Goal: Task Accomplishment & Management: Manage account settings

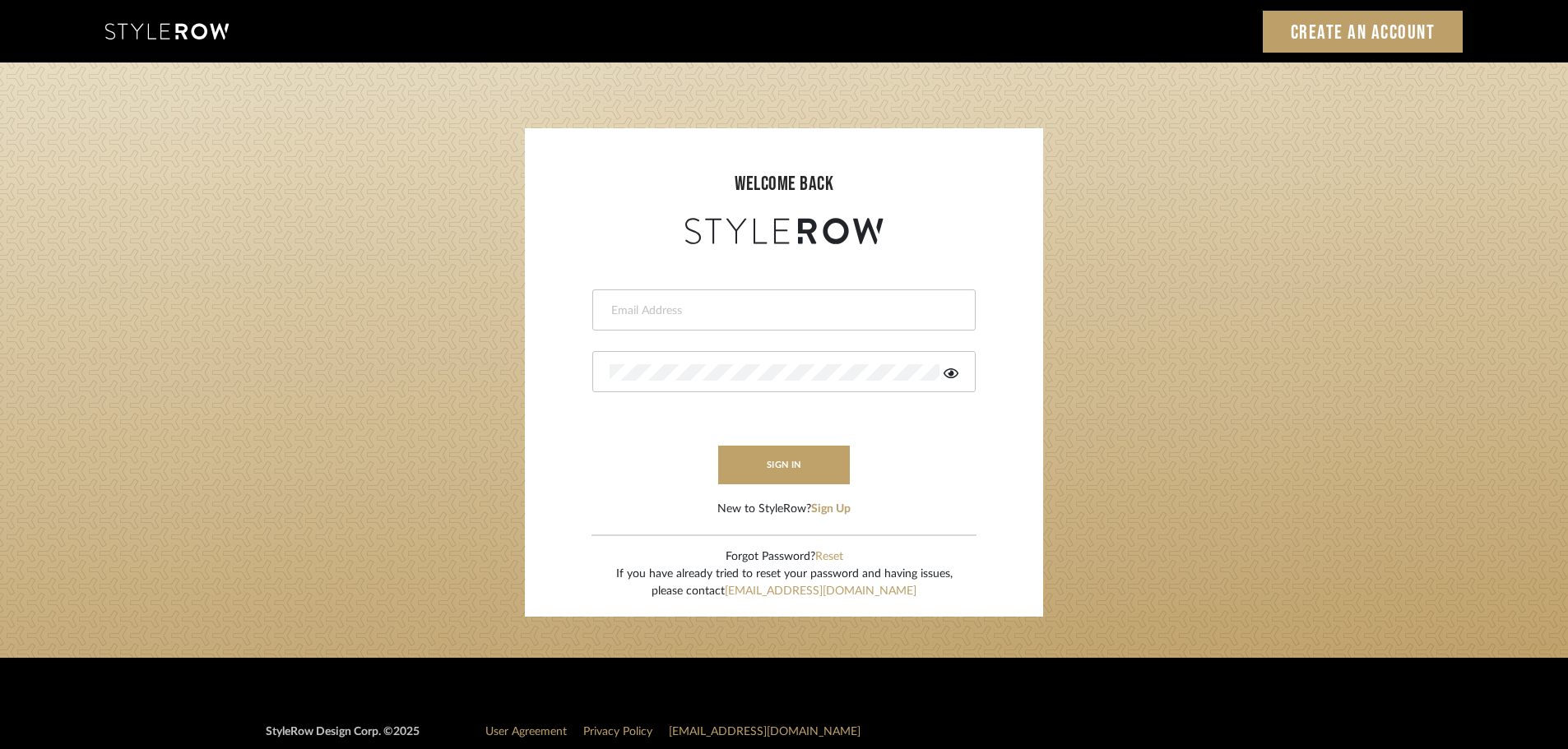
type input "[EMAIL_ADDRESS][DOMAIN_NAME]"
click at [796, 457] on button "sign in" at bounding box center [784, 465] width 132 height 38
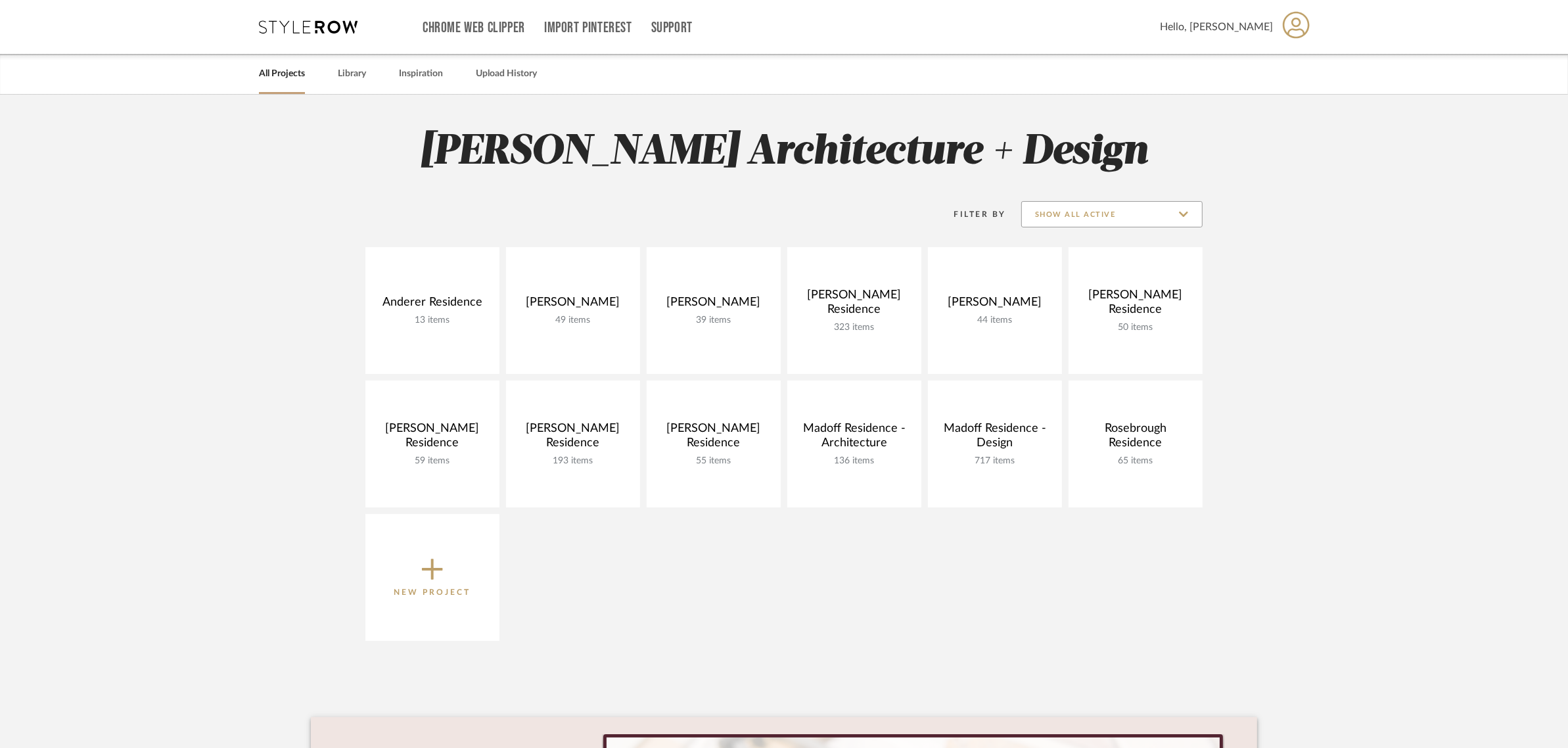
click at [1129, 212] on input "Show All Active" at bounding box center [1111, 214] width 182 height 26
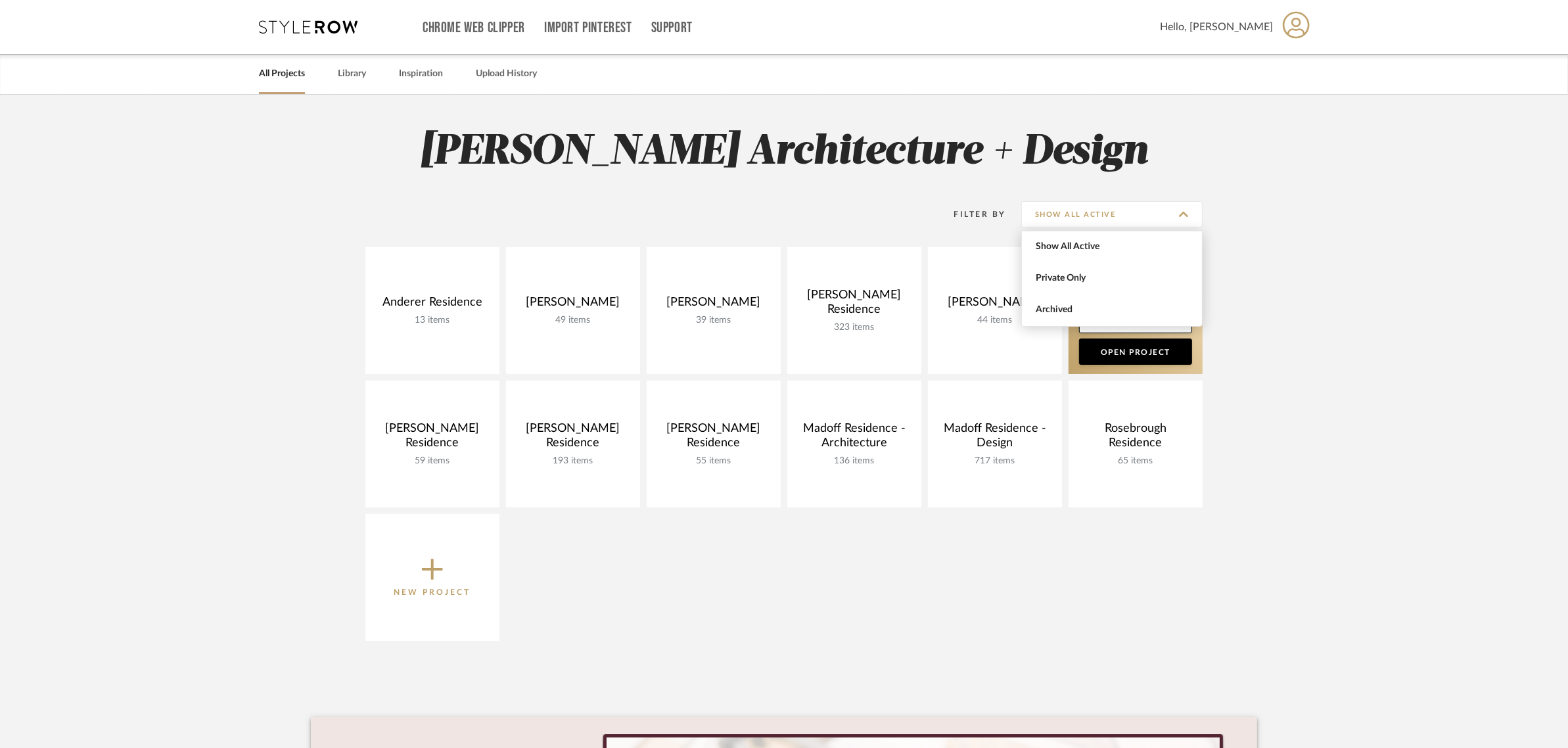
click at [1069, 308] on span "Archived" at bounding box center [1113, 310] width 156 height 11
type input "Archived"
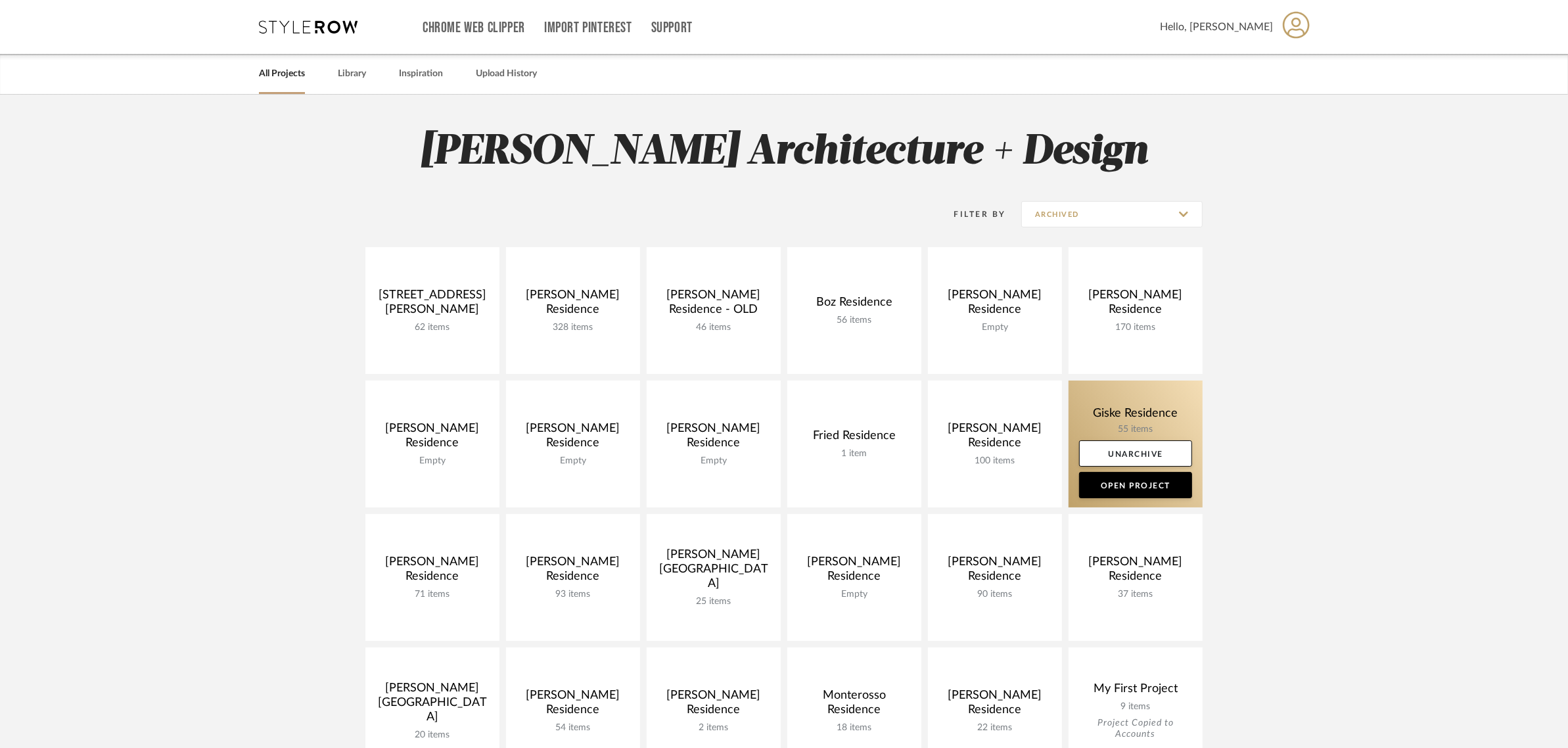
click at [1106, 415] on link at bounding box center [1136, 444] width 134 height 127
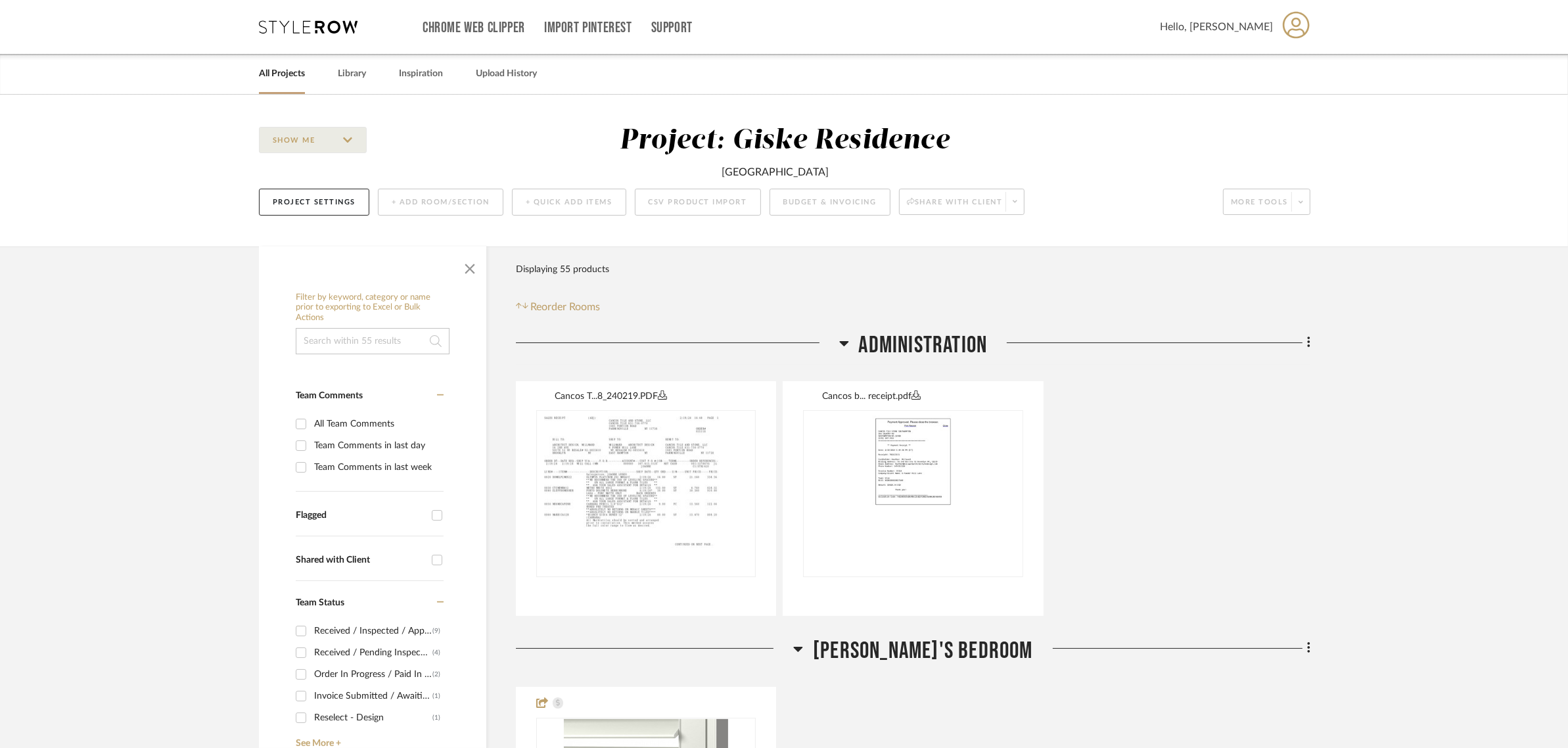
click at [921, 339] on span "Administration" at bounding box center [923, 346] width 129 height 28
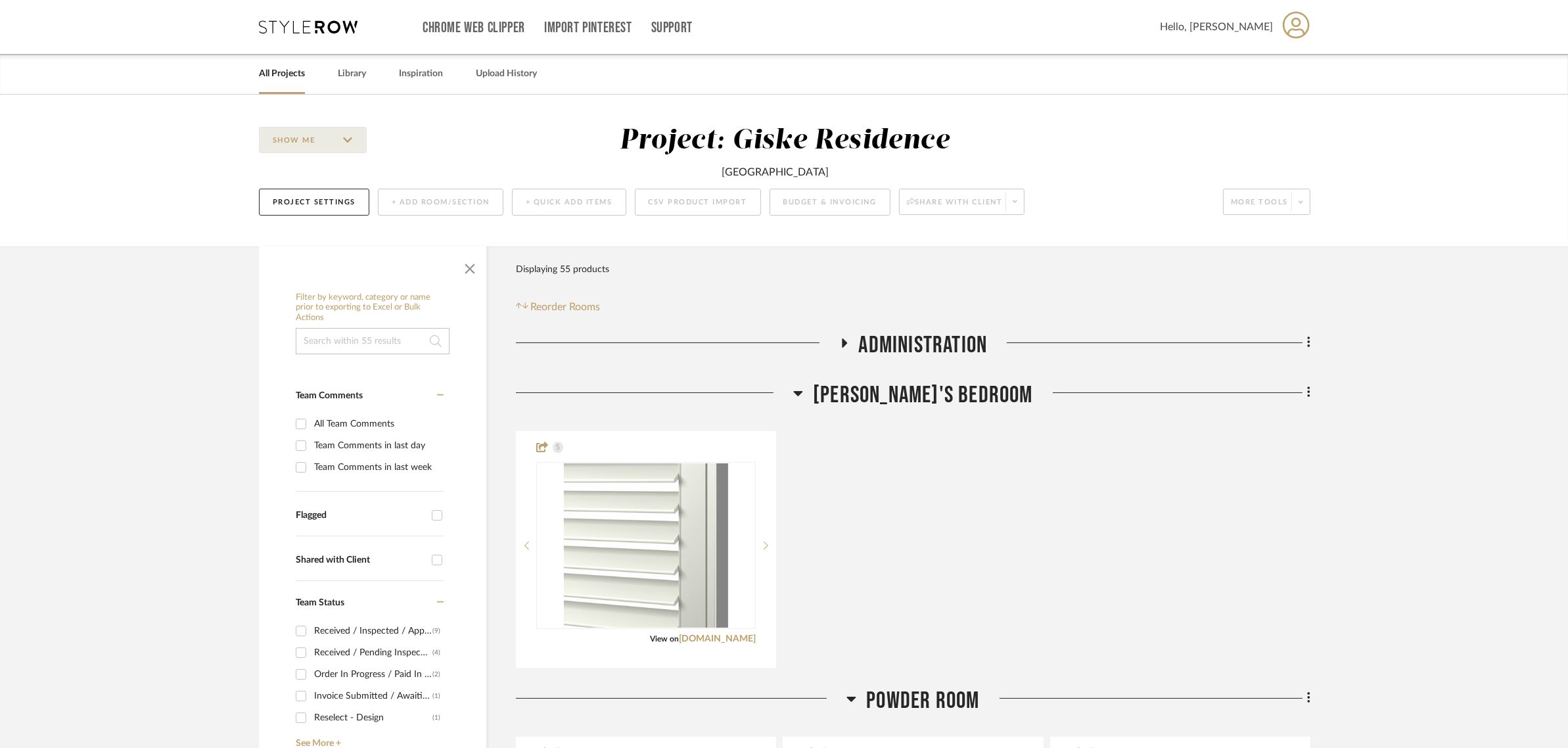
click at [925, 399] on span "[PERSON_NAME]'s Bedroom" at bounding box center [923, 395] width 220 height 28
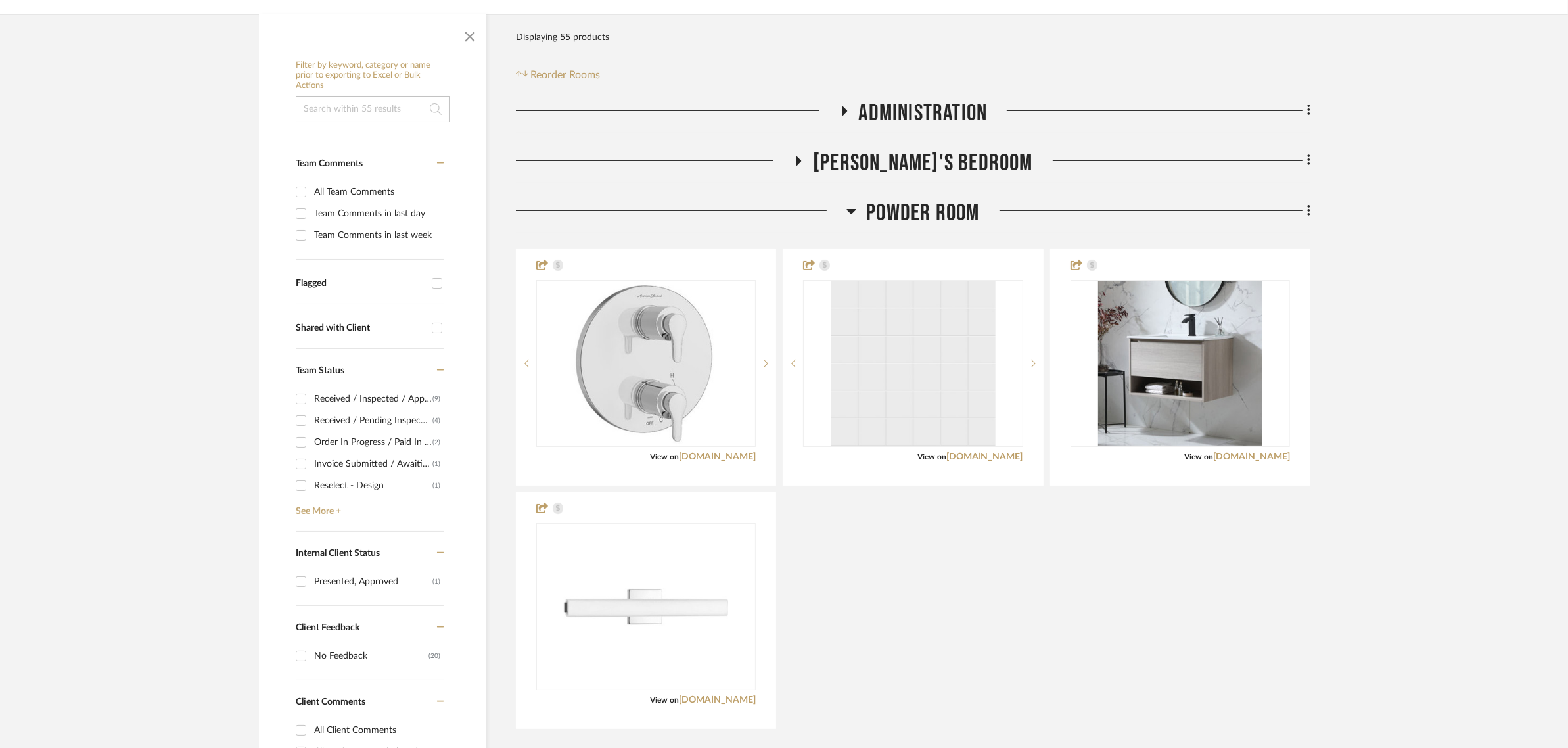
scroll to position [274, 0]
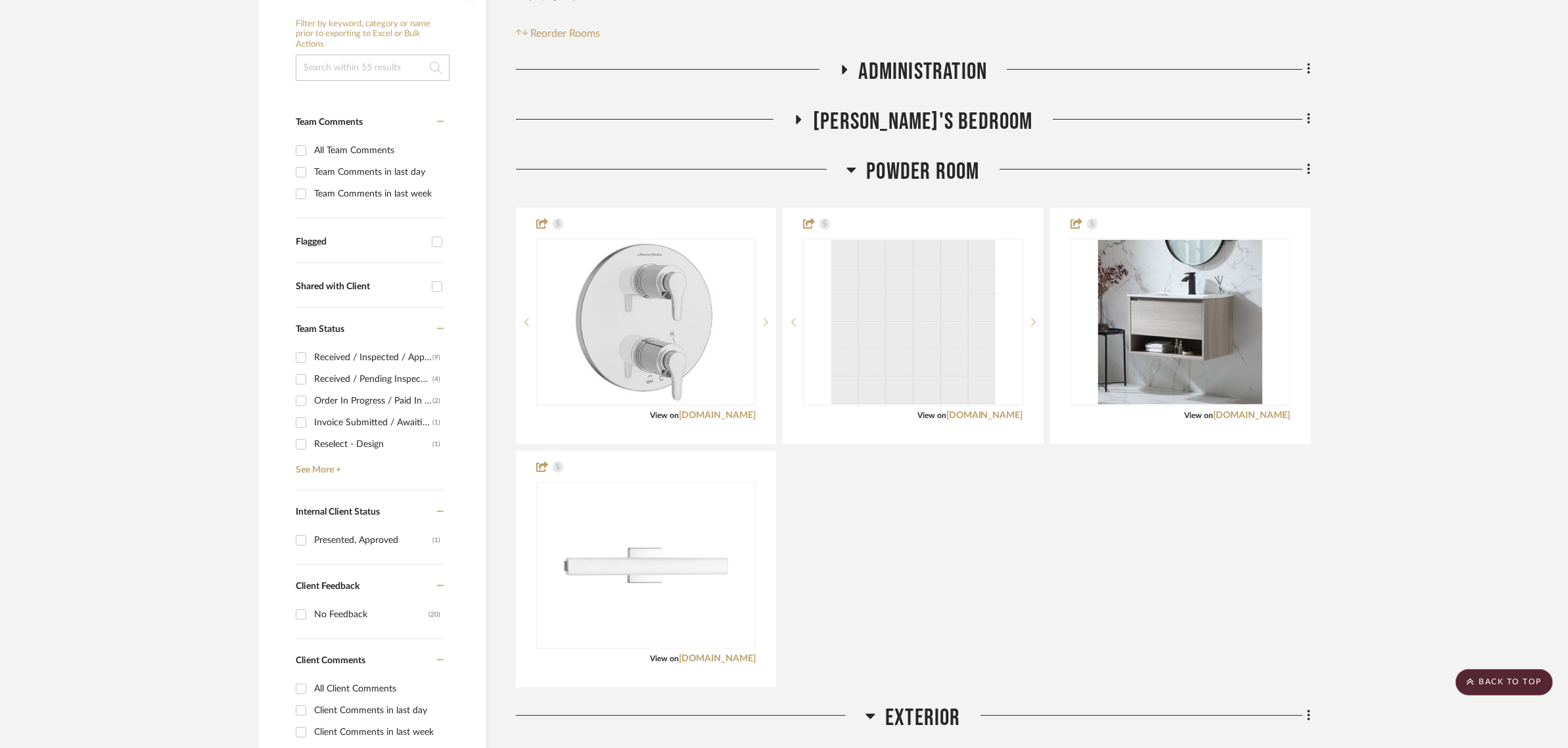
click at [950, 175] on span "Powder Room" at bounding box center [923, 172] width 113 height 28
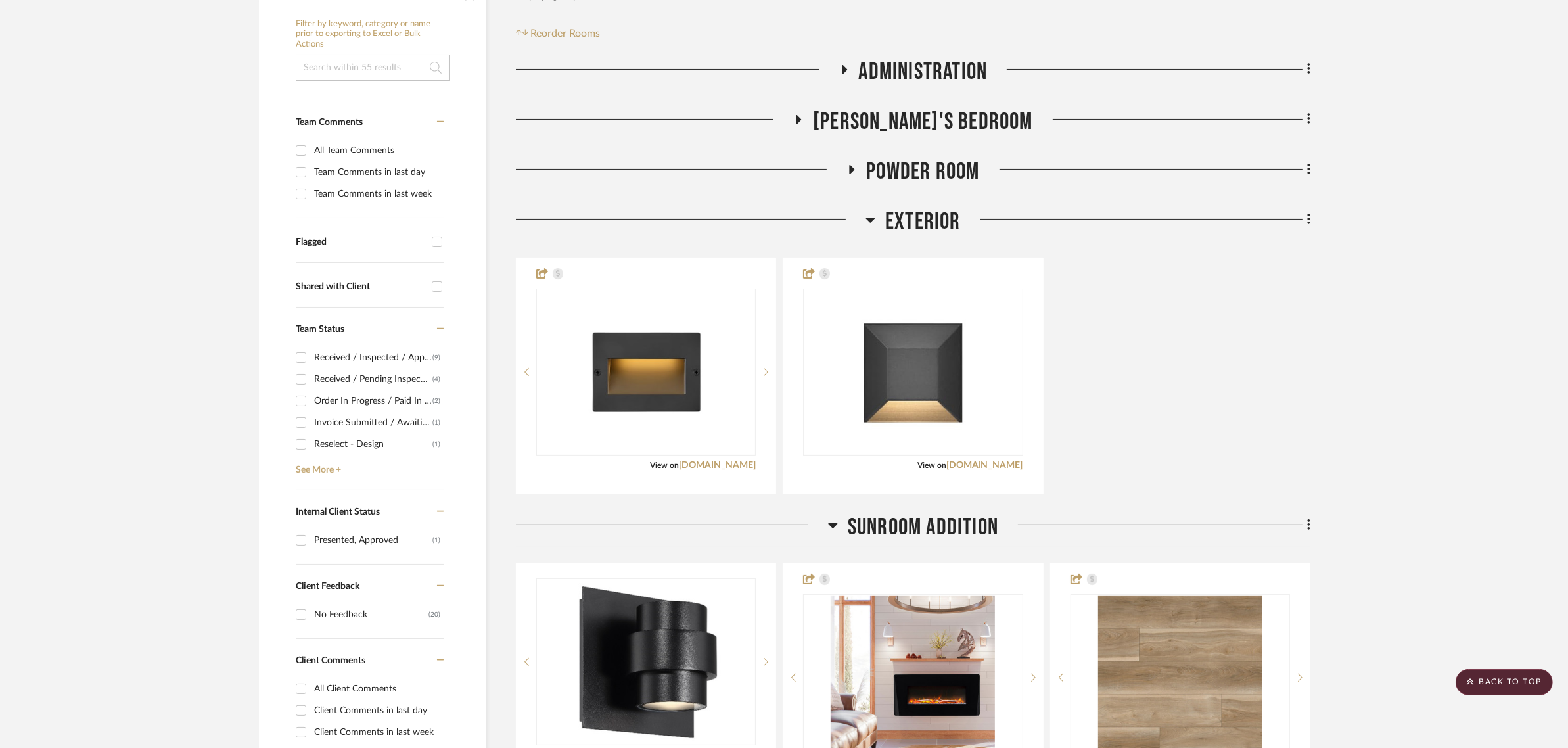
click at [917, 219] on span "Exterior" at bounding box center [923, 222] width 76 height 28
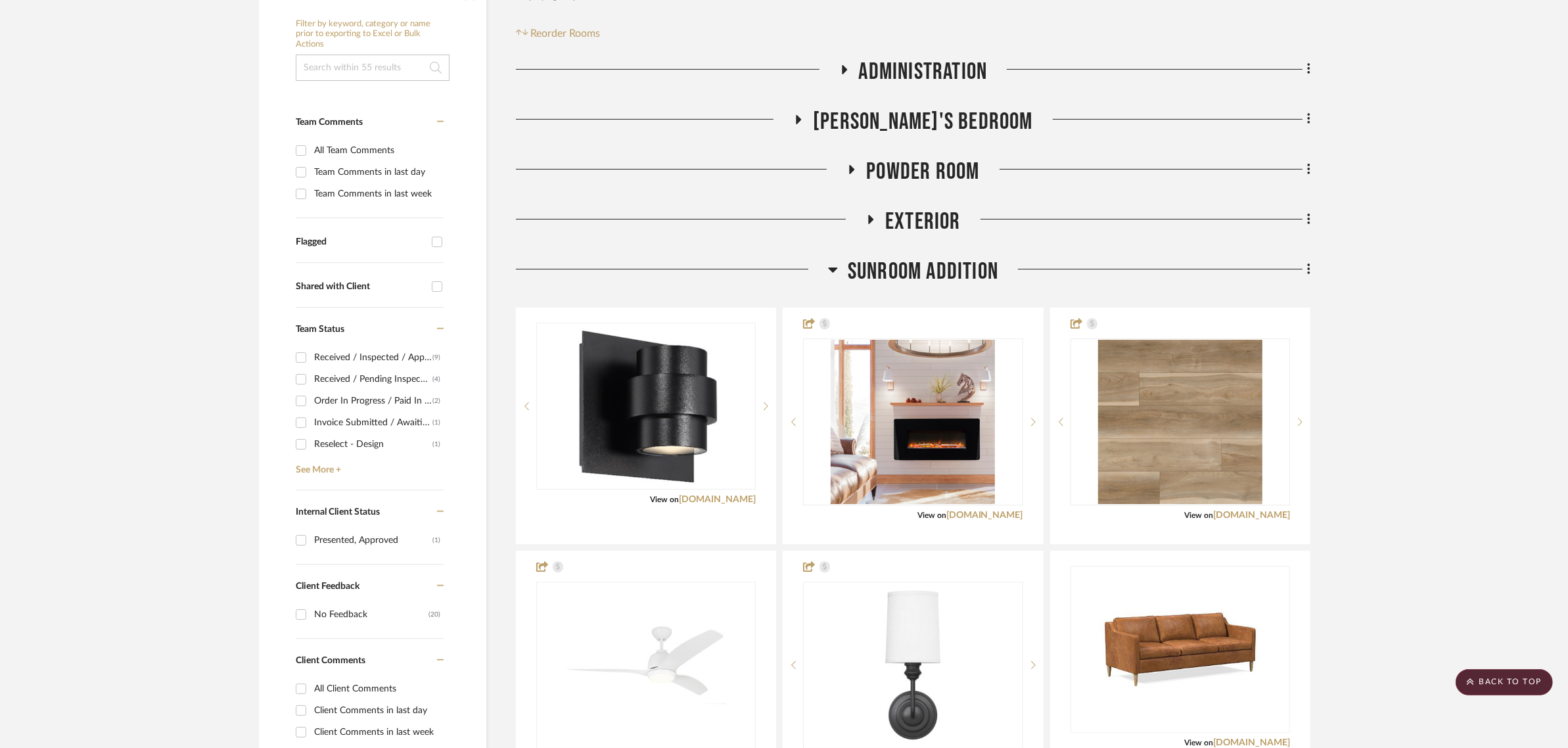
click at [923, 260] on span "Sunroom Addition" at bounding box center [923, 272] width 150 height 28
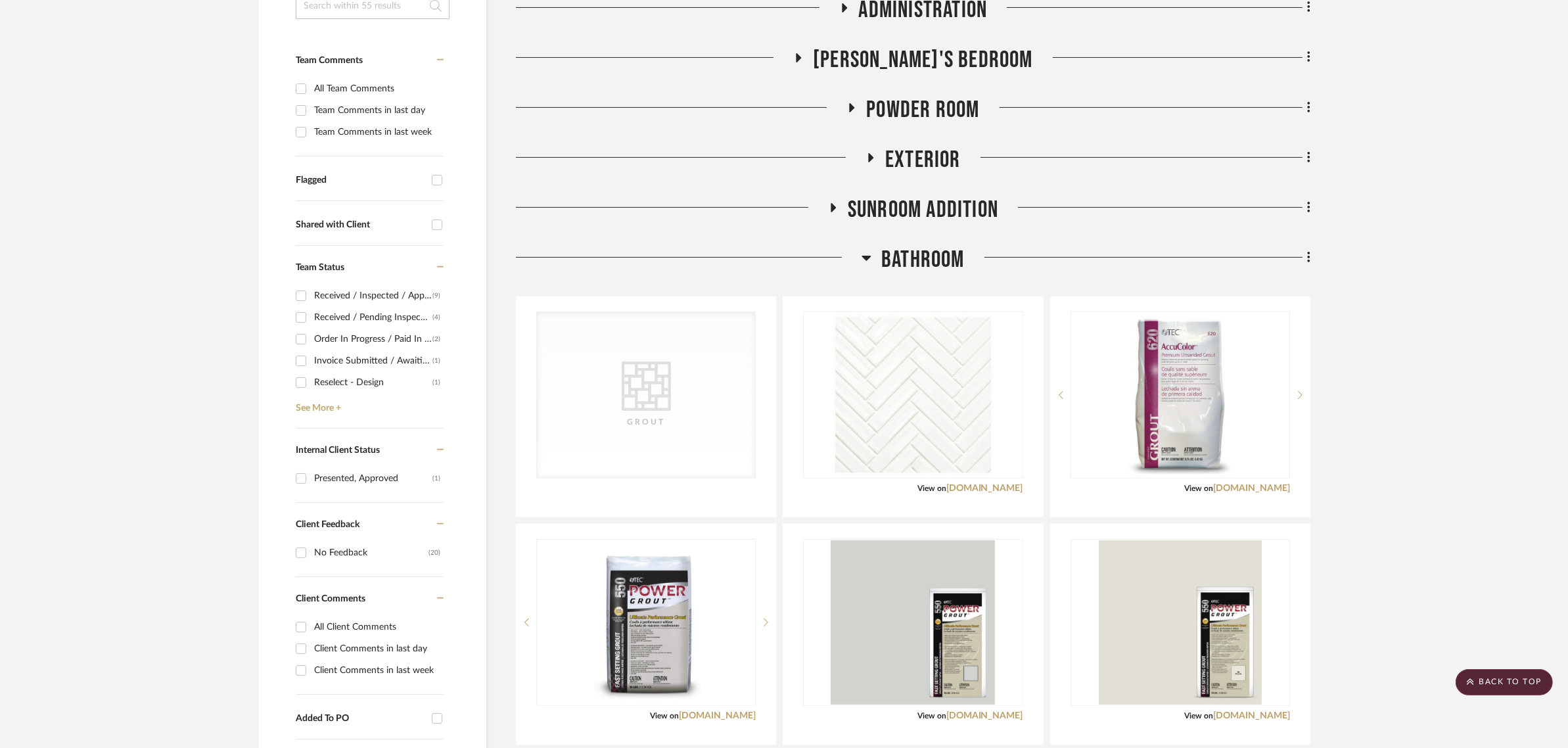
scroll to position [198, 0]
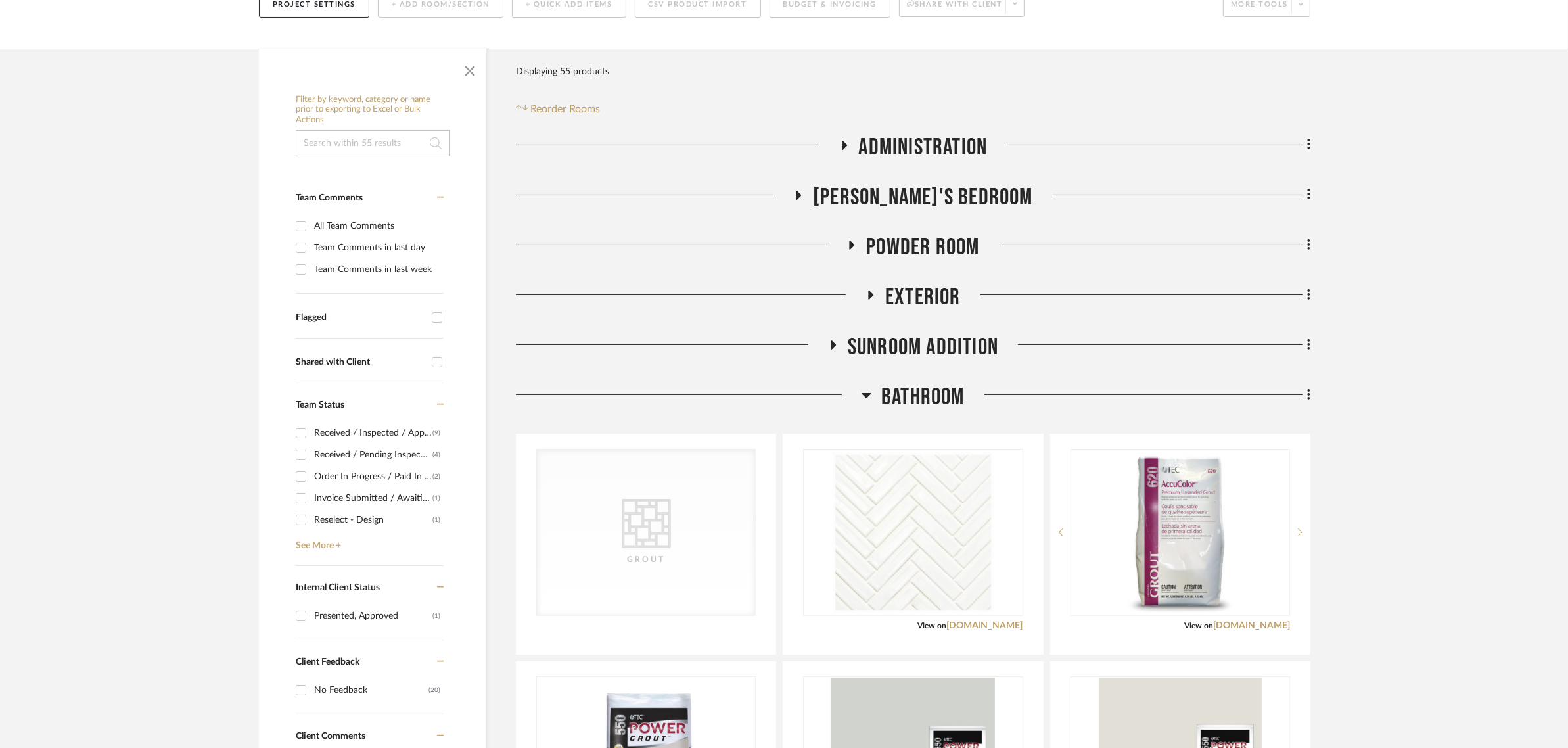
click at [889, 192] on span "[PERSON_NAME]'s Bedroom" at bounding box center [923, 197] width 220 height 28
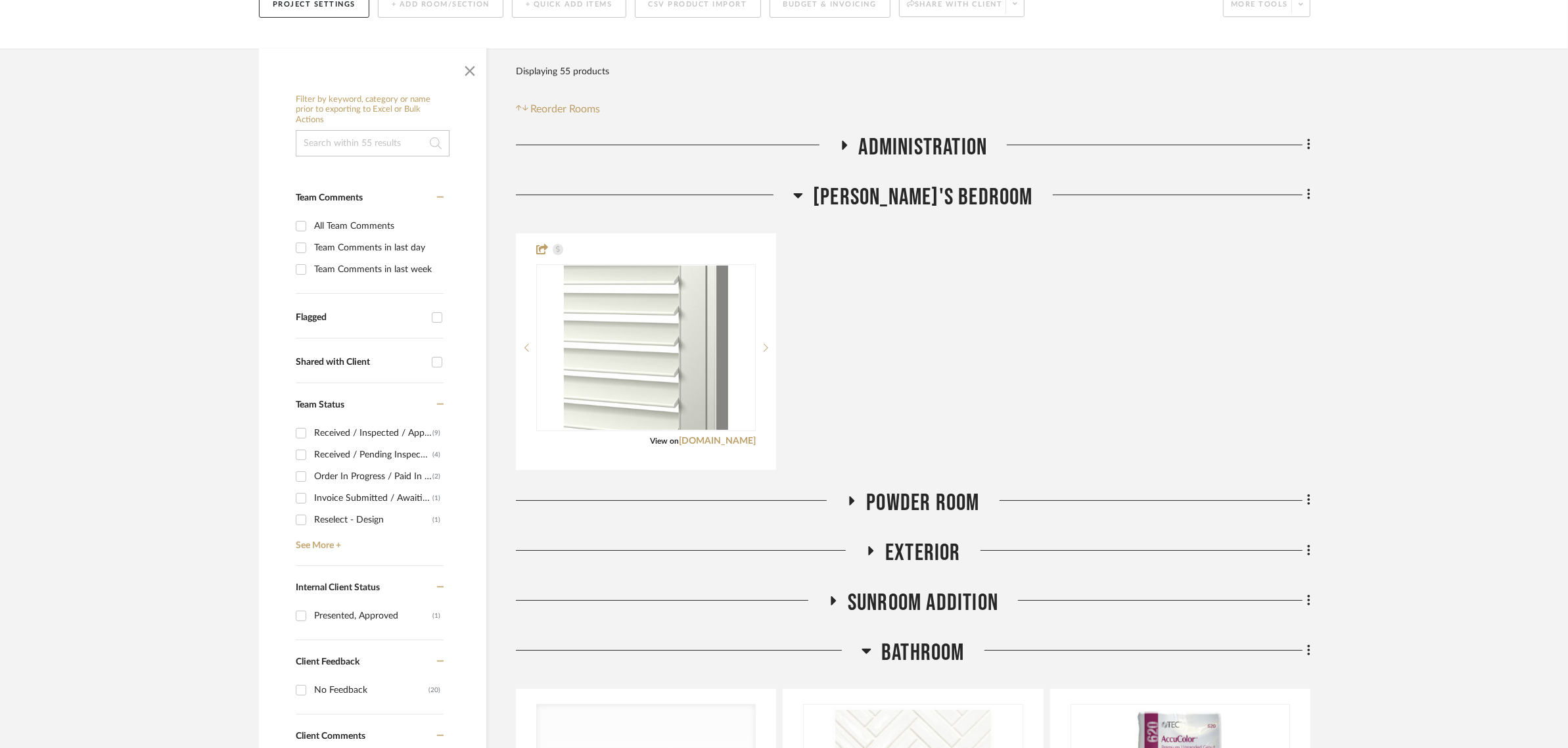
click at [889, 192] on span "[PERSON_NAME]'s Bedroom" at bounding box center [923, 197] width 220 height 28
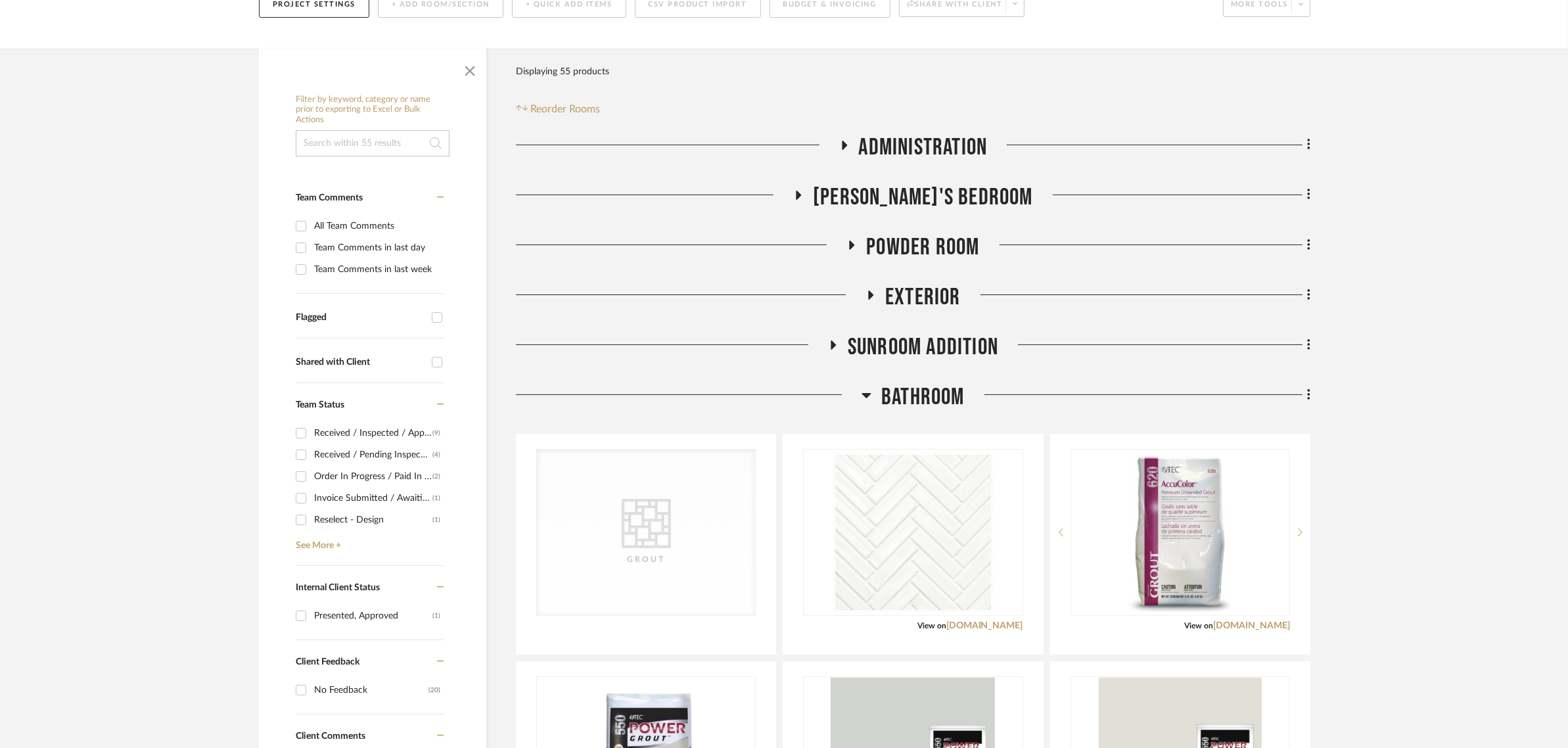
click at [918, 246] on span "Powder Room" at bounding box center [923, 247] width 113 height 28
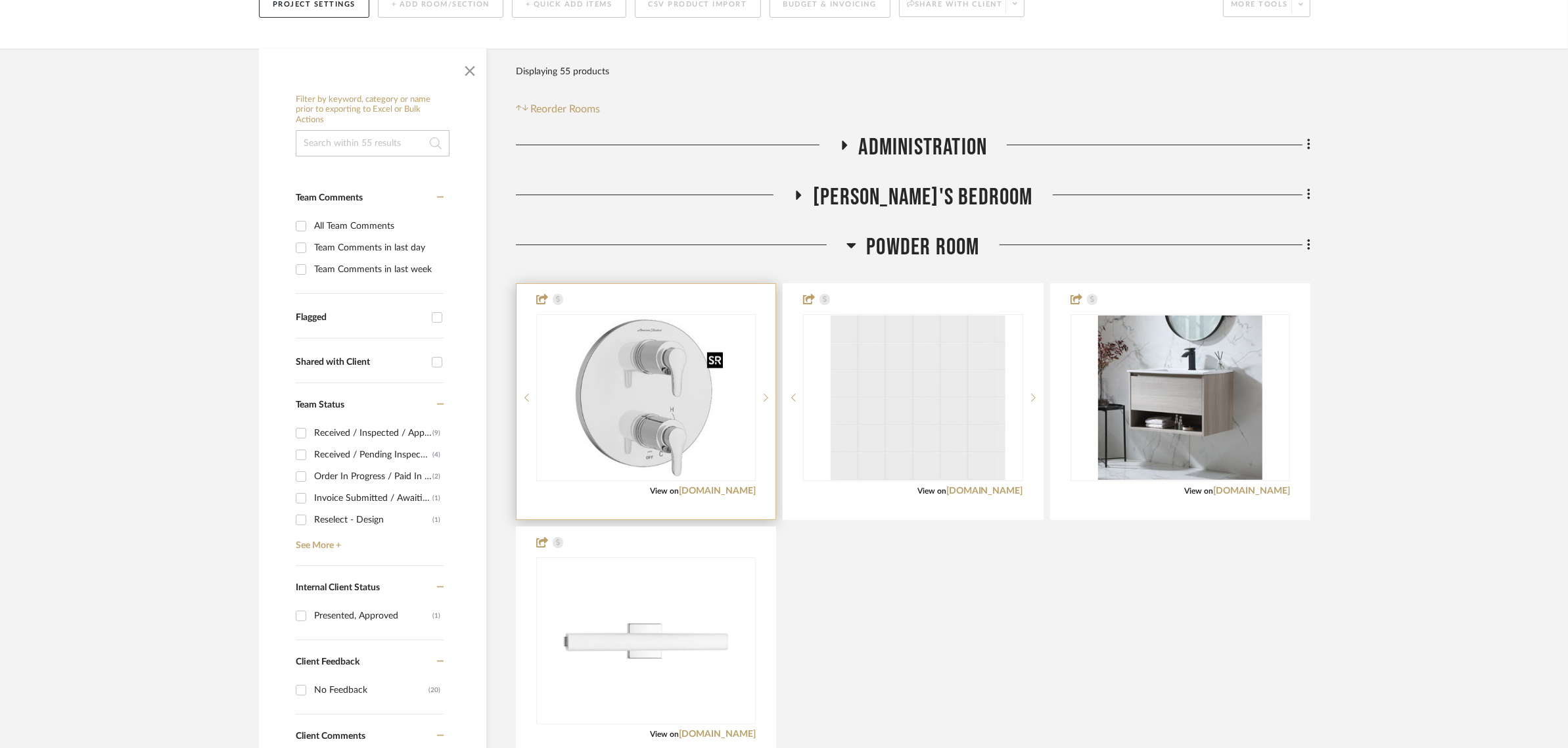
click at [0, 0] on img at bounding box center [0, 0] width 0 height 0
click at [664, 422] on img "0" at bounding box center [645, 398] width 165 height 165
click at [714, 489] on link "[DOMAIN_NAME]" at bounding box center [717, 491] width 77 height 9
click at [628, 330] on img "0" at bounding box center [645, 398] width 165 height 165
click at [598, 301] on div at bounding box center [645, 401] width 259 height 235
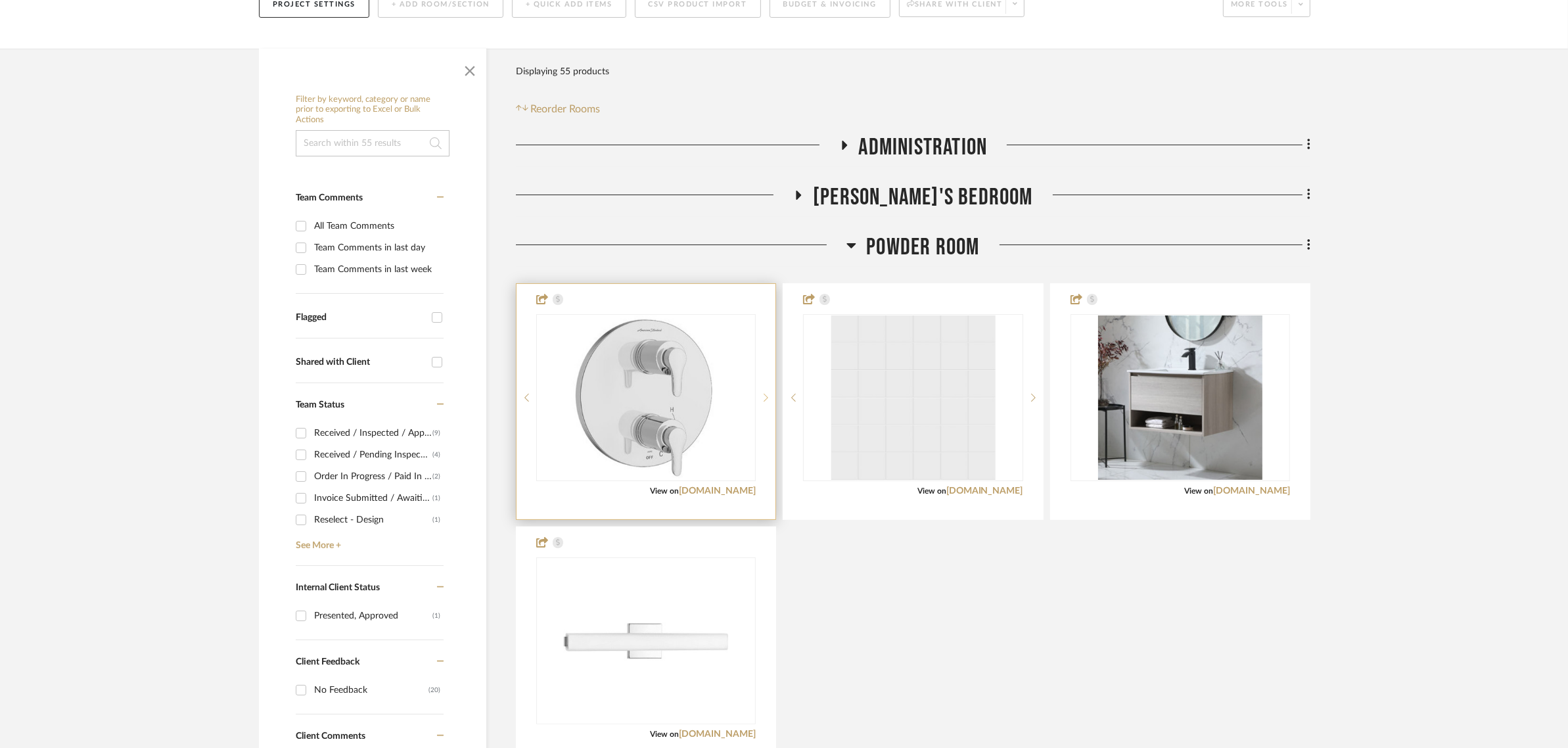
click at [766, 393] on div at bounding box center [766, 398] width 20 height 167
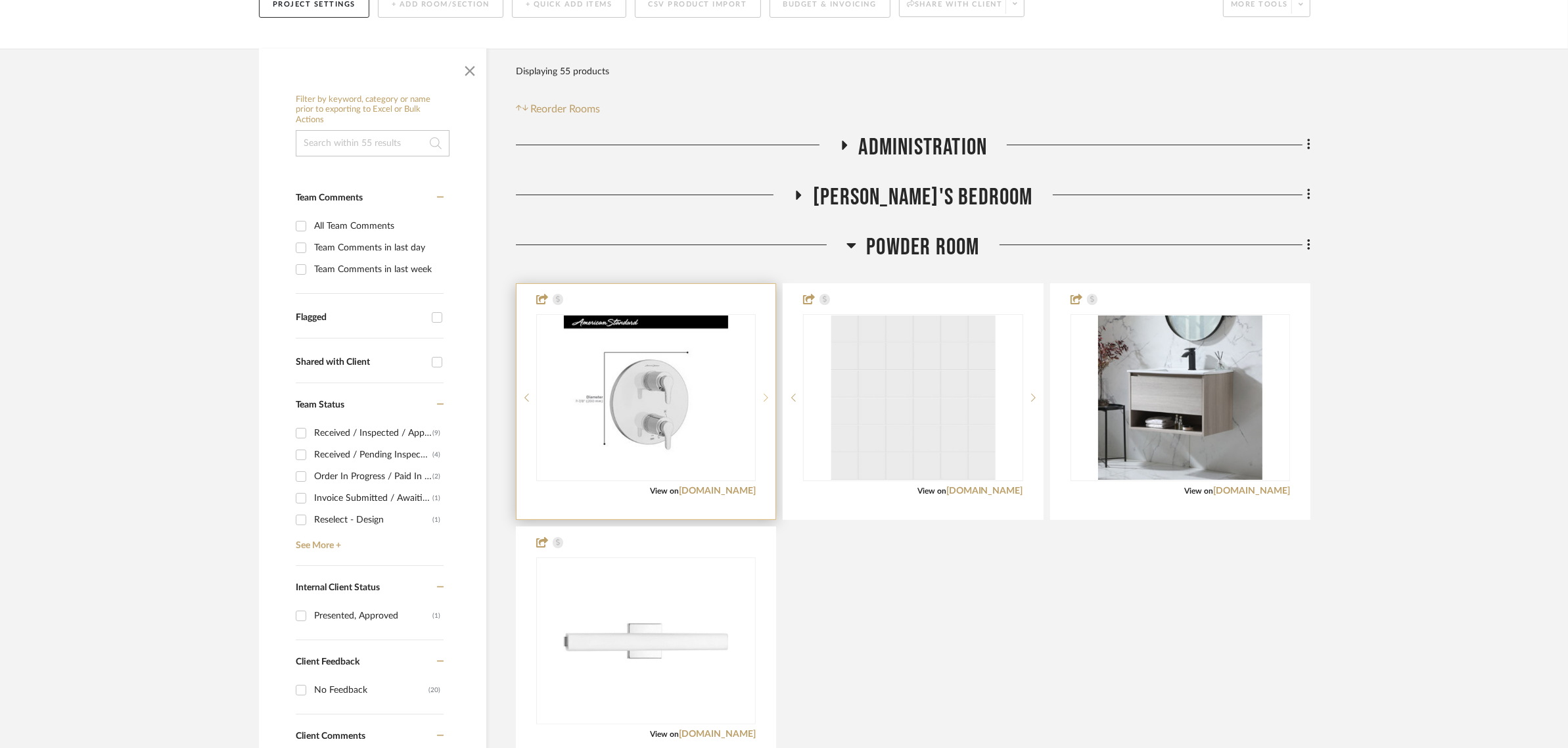
click at [766, 393] on div at bounding box center [766, 398] width 20 height 167
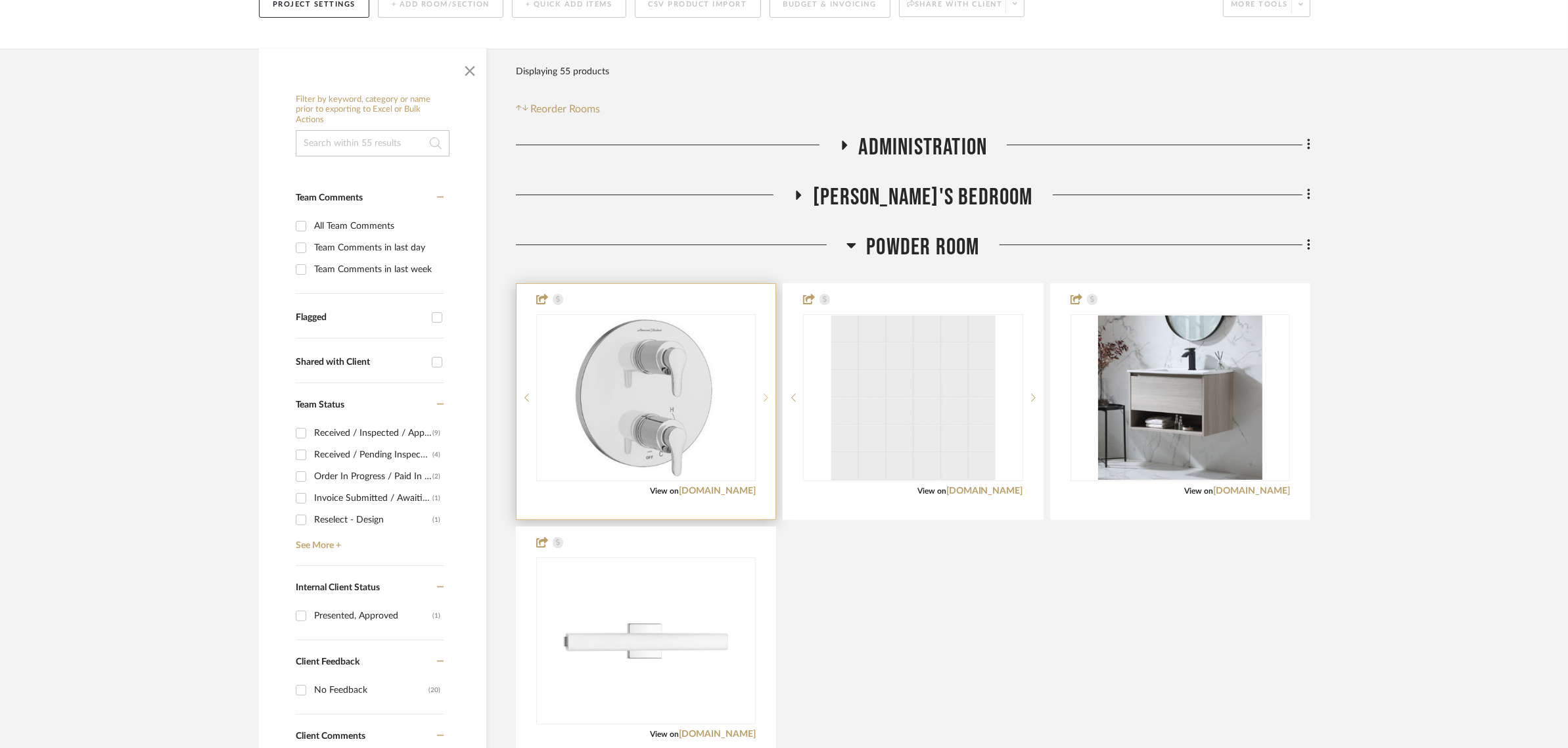
click at [766, 393] on div at bounding box center [766, 398] width 20 height 167
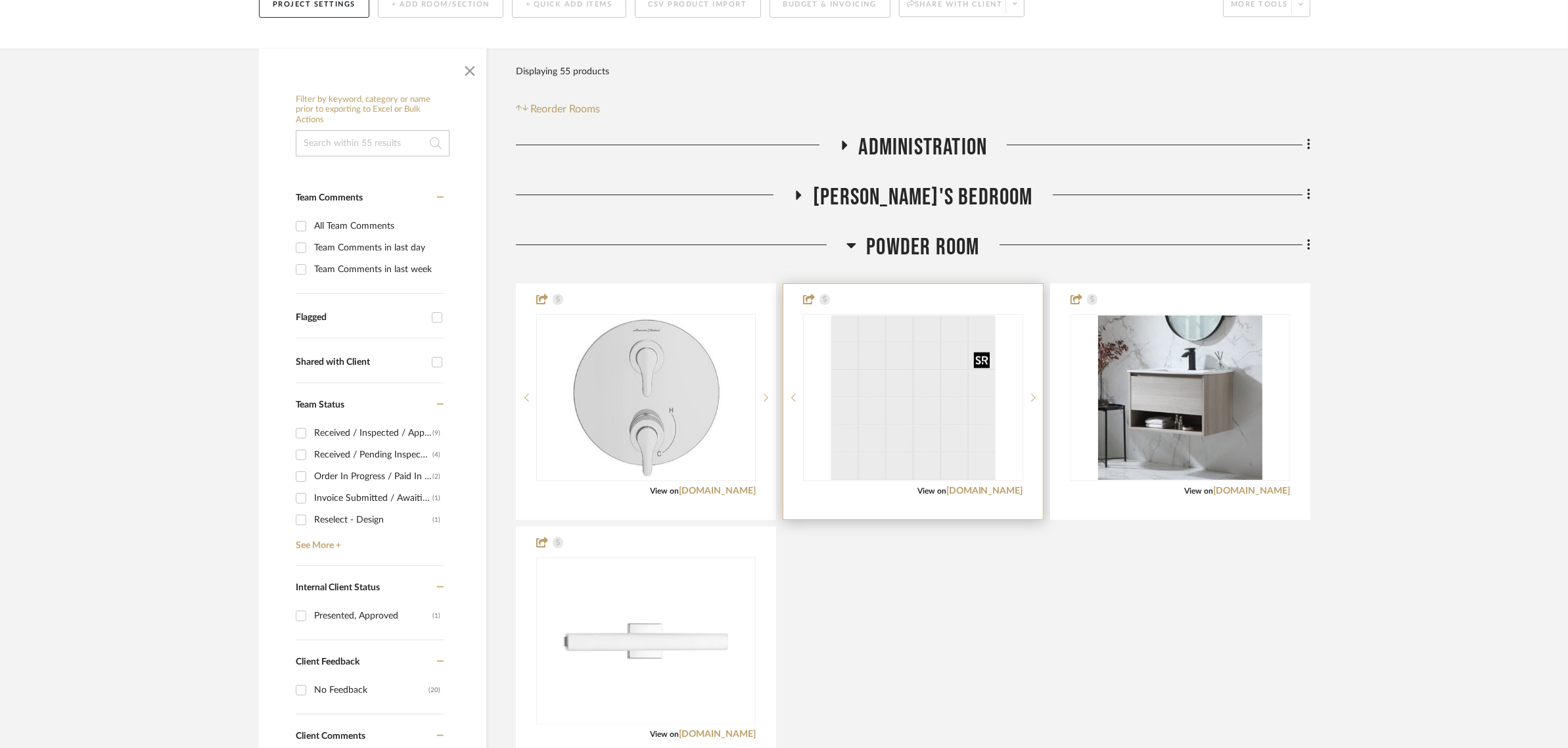
click at [956, 405] on img "0" at bounding box center [913, 398] width 165 height 165
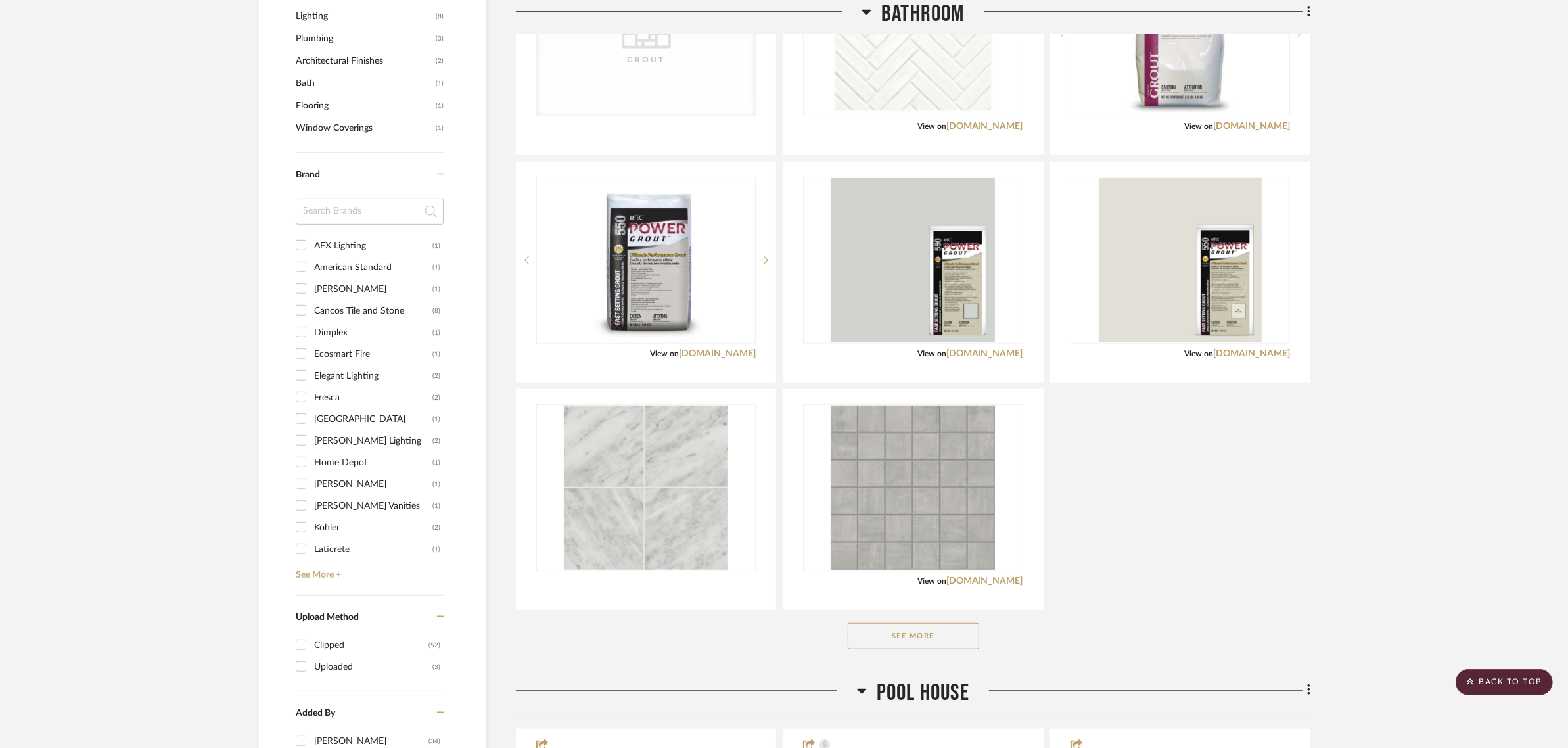
scroll to position [1156, 0]
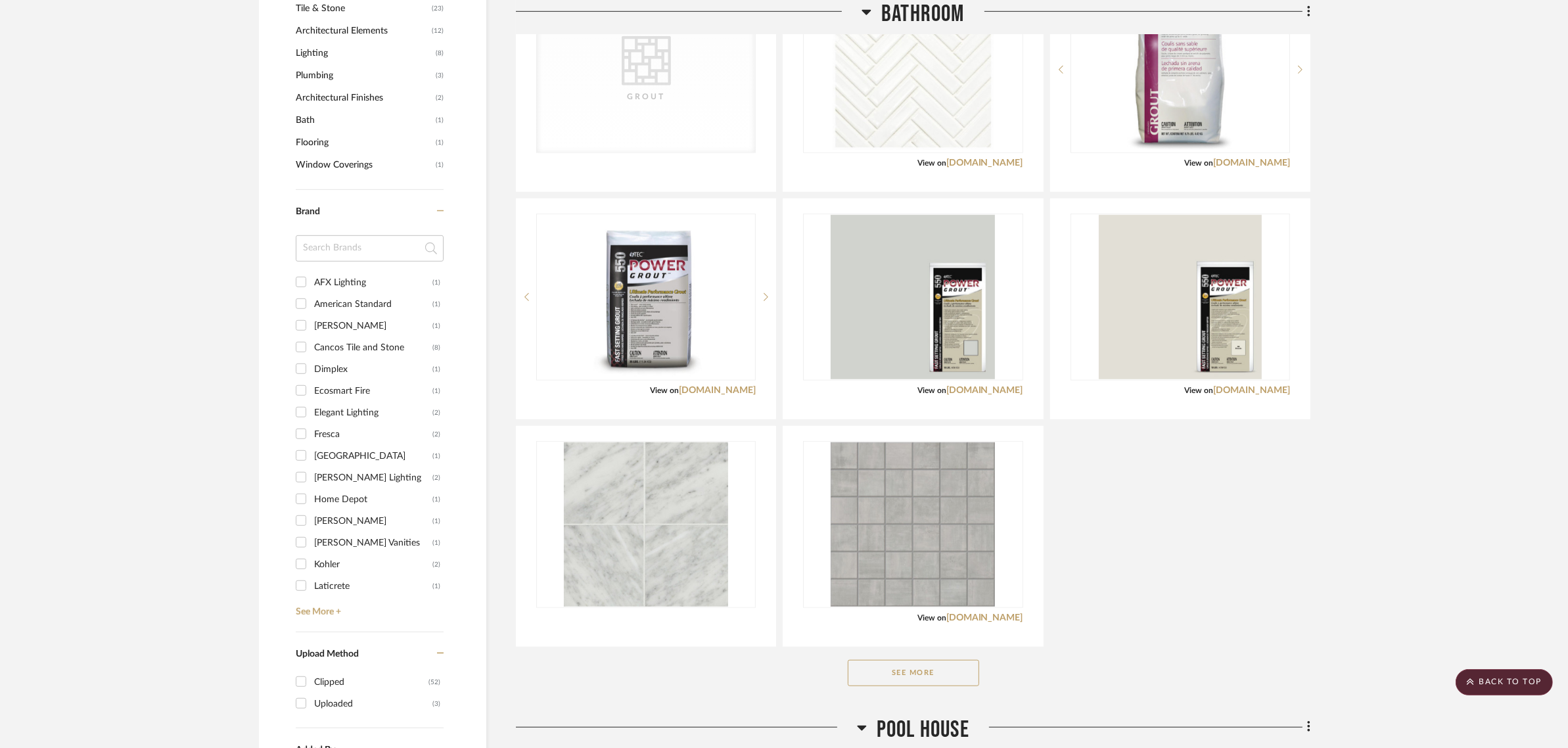
click at [925, 673] on button "See More" at bounding box center [913, 672] width 131 height 26
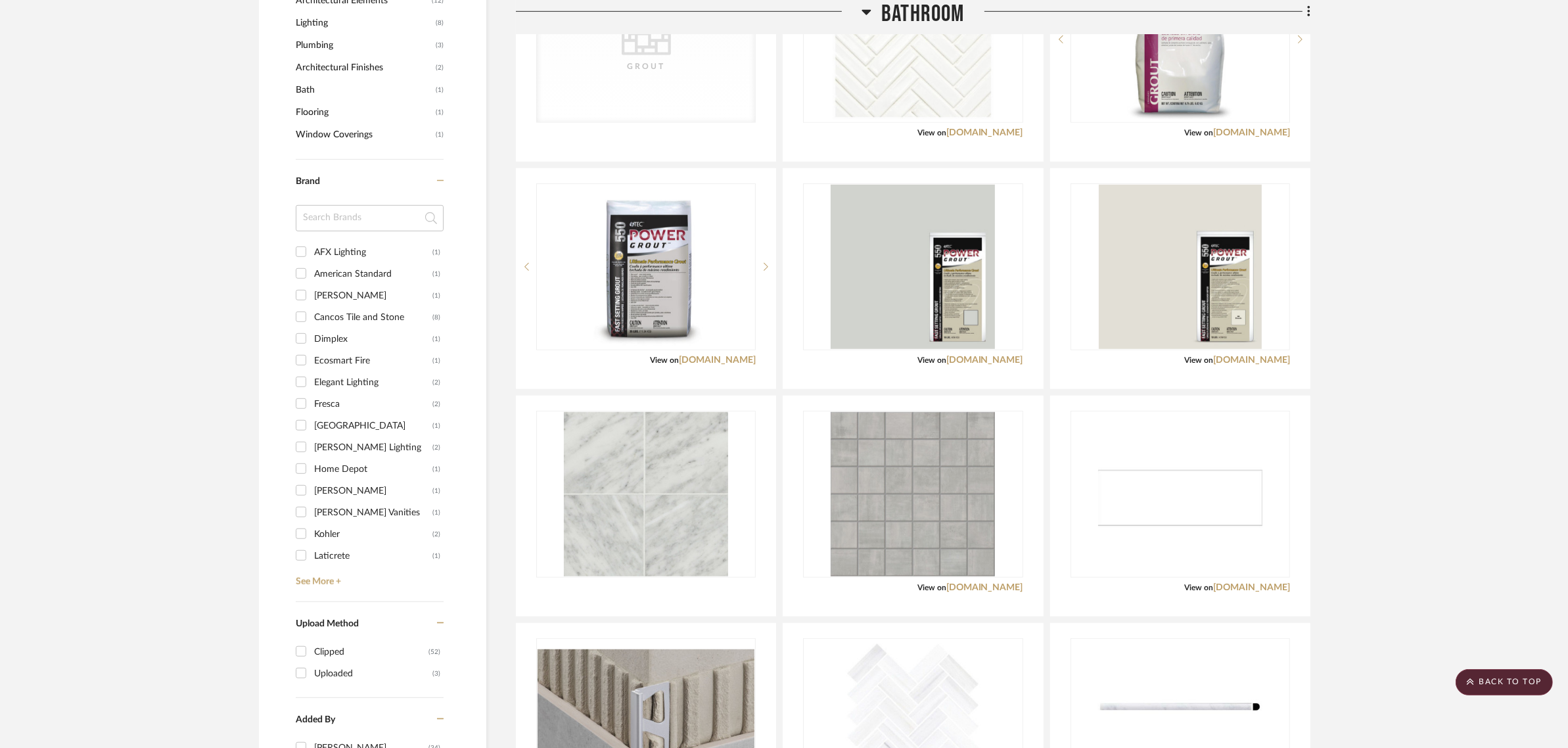
scroll to position [1292, 0]
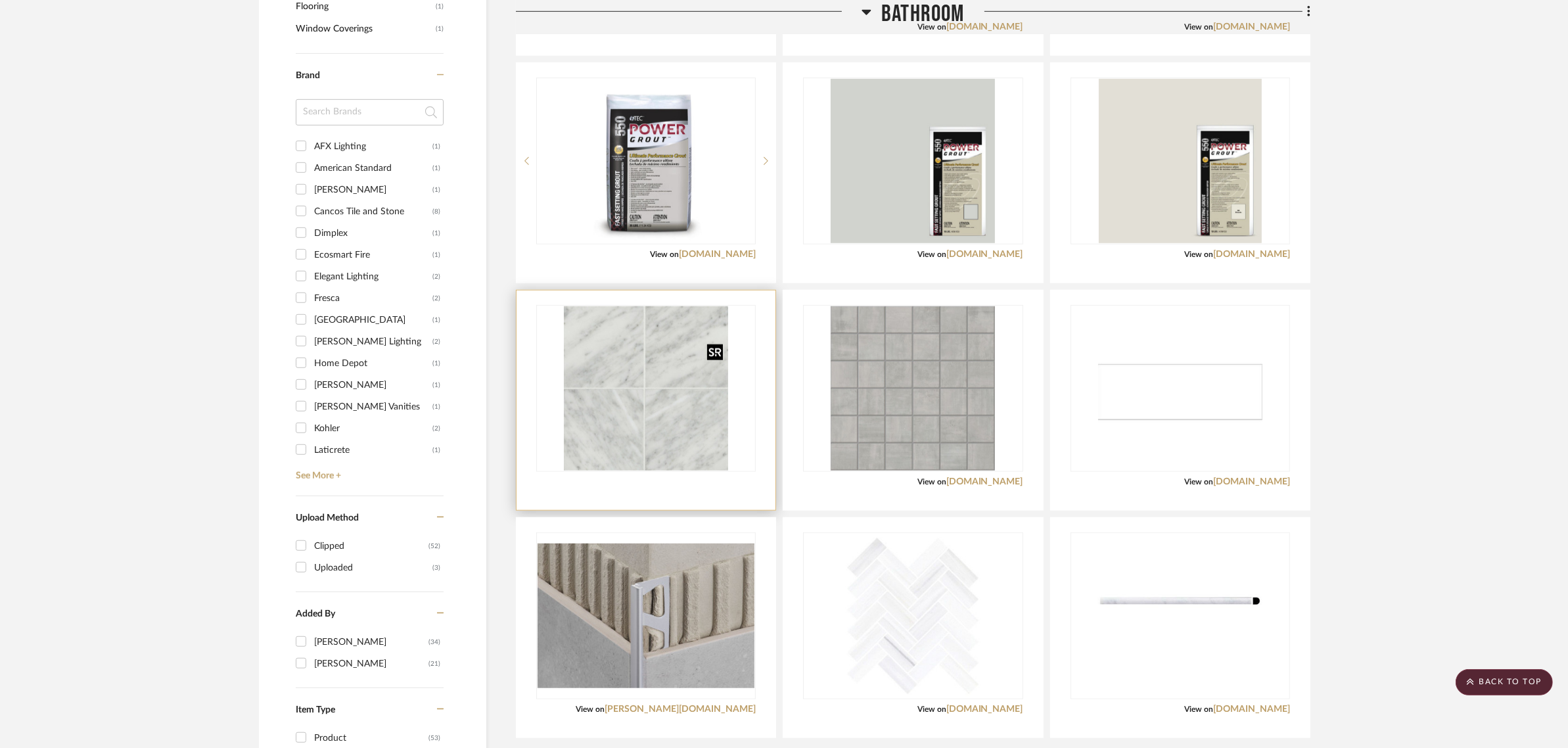
click at [0, 0] on img at bounding box center [0, 0] width 0 height 0
click at [715, 379] on img "0" at bounding box center [645, 388] width 165 height 165
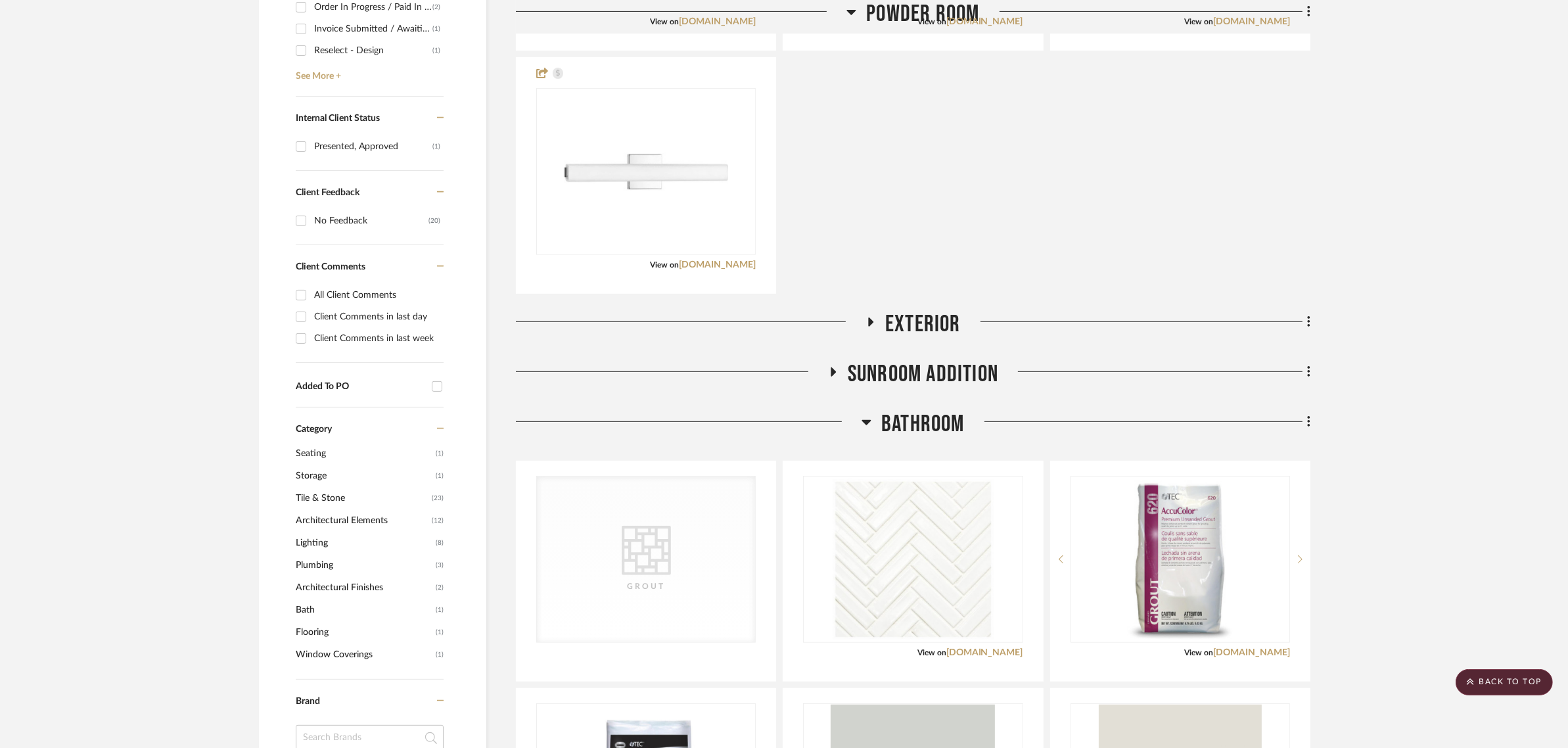
scroll to position [471, 0]
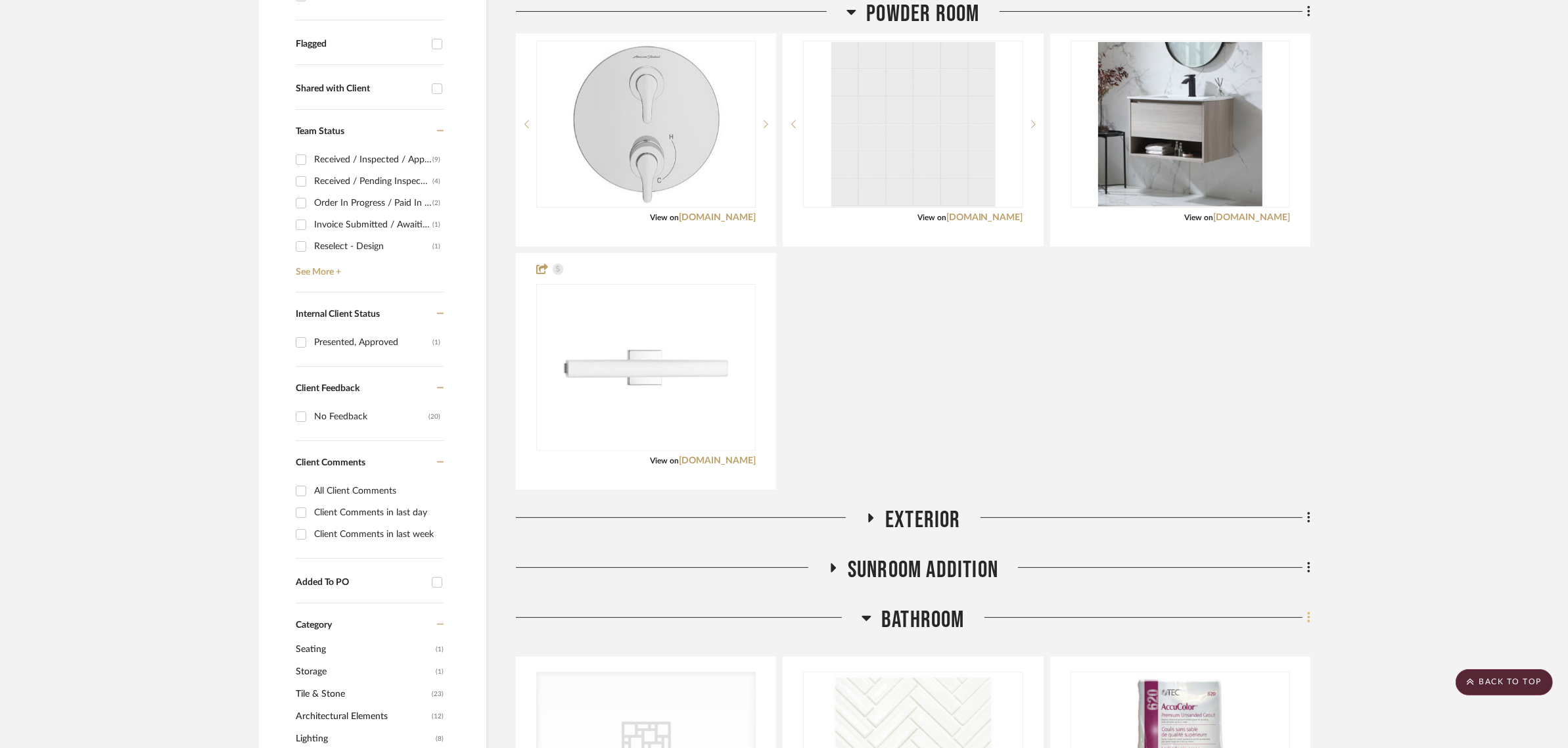
click at [1307, 618] on icon at bounding box center [1309, 618] width 3 height 11
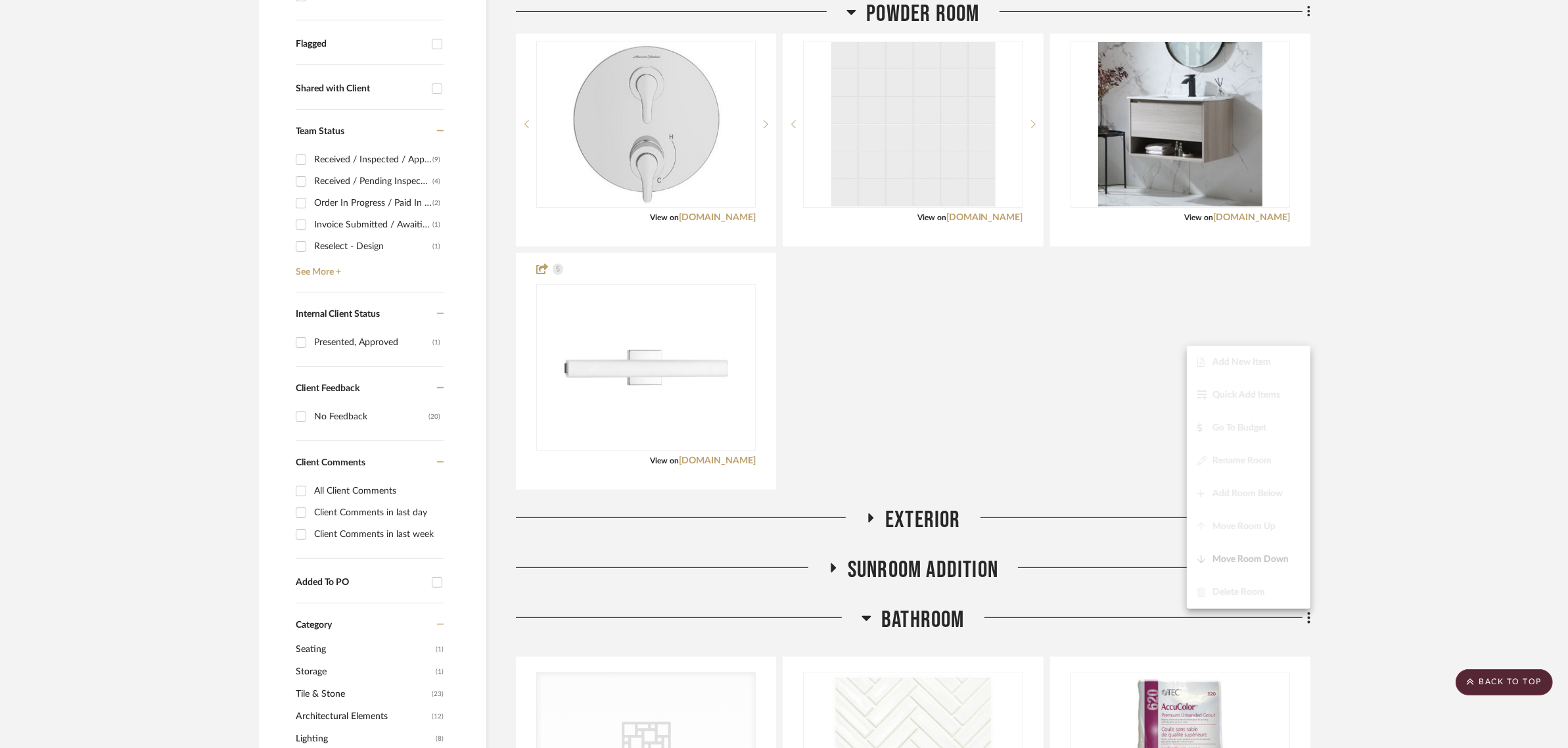
click at [937, 621] on div at bounding box center [784, 374] width 1568 height 748
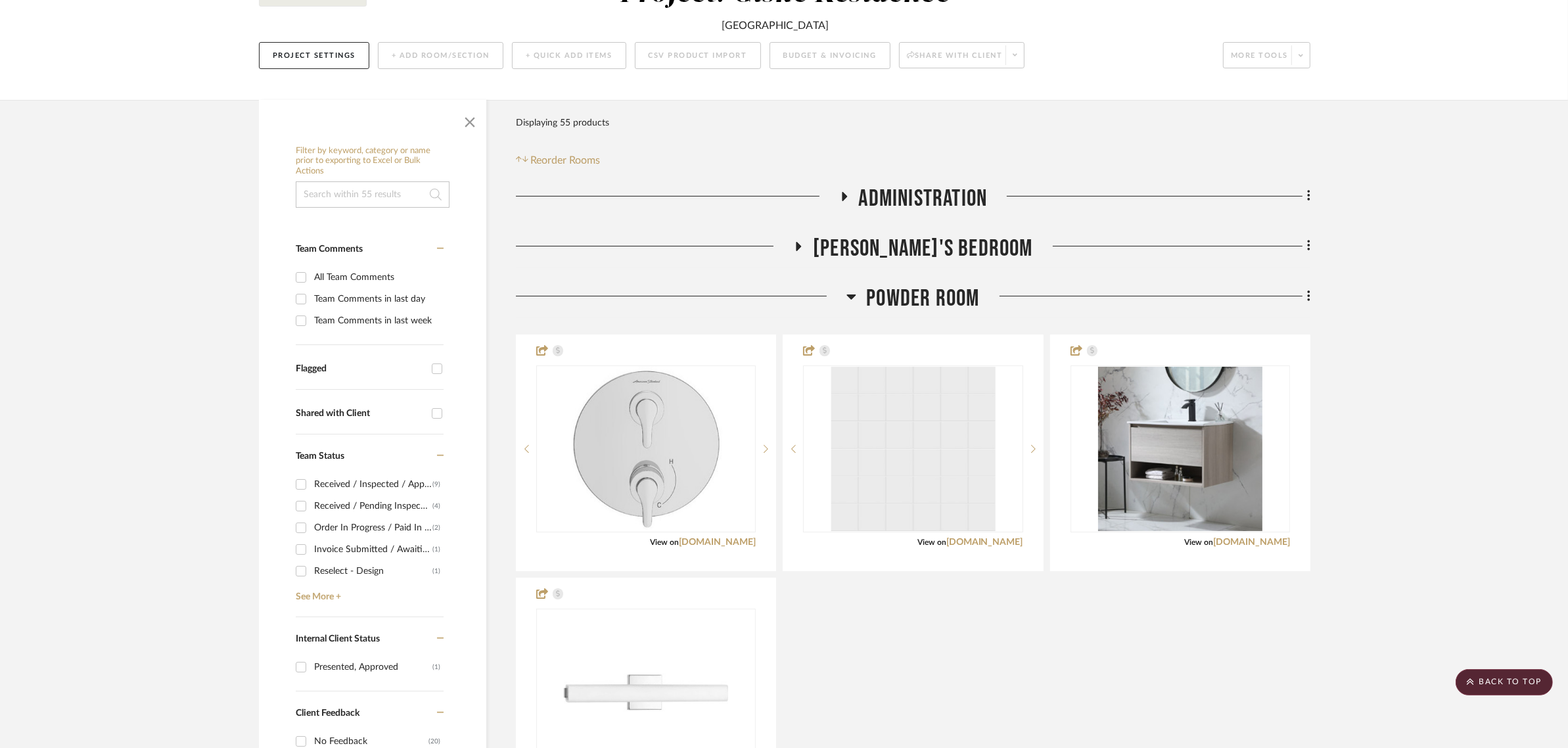
scroll to position [0, 0]
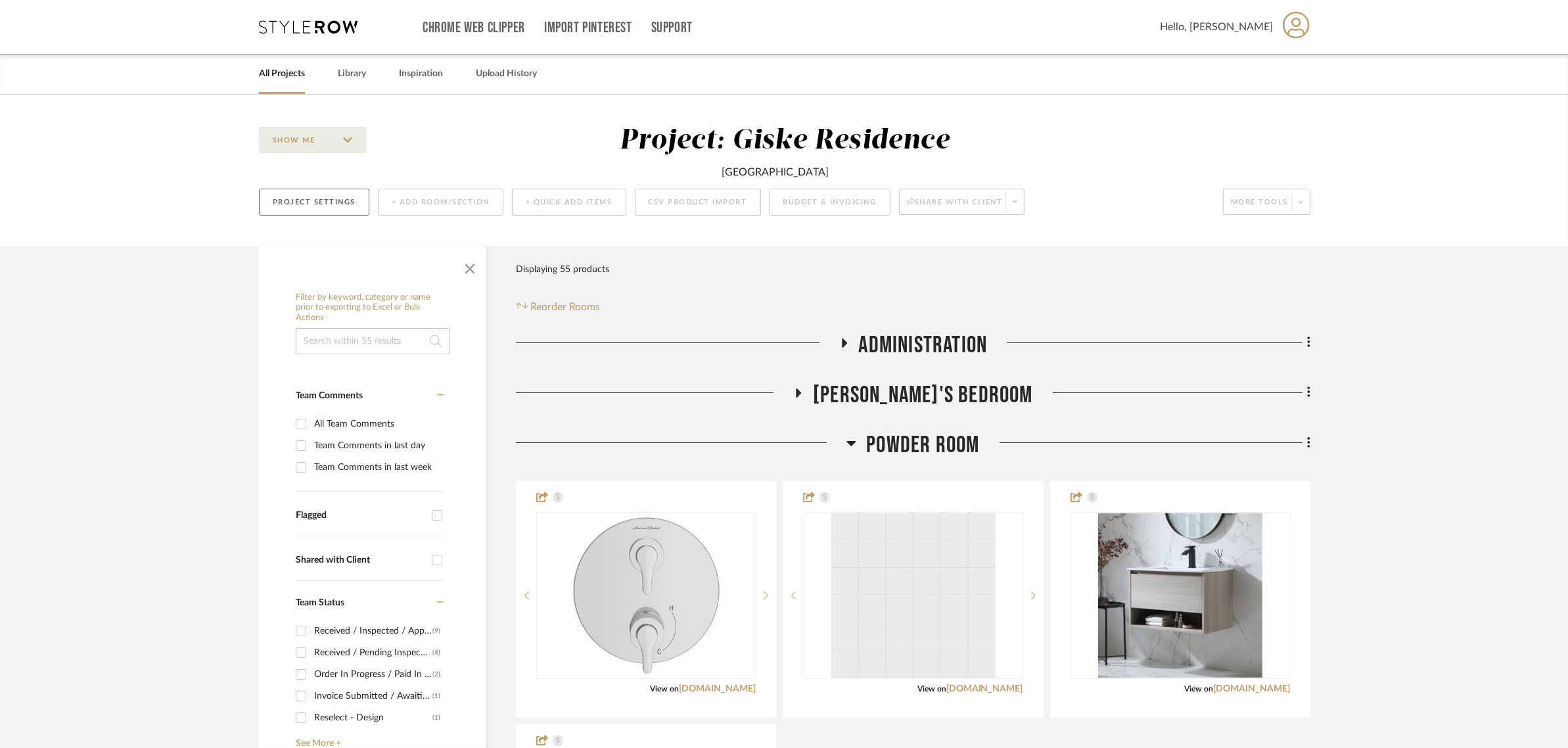
click at [304, 207] on button "Project Settings" at bounding box center [313, 202] width 110 height 27
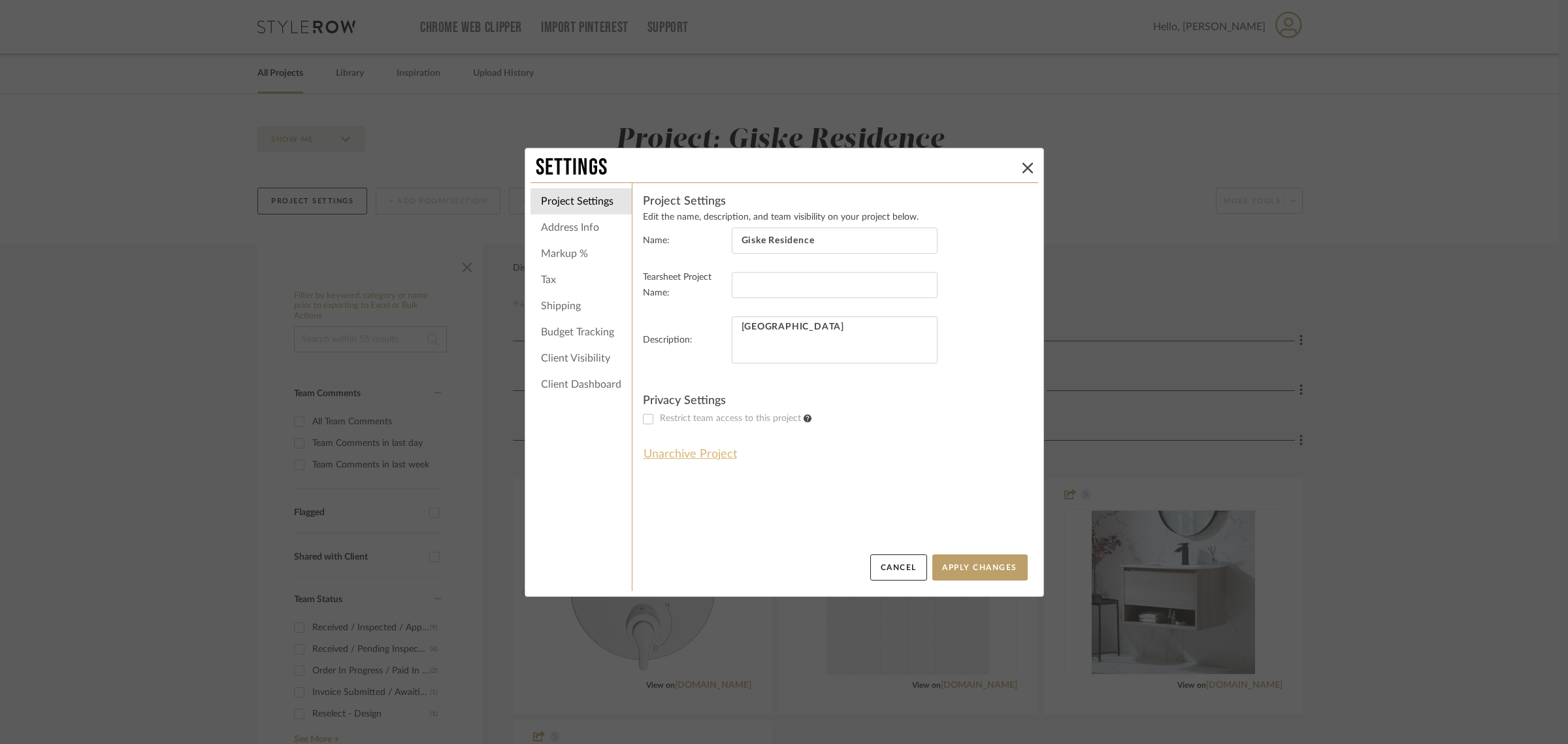
click at [657, 451] on button "Unarchive Project" at bounding box center [691, 453] width 95 height 22
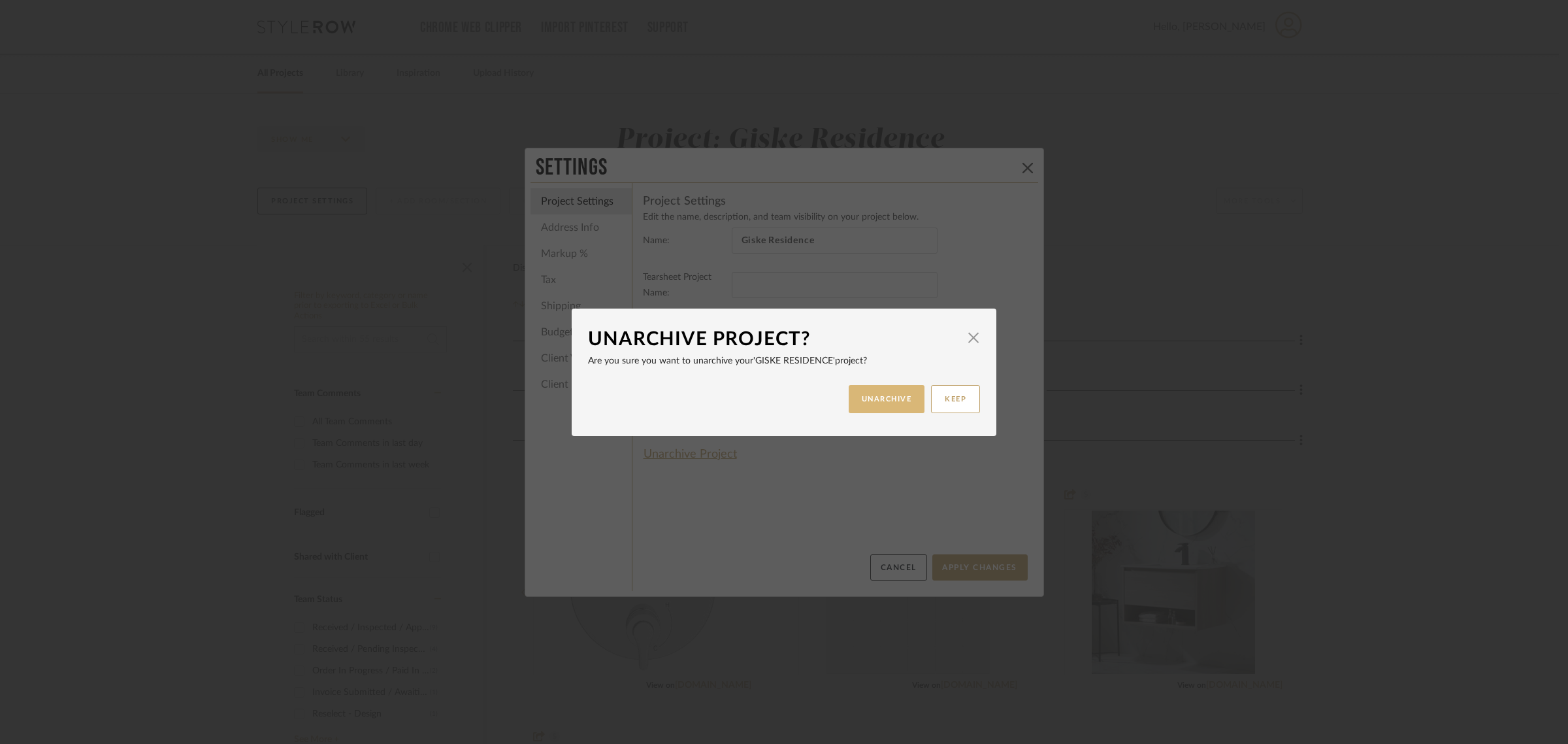
click at [873, 400] on button "UNARCHIVE" at bounding box center [887, 399] width 76 height 28
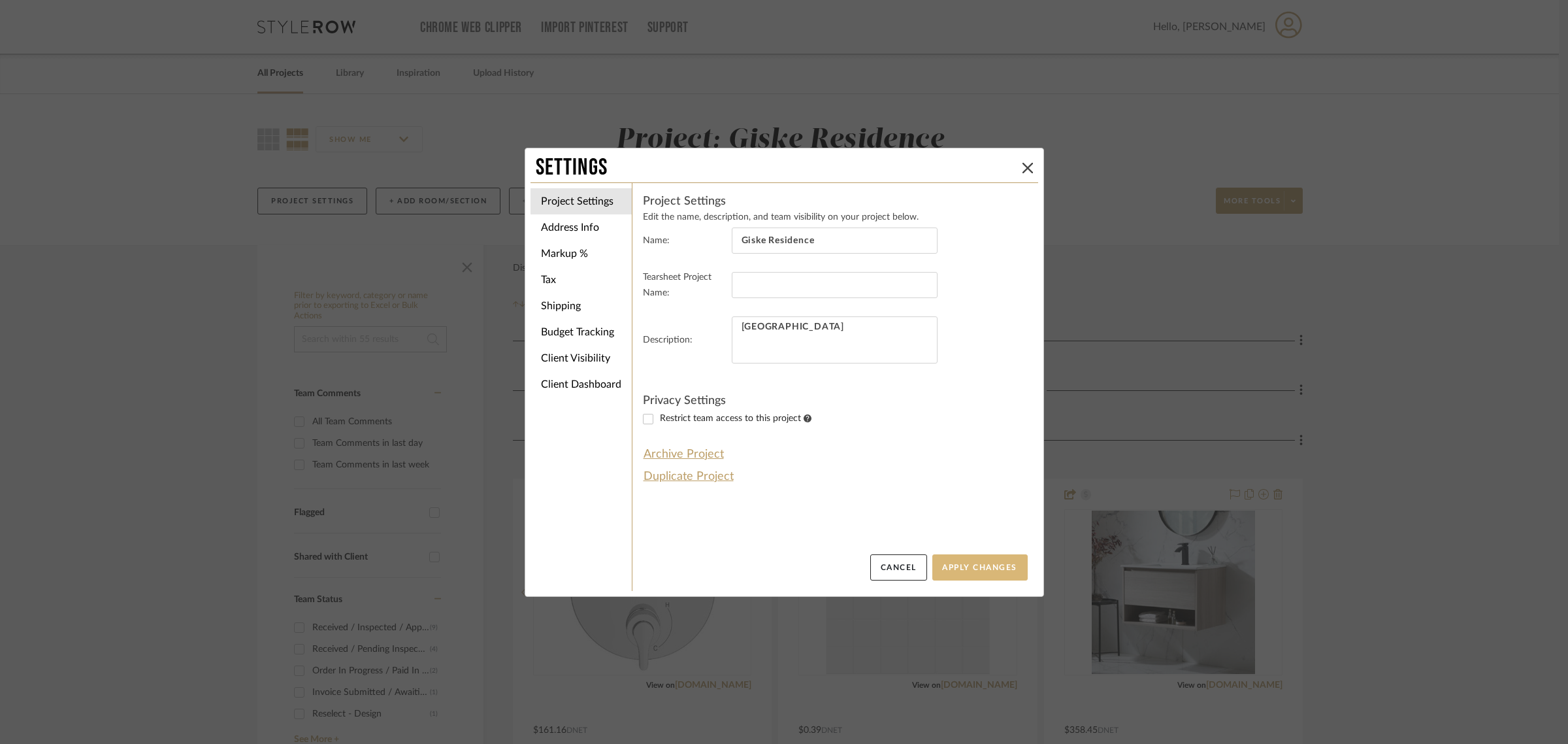
drag, startPoint x: 972, startPoint y: 560, endPoint x: 962, endPoint y: 554, distance: 11.7
click at [972, 560] on button "Apply Changes" at bounding box center [979, 567] width 96 height 26
click at [979, 560] on button "Apply Changes" at bounding box center [979, 567] width 96 height 26
click at [1028, 171] on button at bounding box center [1028, 168] width 16 height 16
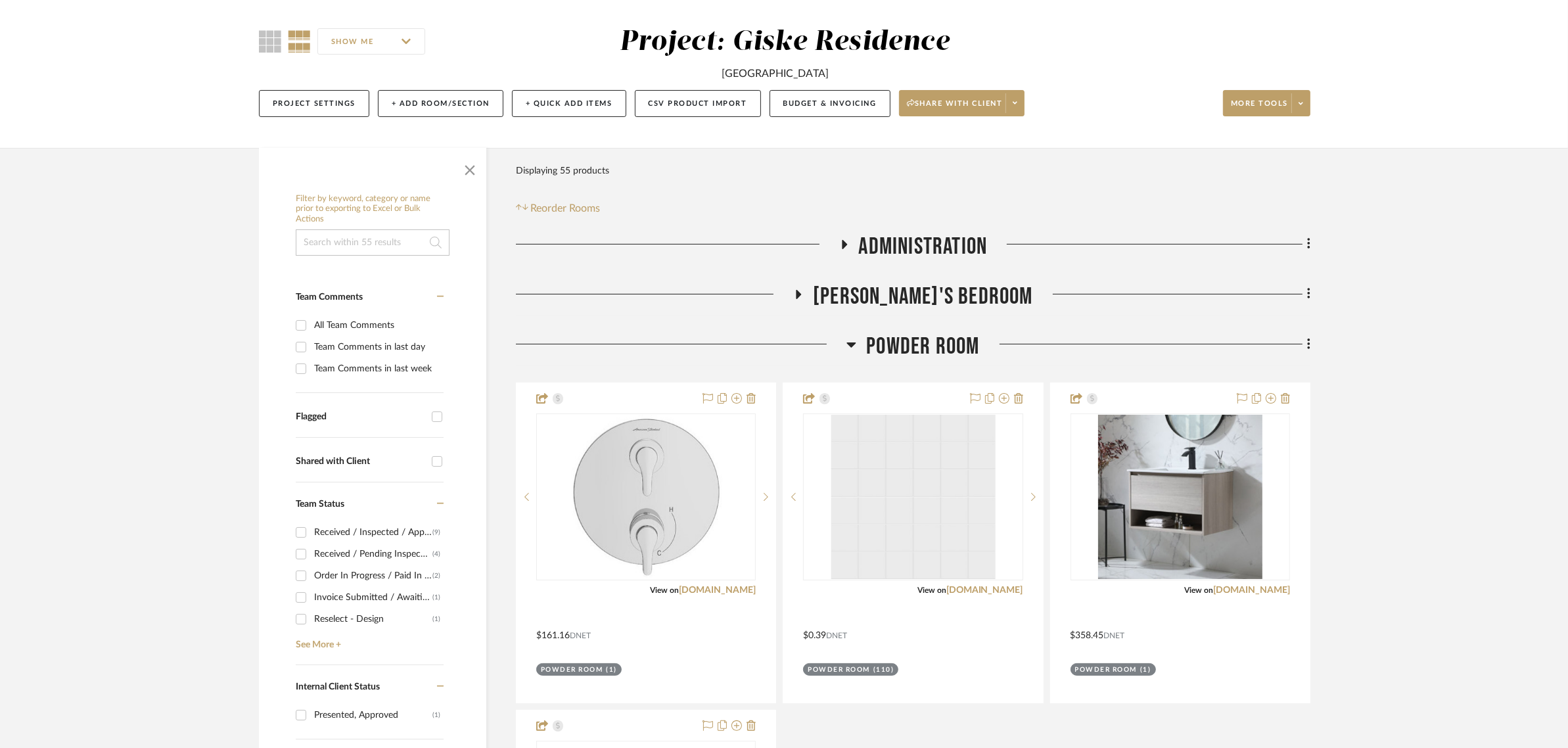
scroll to position [137, 0]
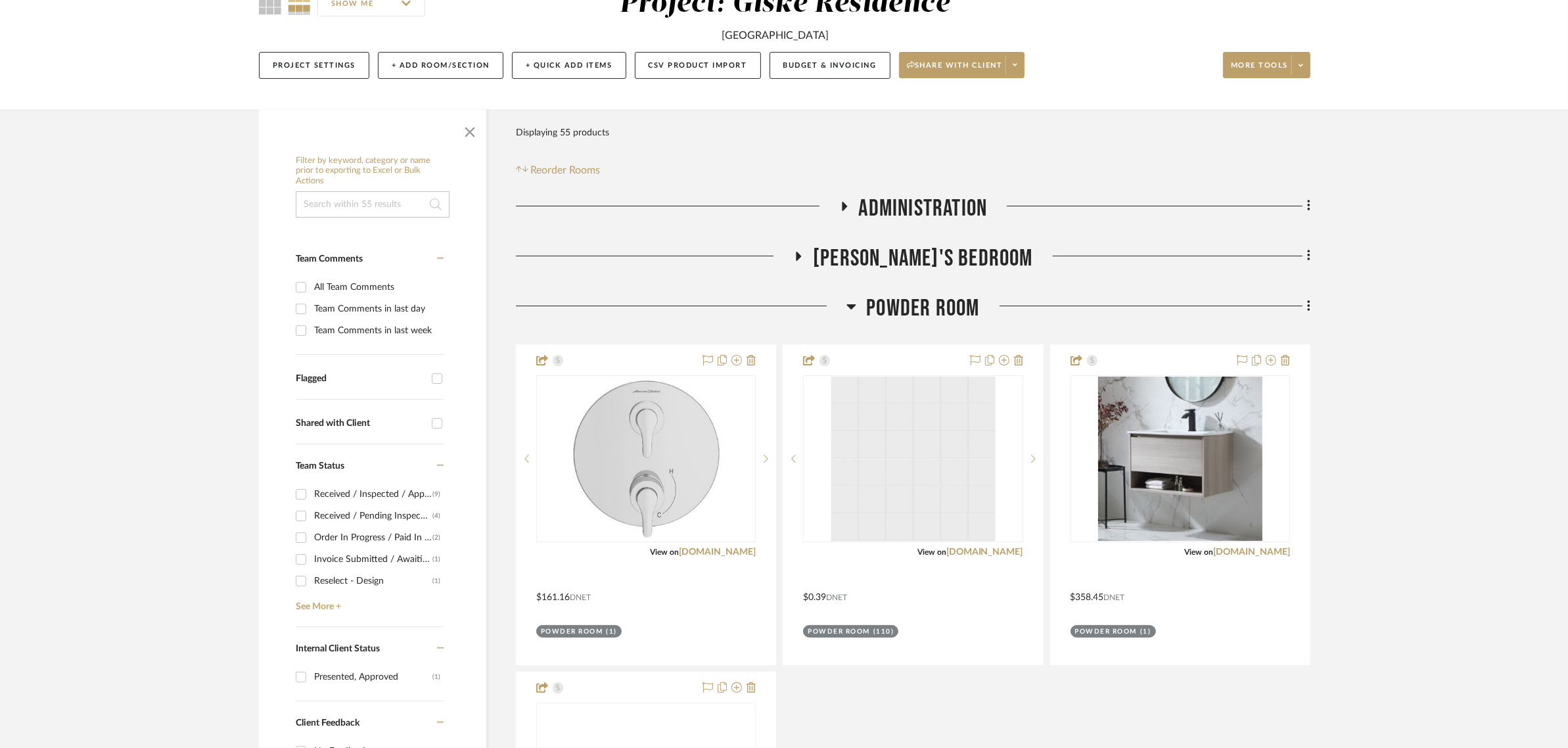
click at [918, 308] on span "Powder Room" at bounding box center [923, 308] width 113 height 28
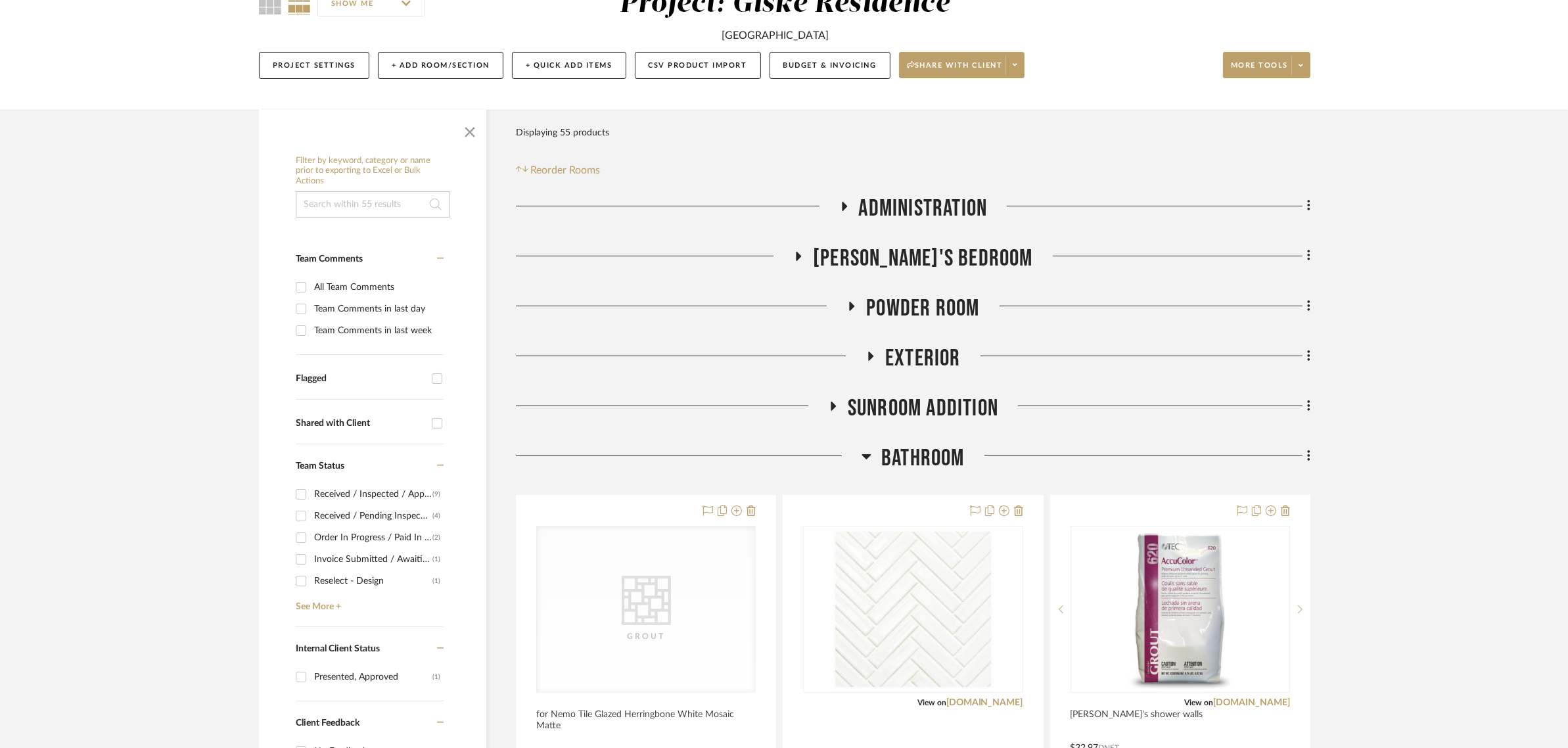
click at [917, 457] on span "Bathroom" at bounding box center [923, 458] width 83 height 28
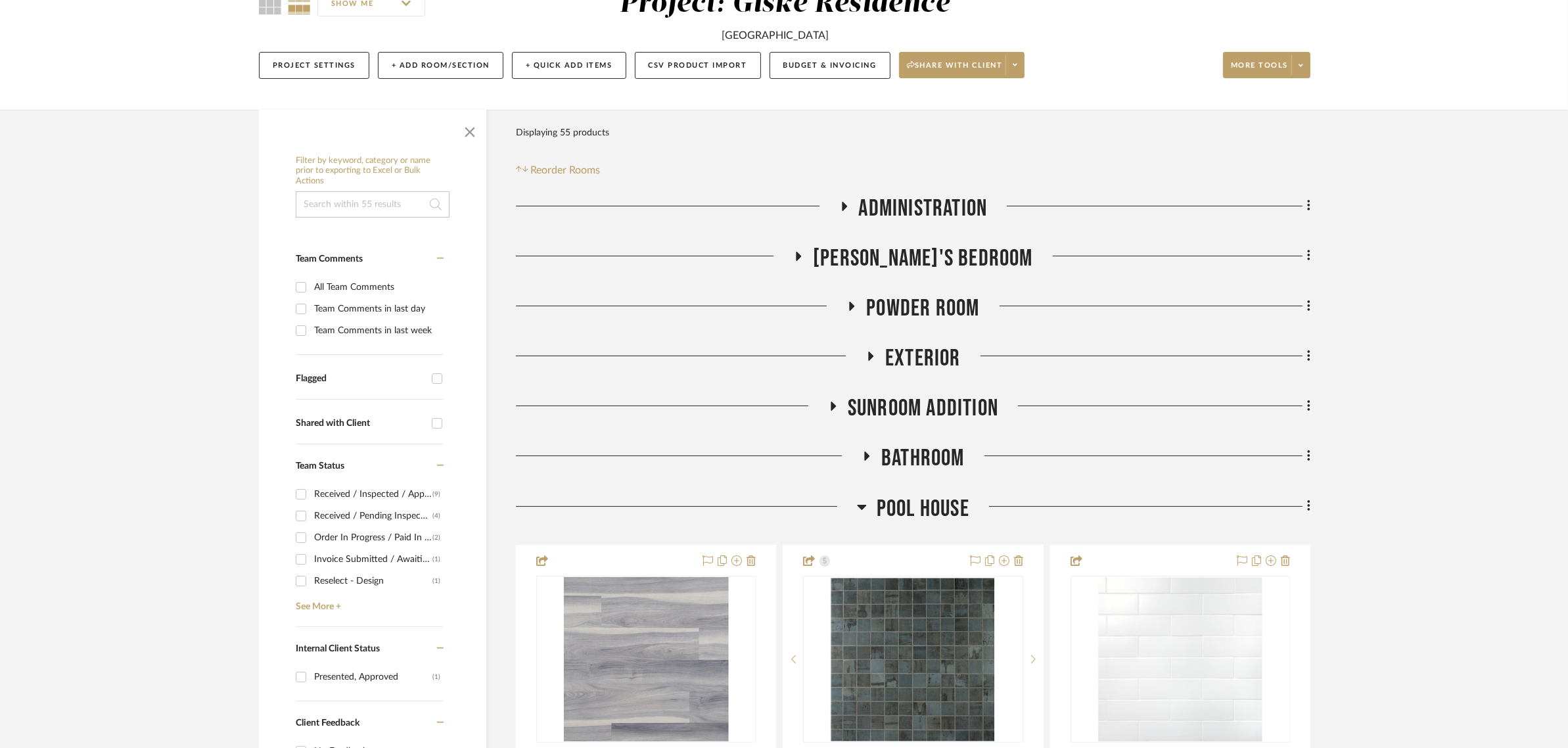
click at [1304, 454] on fa-icon at bounding box center [1307, 457] width 9 height 21
click at [1217, 586] on span "Rename Room" at bounding box center [1242, 583] width 59 height 11
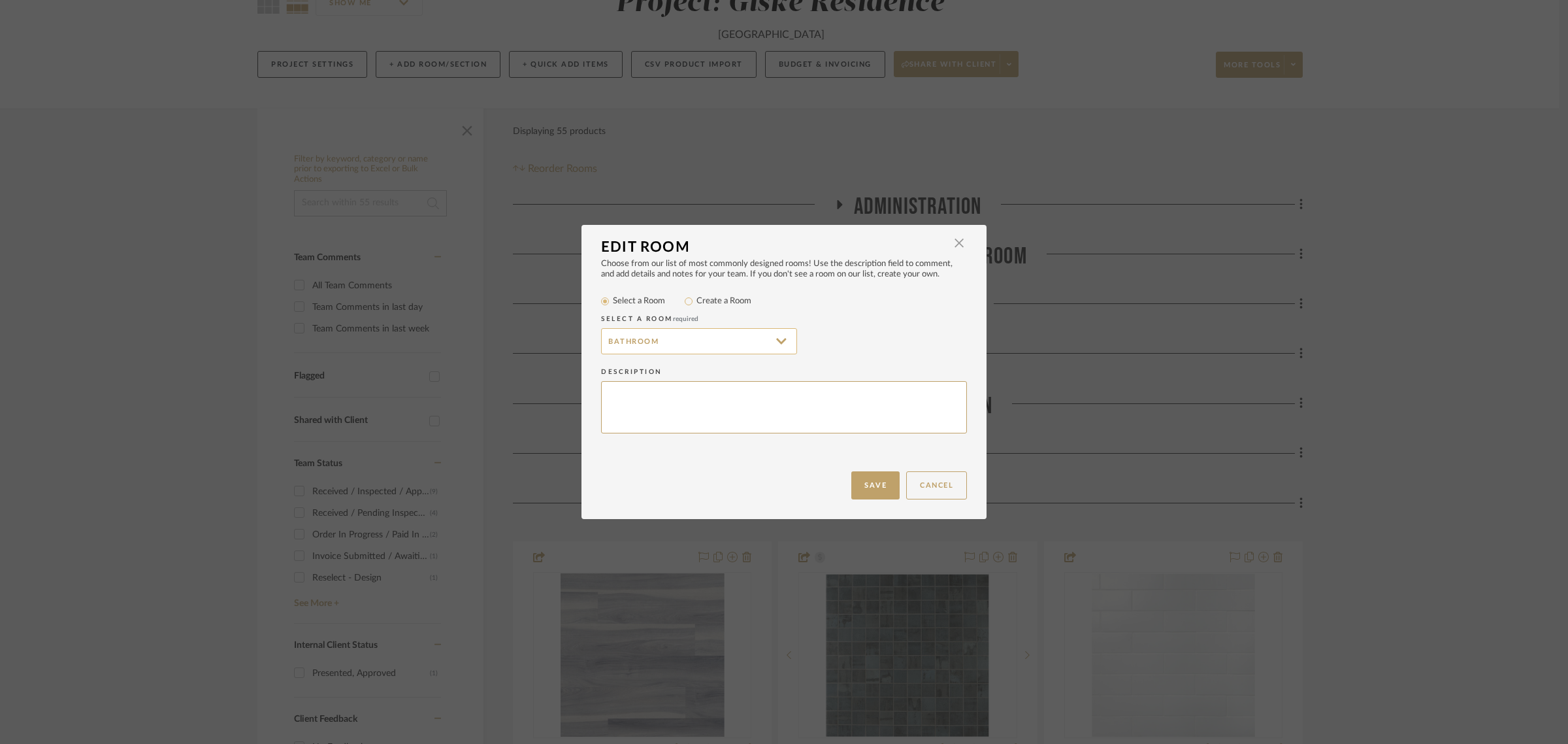
click at [635, 345] on input "Bathroom" at bounding box center [699, 341] width 196 height 26
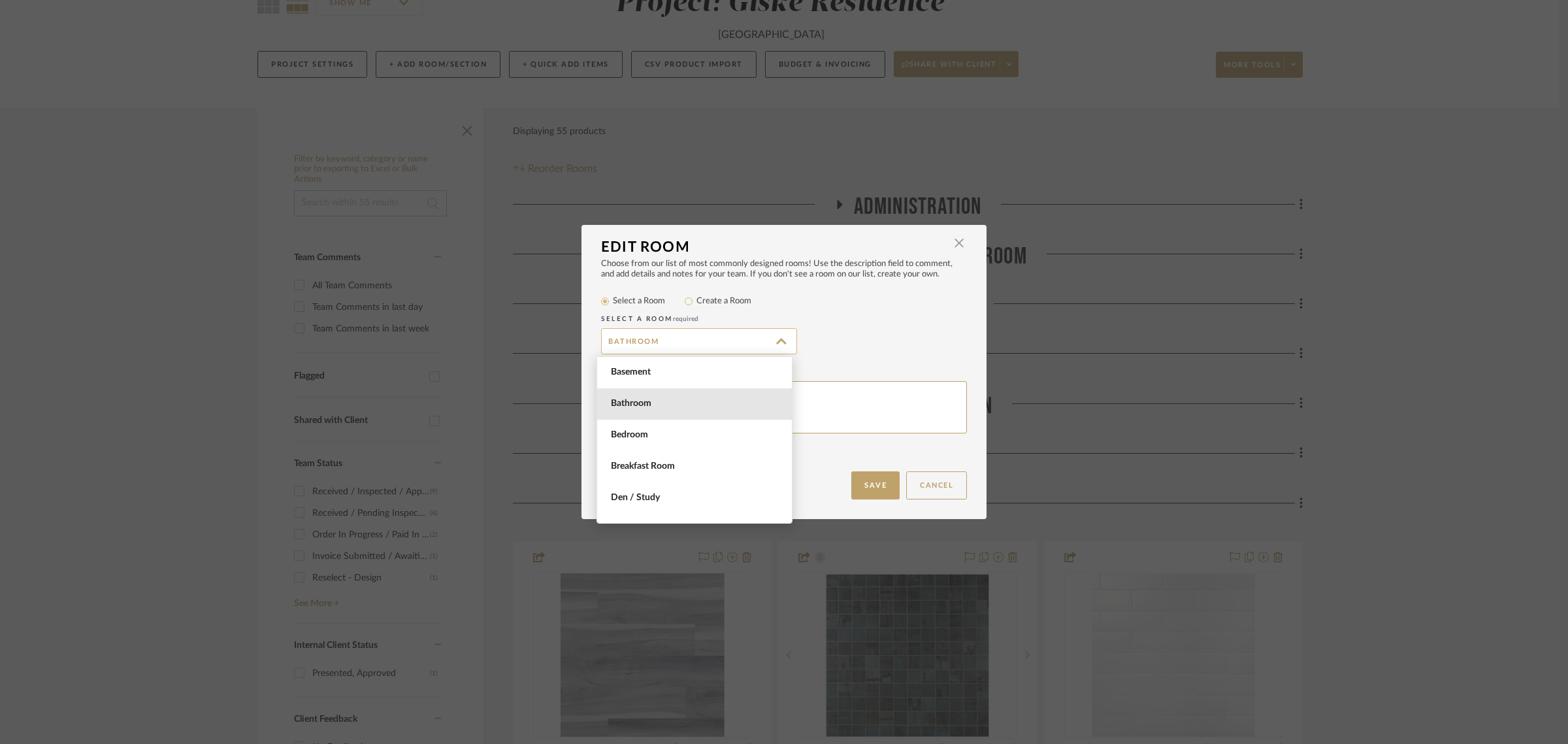
scroll to position [30, 0]
click at [639, 338] on input "Bathroom" at bounding box center [699, 341] width 196 height 26
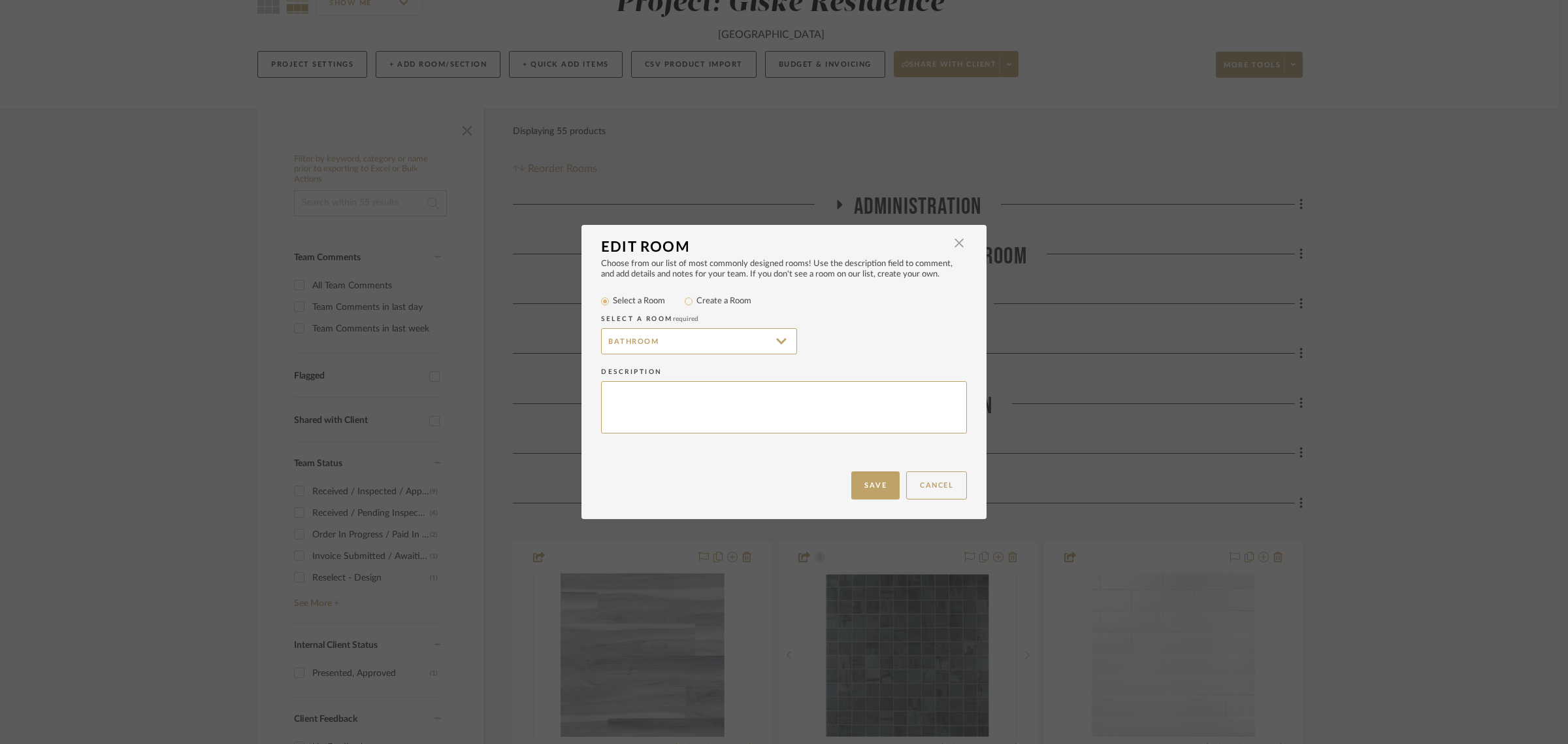
click at [729, 303] on label "Create a Room" at bounding box center [723, 301] width 55 height 13
click at [696, 303] on input "Create a Room" at bounding box center [688, 301] width 16 height 16
radio input "true"
click at [604, 337] on input "Bathroom" at bounding box center [699, 341] width 196 height 26
type input "[PERSON_NAME]'s Bathroom"
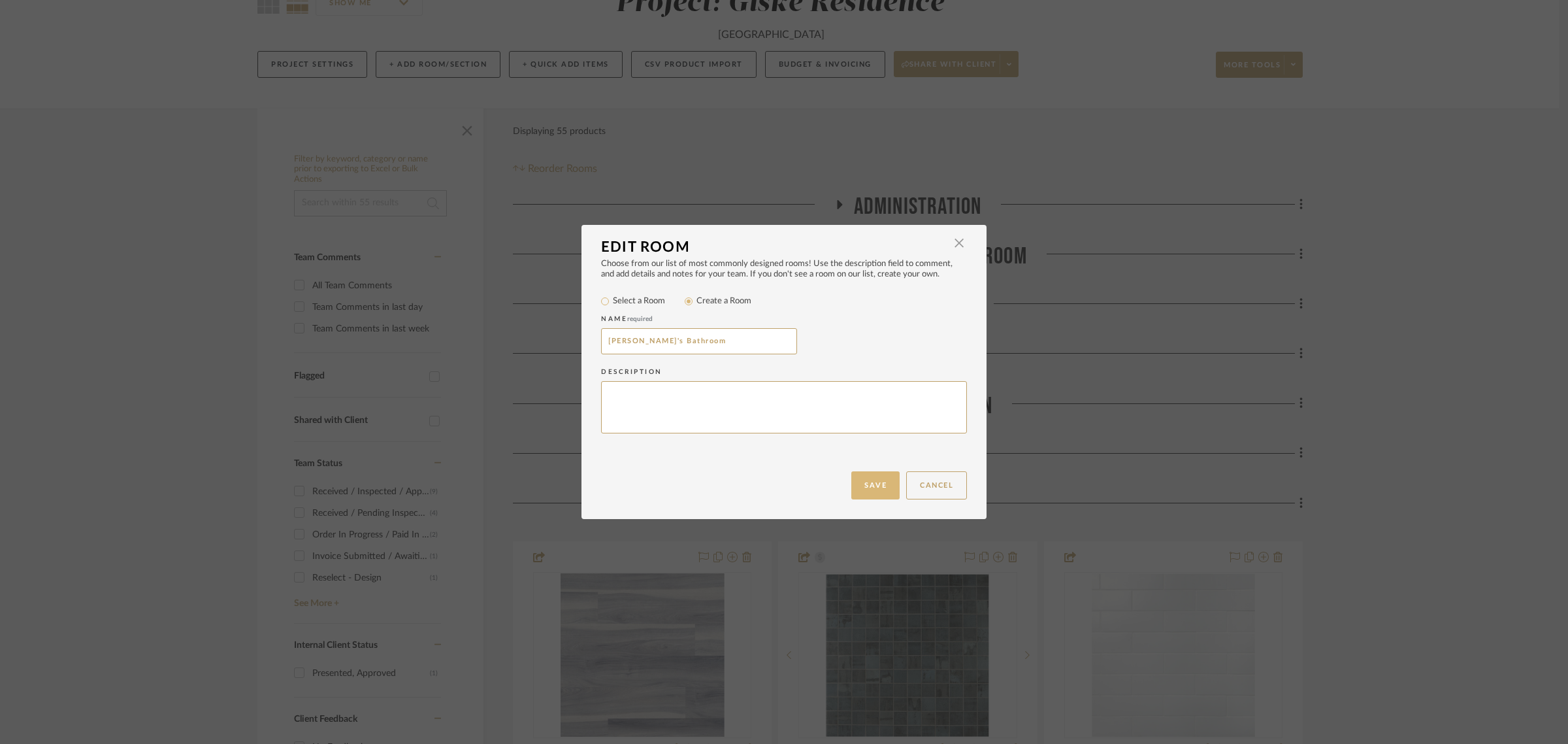
click at [873, 485] on button "Save" at bounding box center [875, 485] width 48 height 28
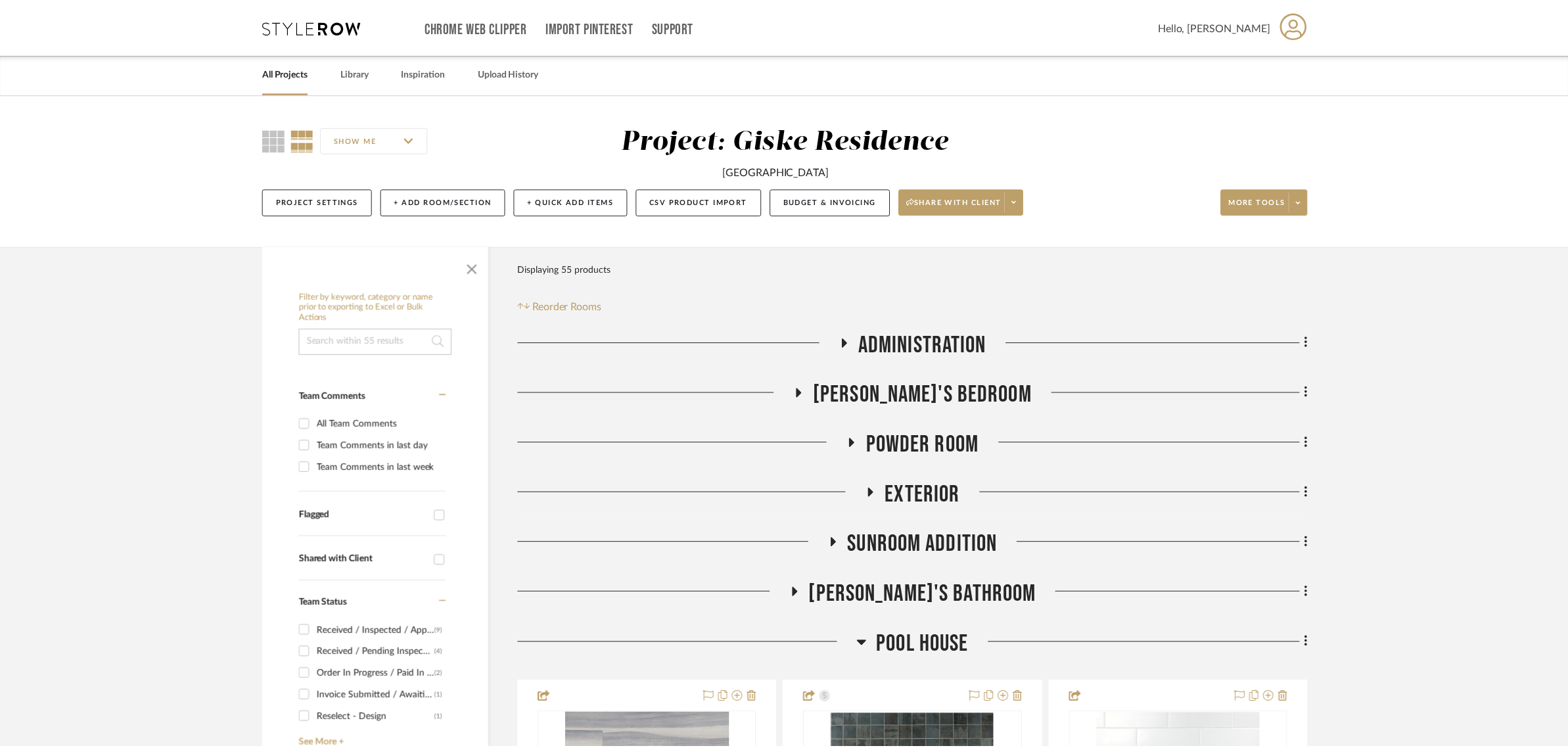
scroll to position [137, 0]
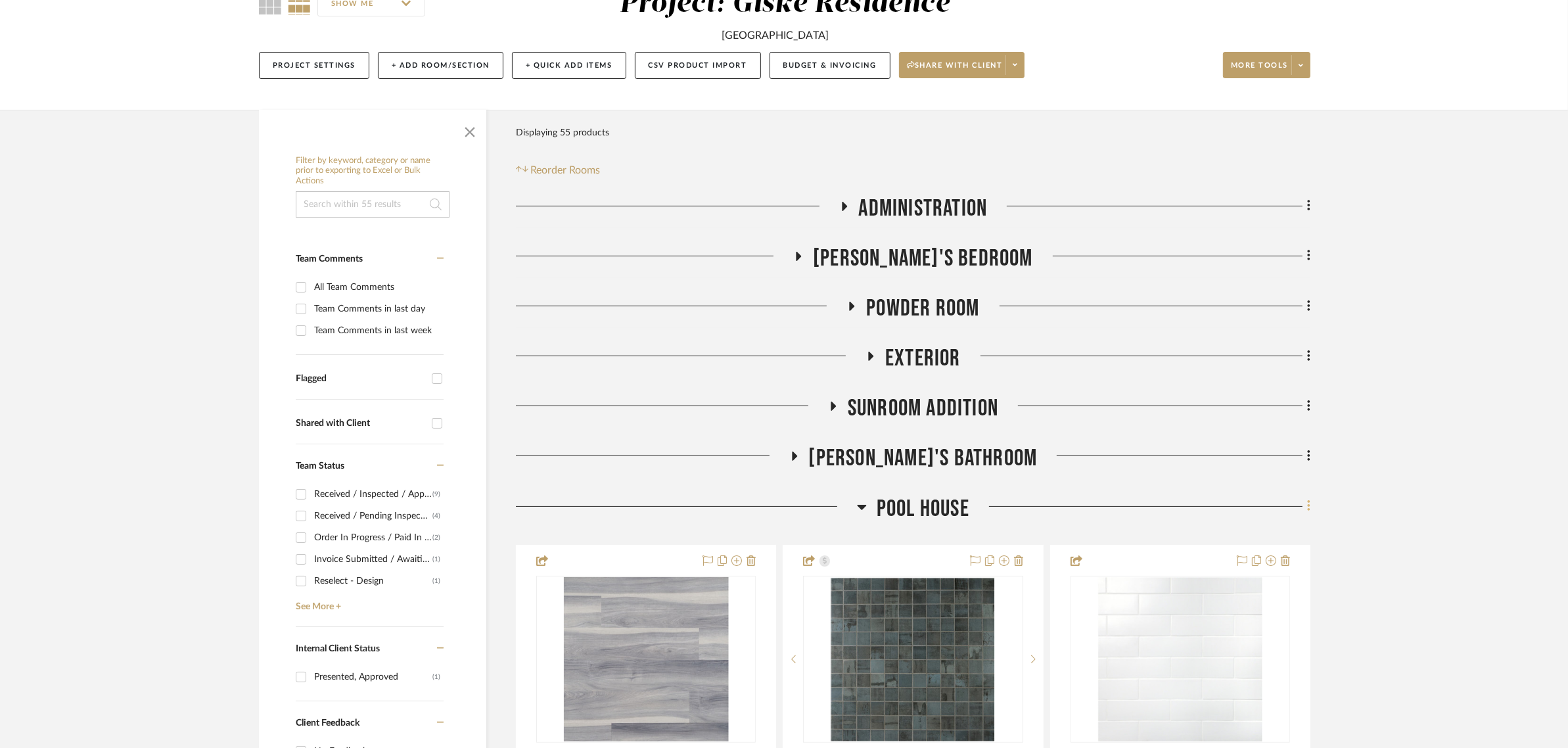
click at [1307, 507] on icon at bounding box center [1309, 506] width 4 height 14
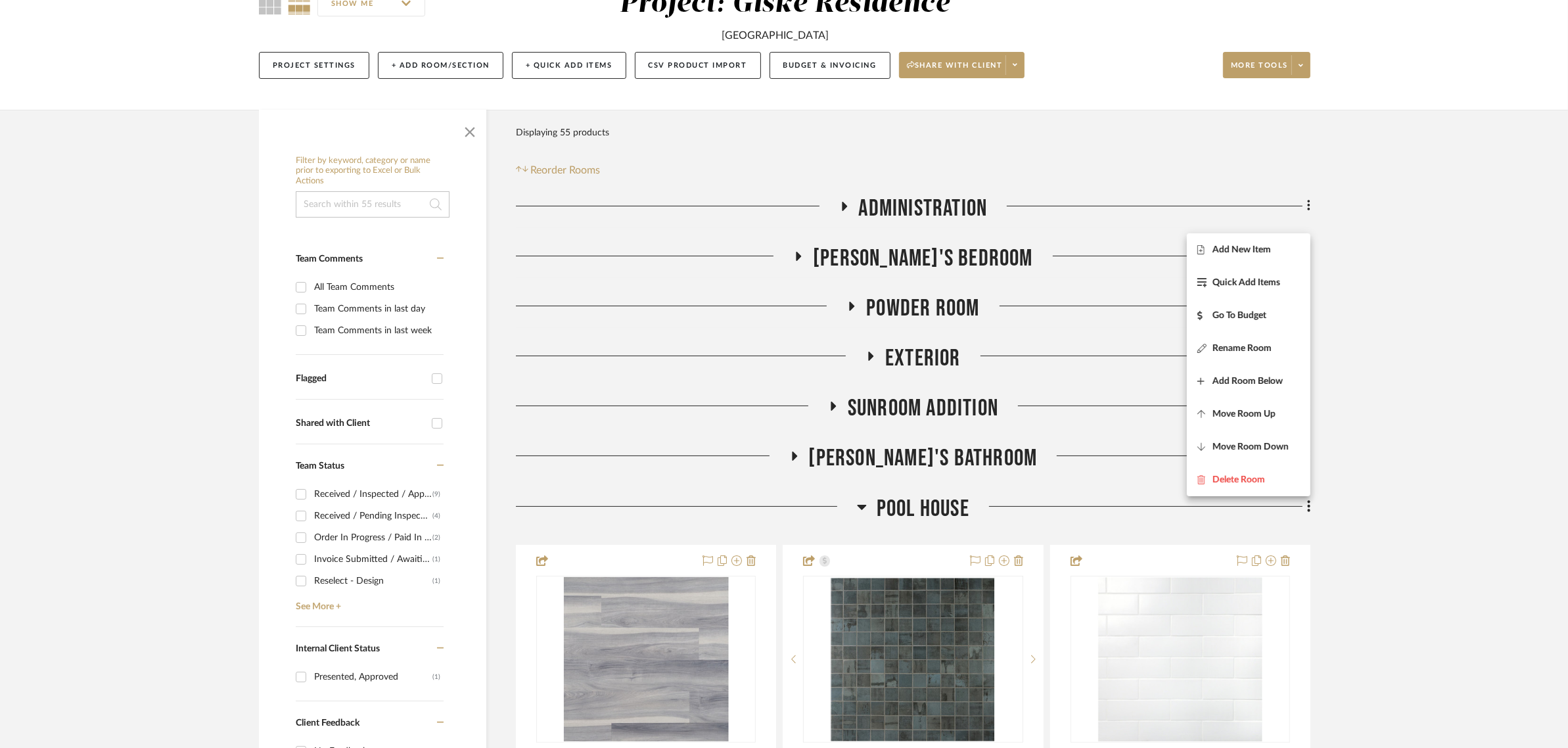
click at [1379, 499] on div at bounding box center [784, 374] width 1568 height 748
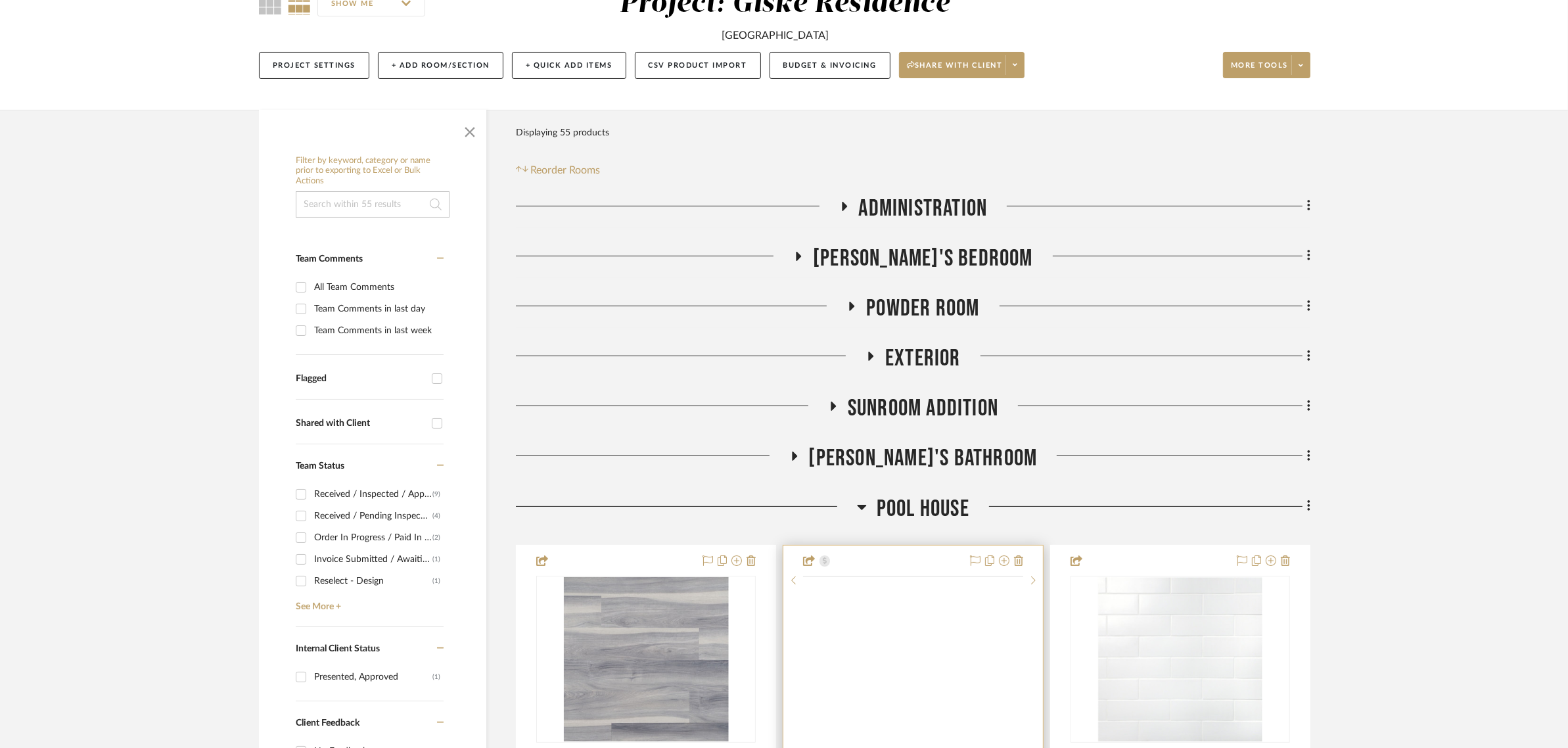
scroll to position [410, 0]
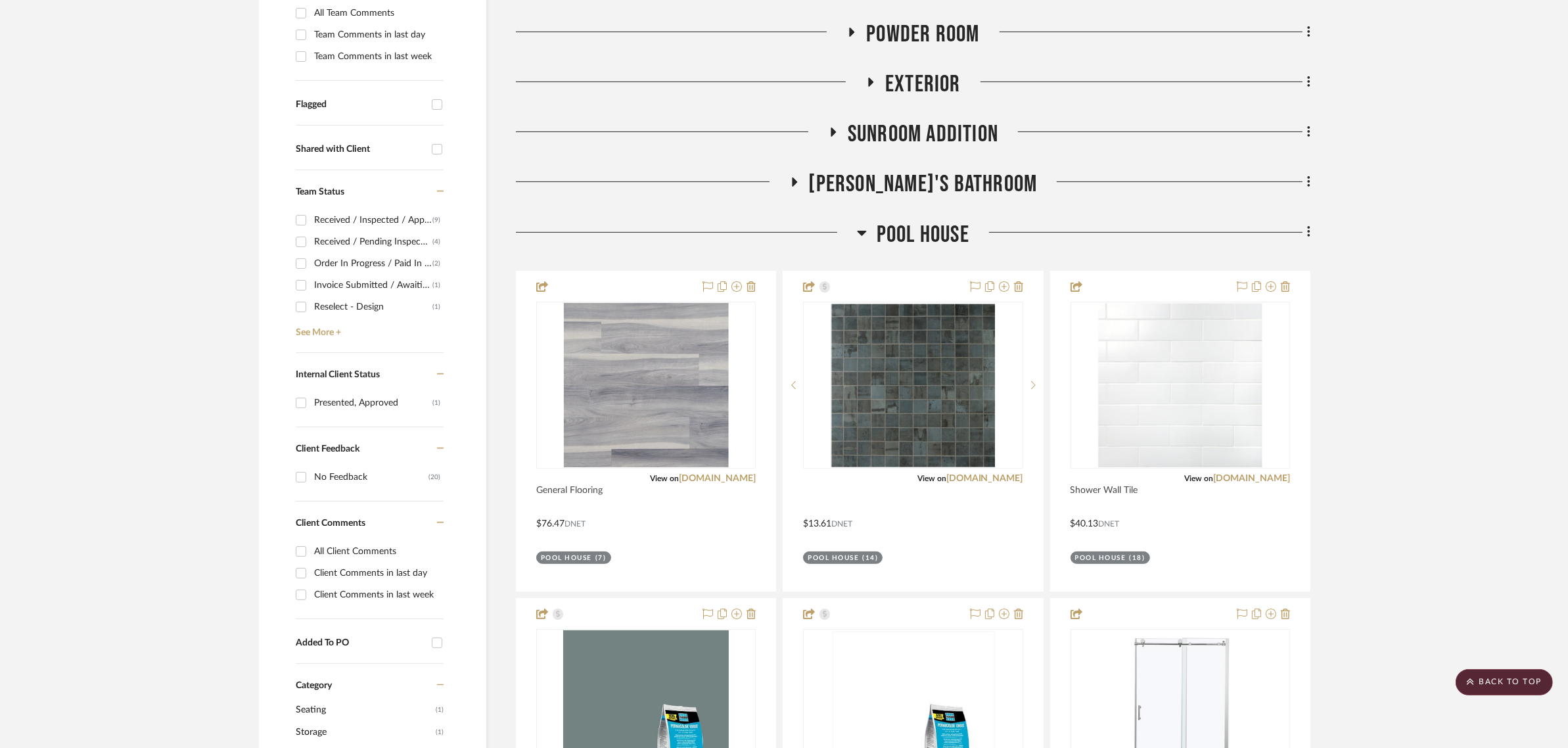
click at [922, 228] on span "Pool House" at bounding box center [923, 235] width 93 height 28
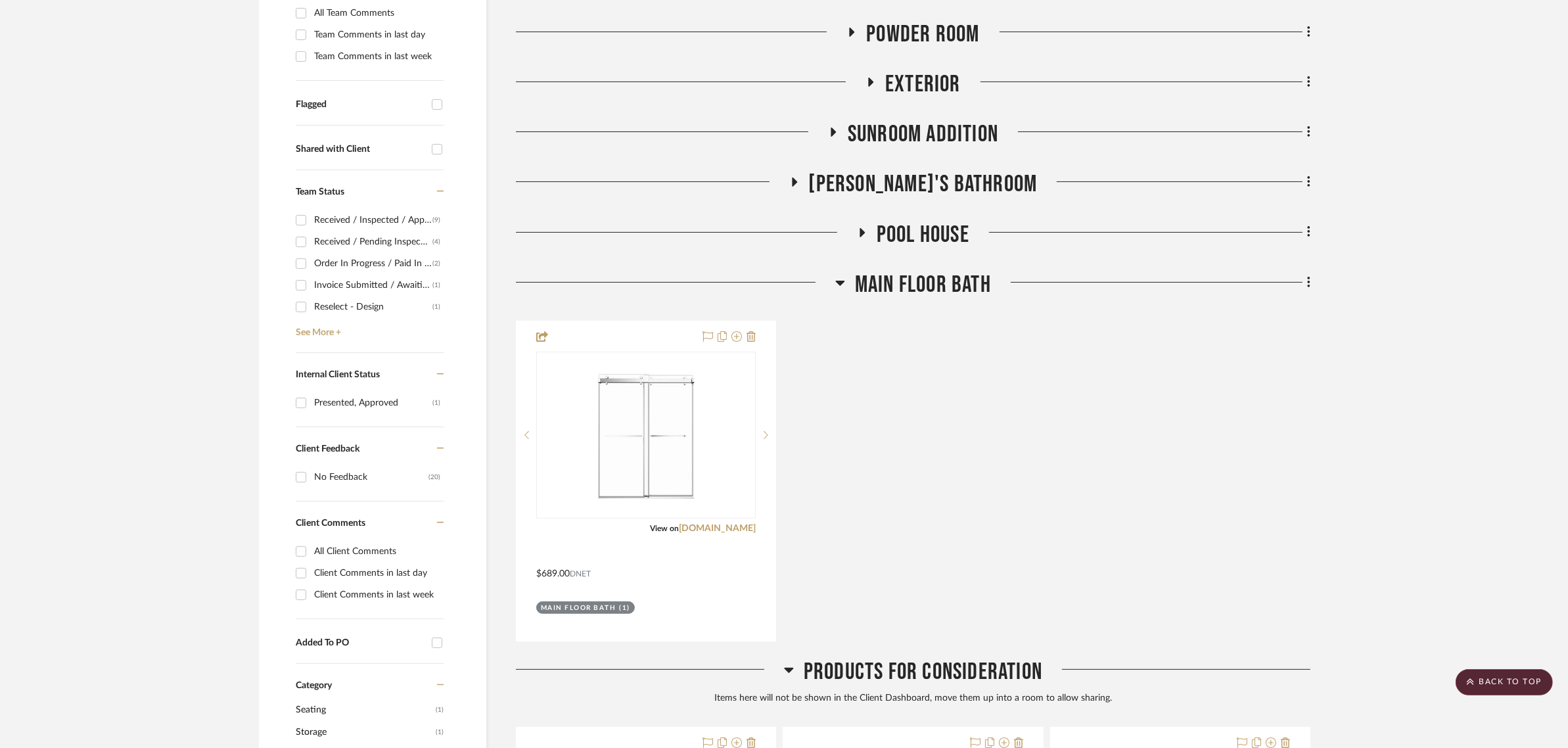
click at [910, 284] on span "Main Floor Bath" at bounding box center [923, 285] width 136 height 28
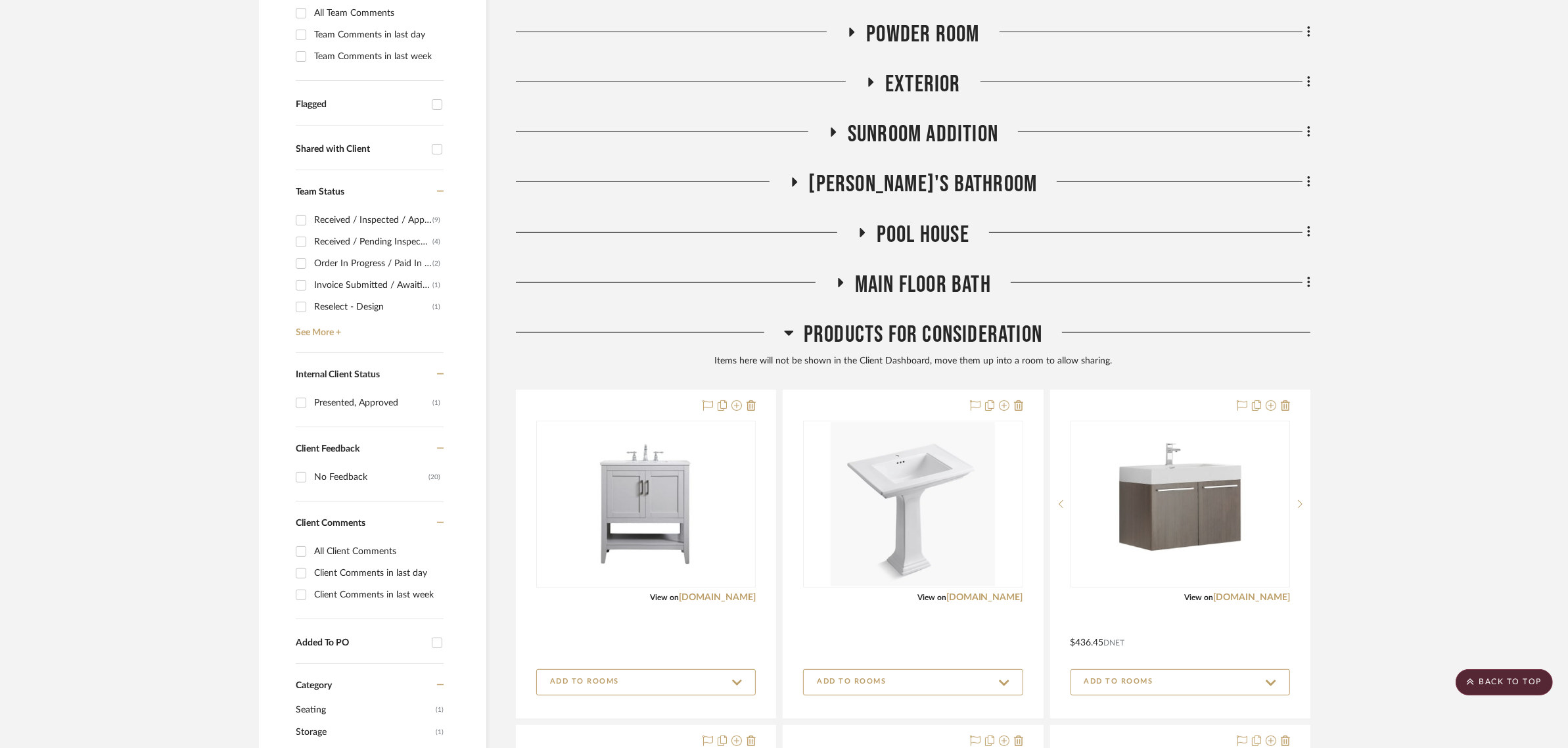
click at [895, 335] on span "Products For Consideration" at bounding box center [923, 335] width 239 height 28
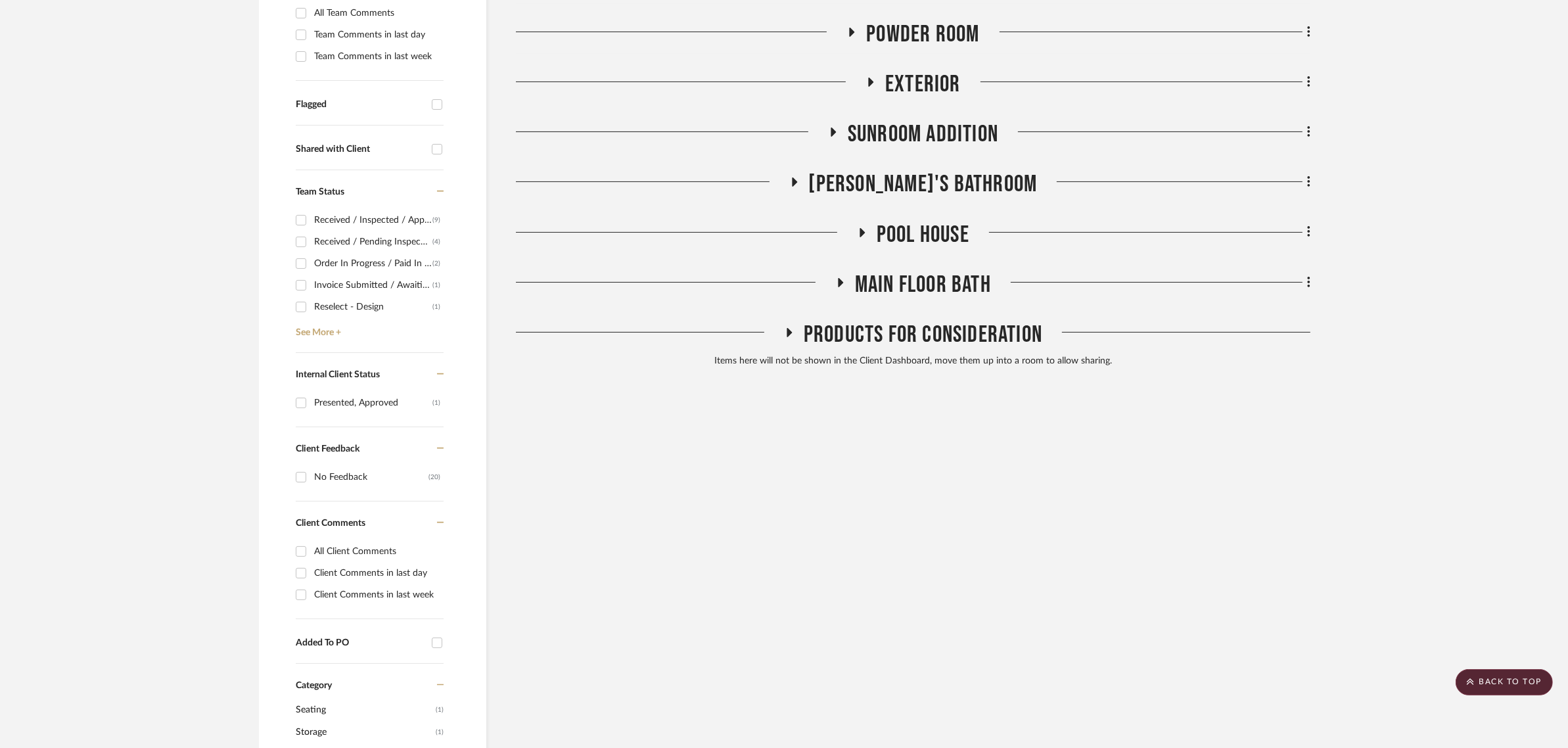
scroll to position [274, 0]
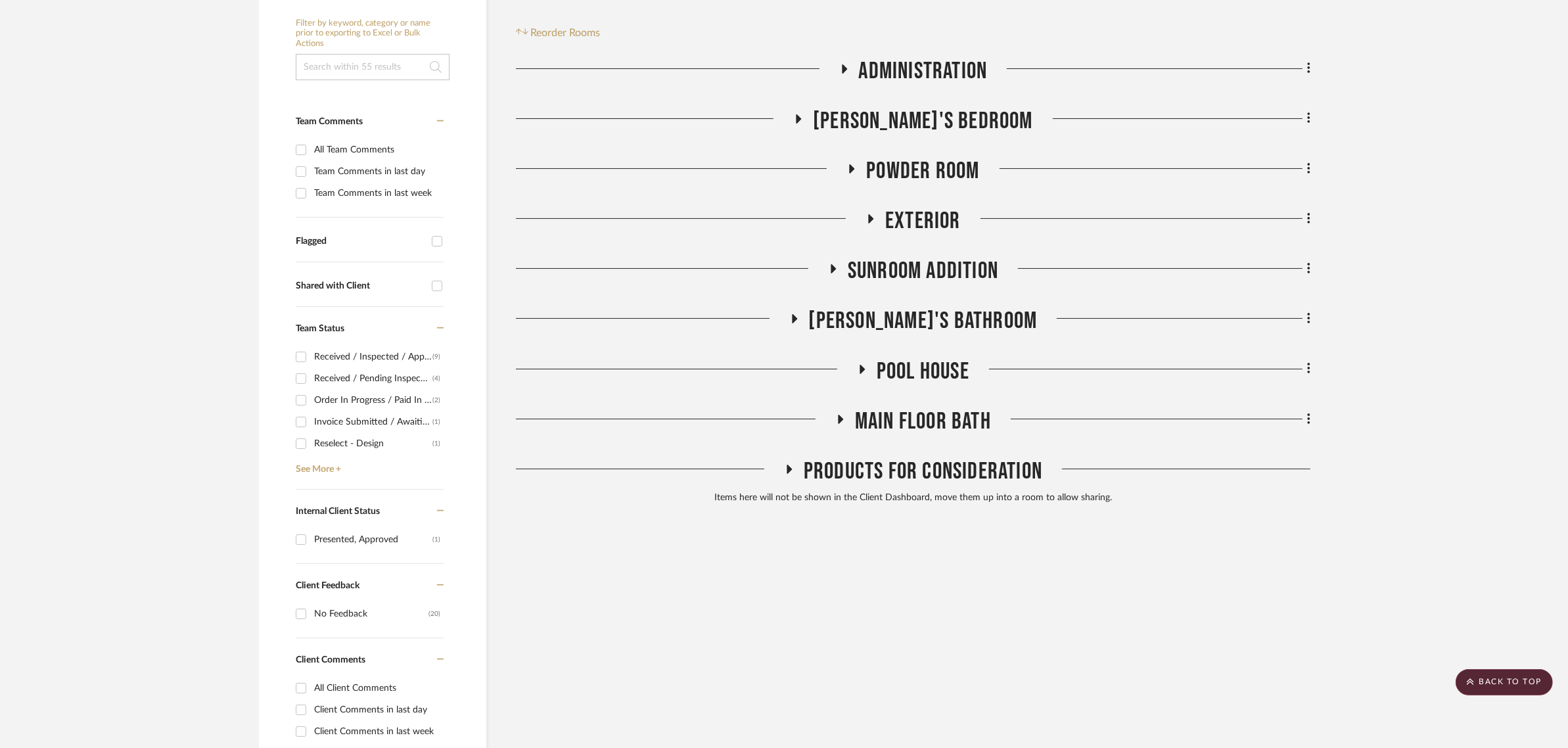
click at [934, 174] on span "Powder Room" at bounding box center [923, 171] width 113 height 28
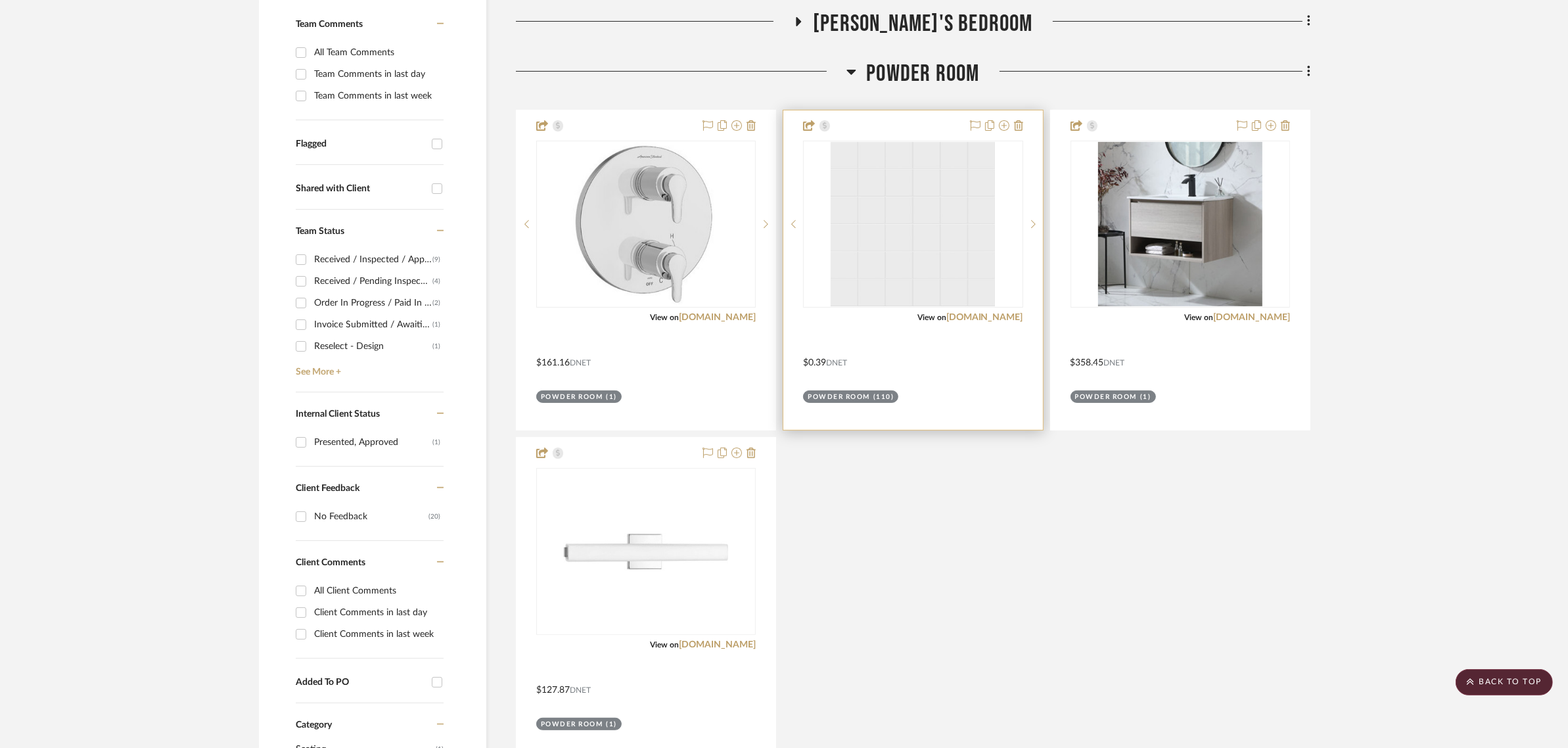
scroll to position [410, 0]
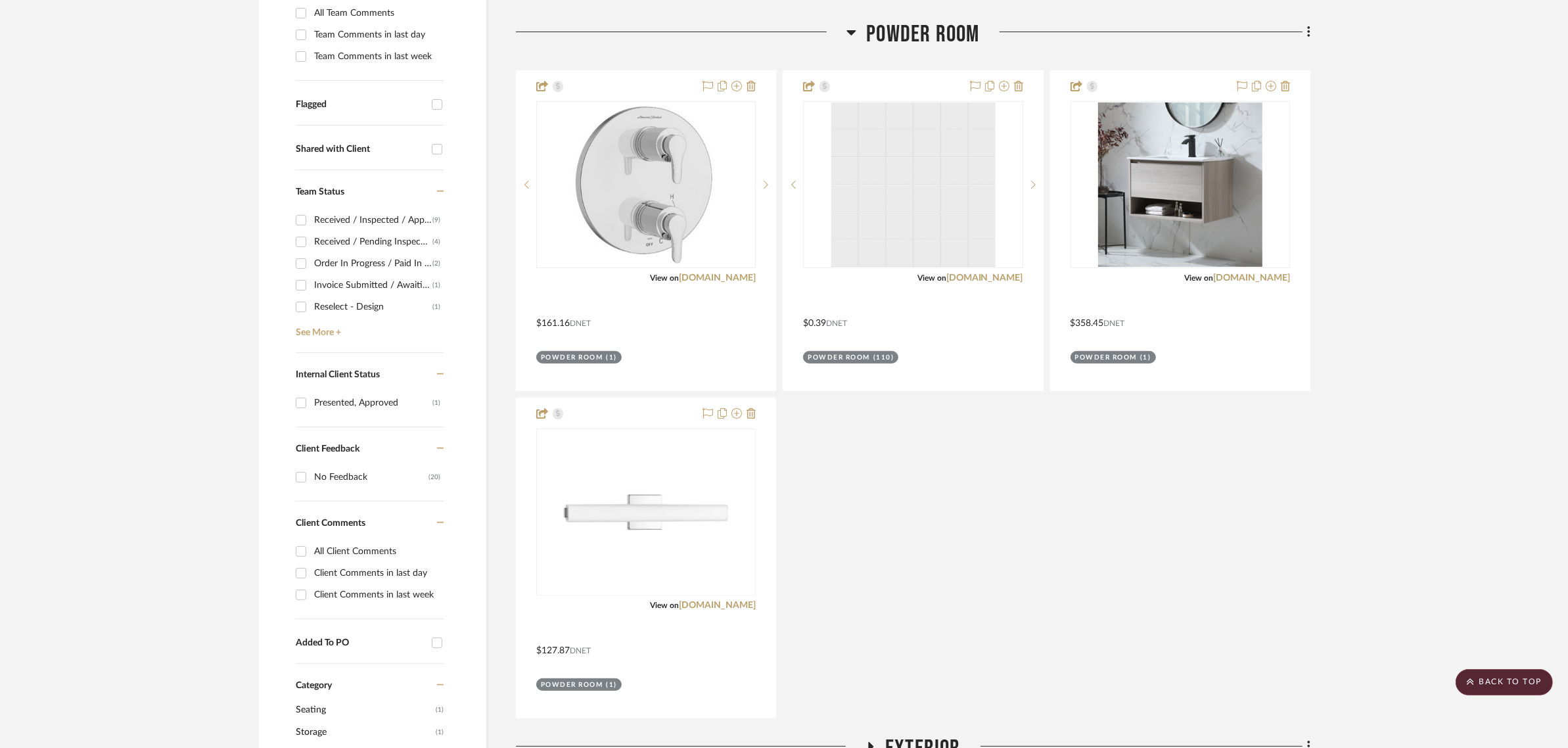
click at [912, 34] on span "Powder Room" at bounding box center [923, 35] width 113 height 28
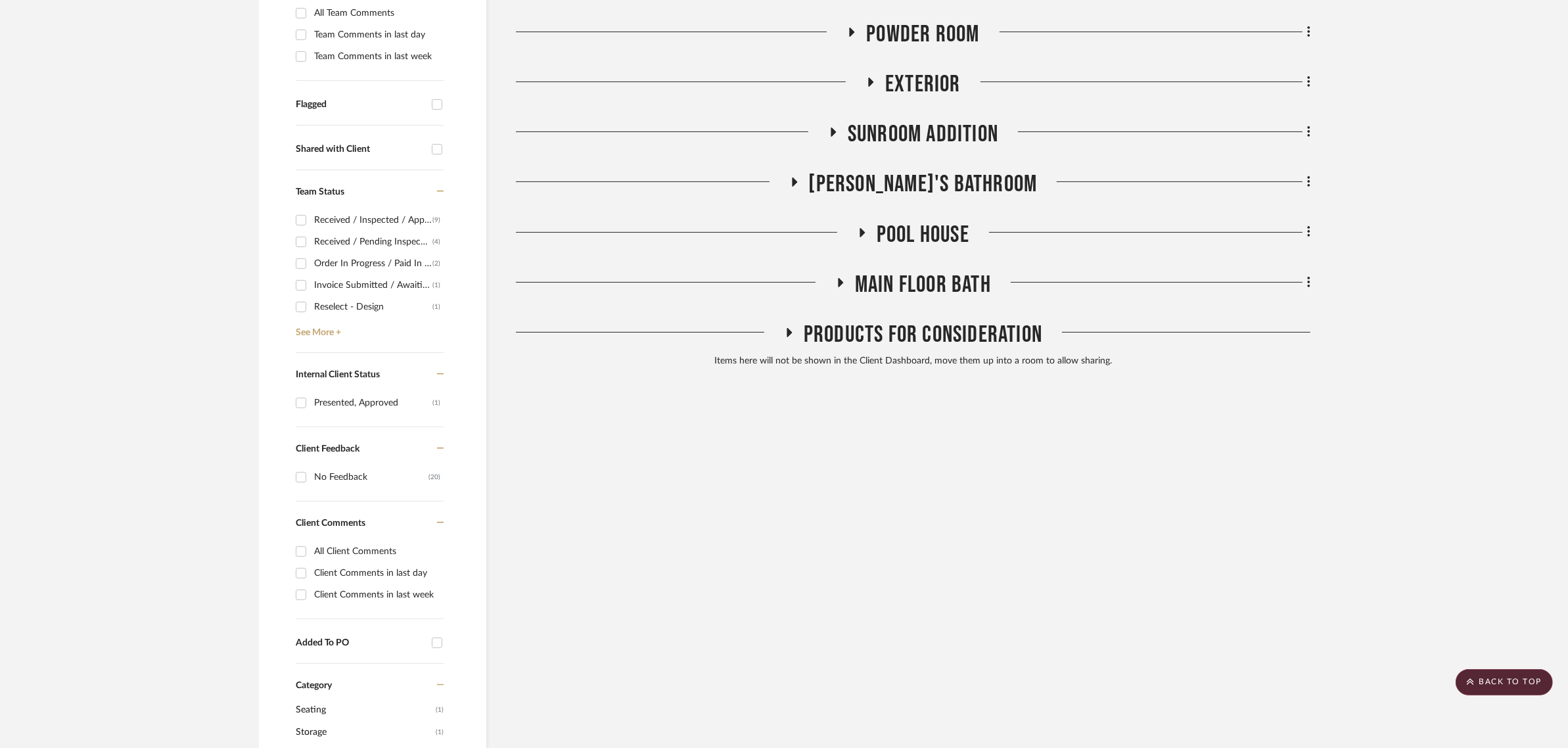
click at [902, 35] on span "Powder Room" at bounding box center [923, 35] width 113 height 28
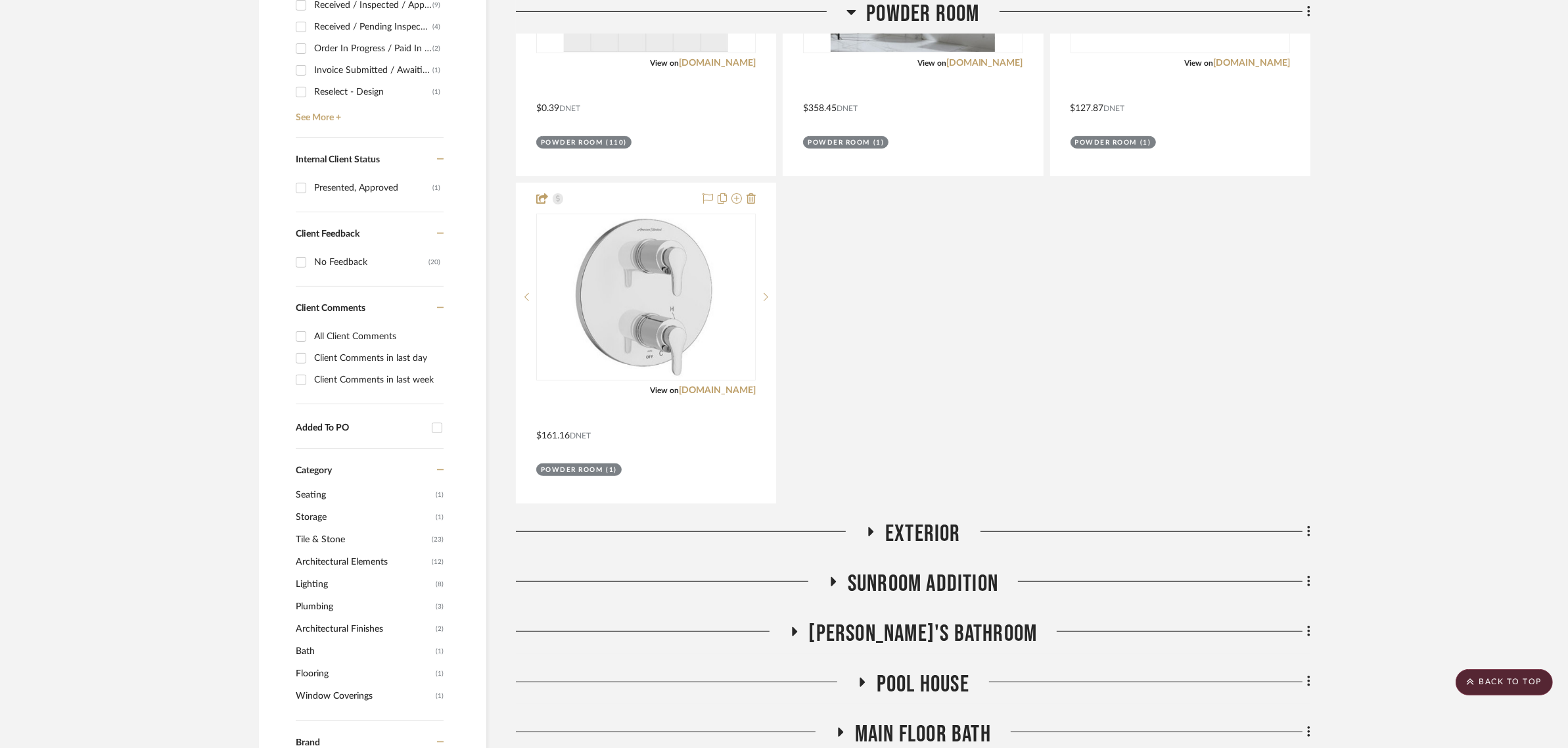
scroll to position [649, 0]
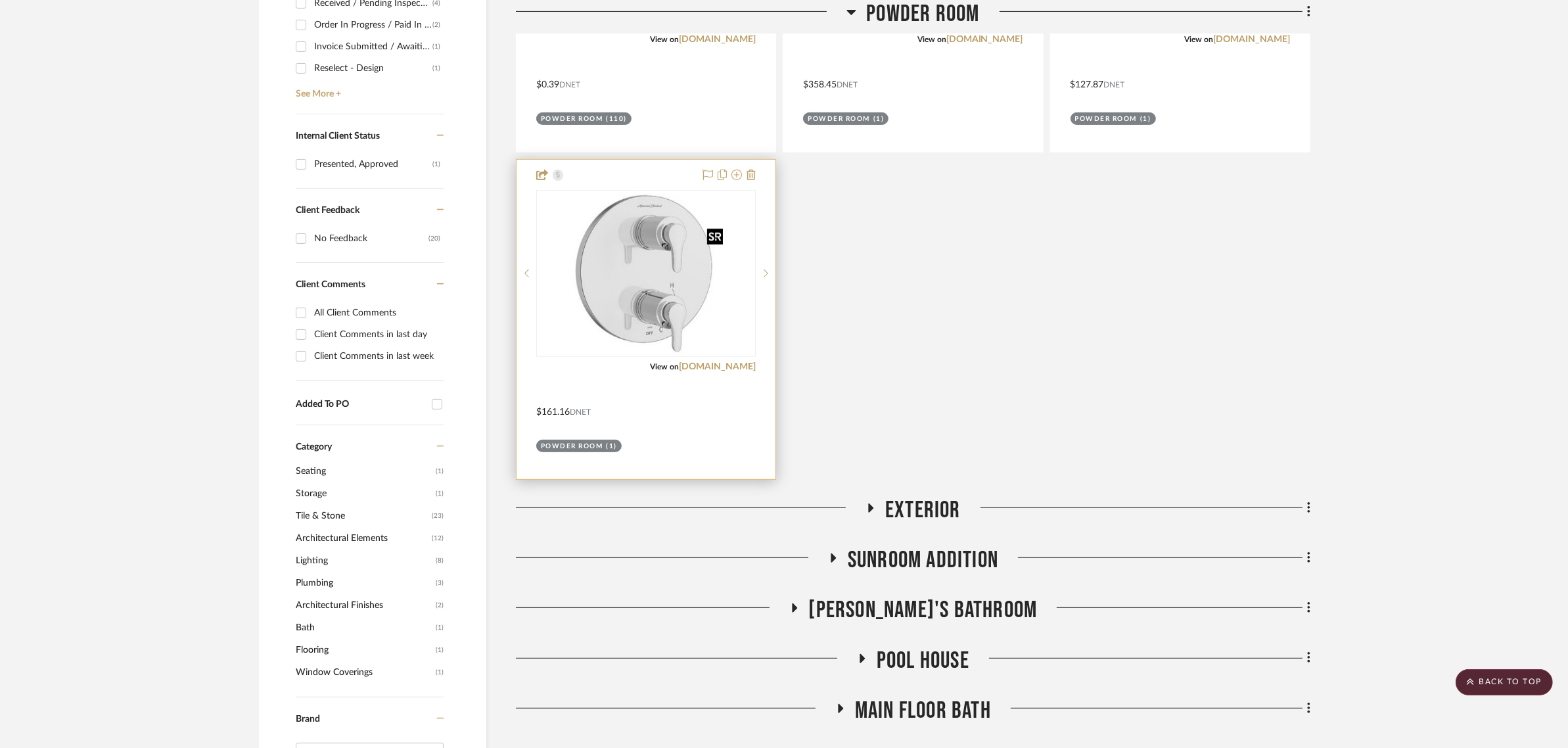
click at [726, 291] on img "0" at bounding box center [645, 273] width 165 height 165
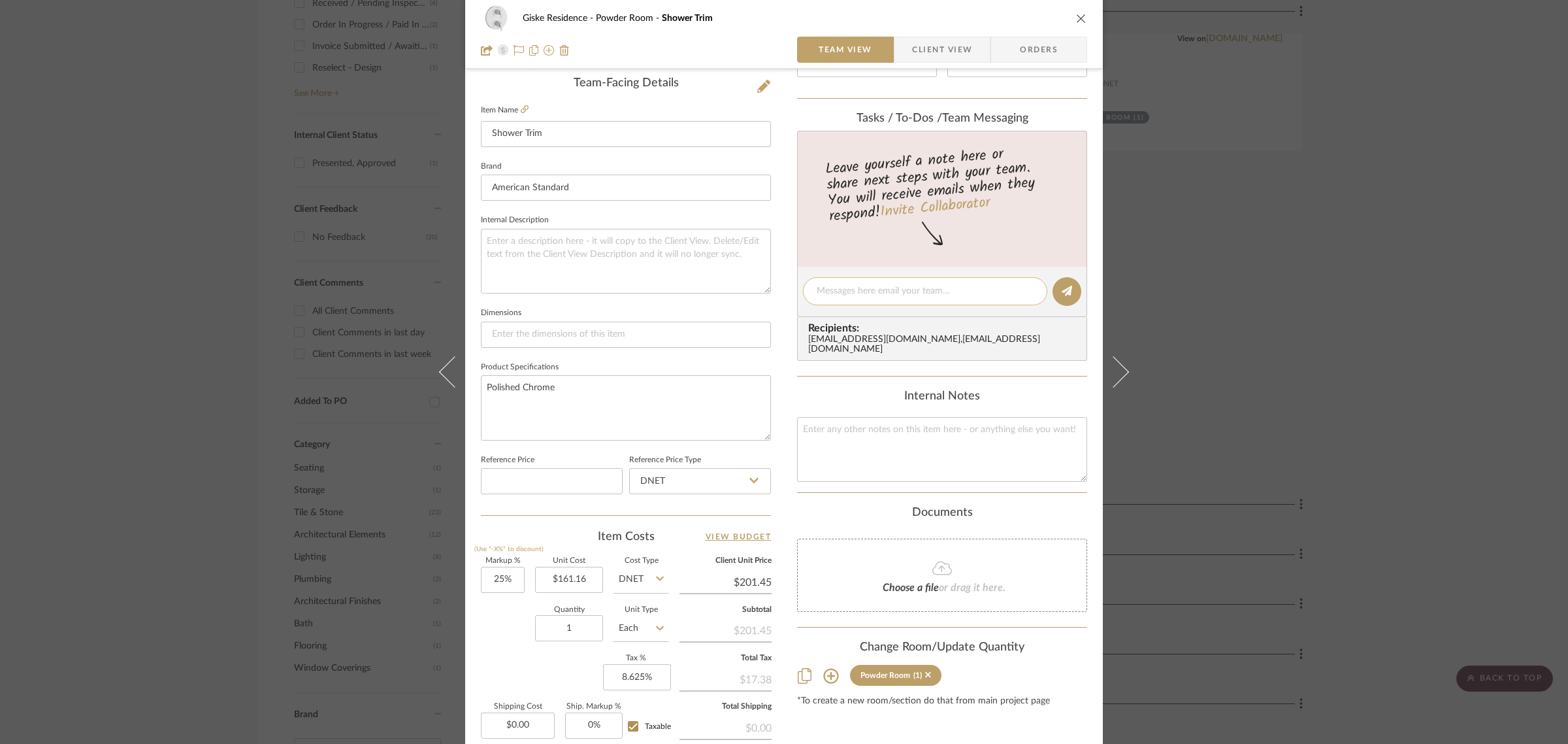
scroll to position [0, 0]
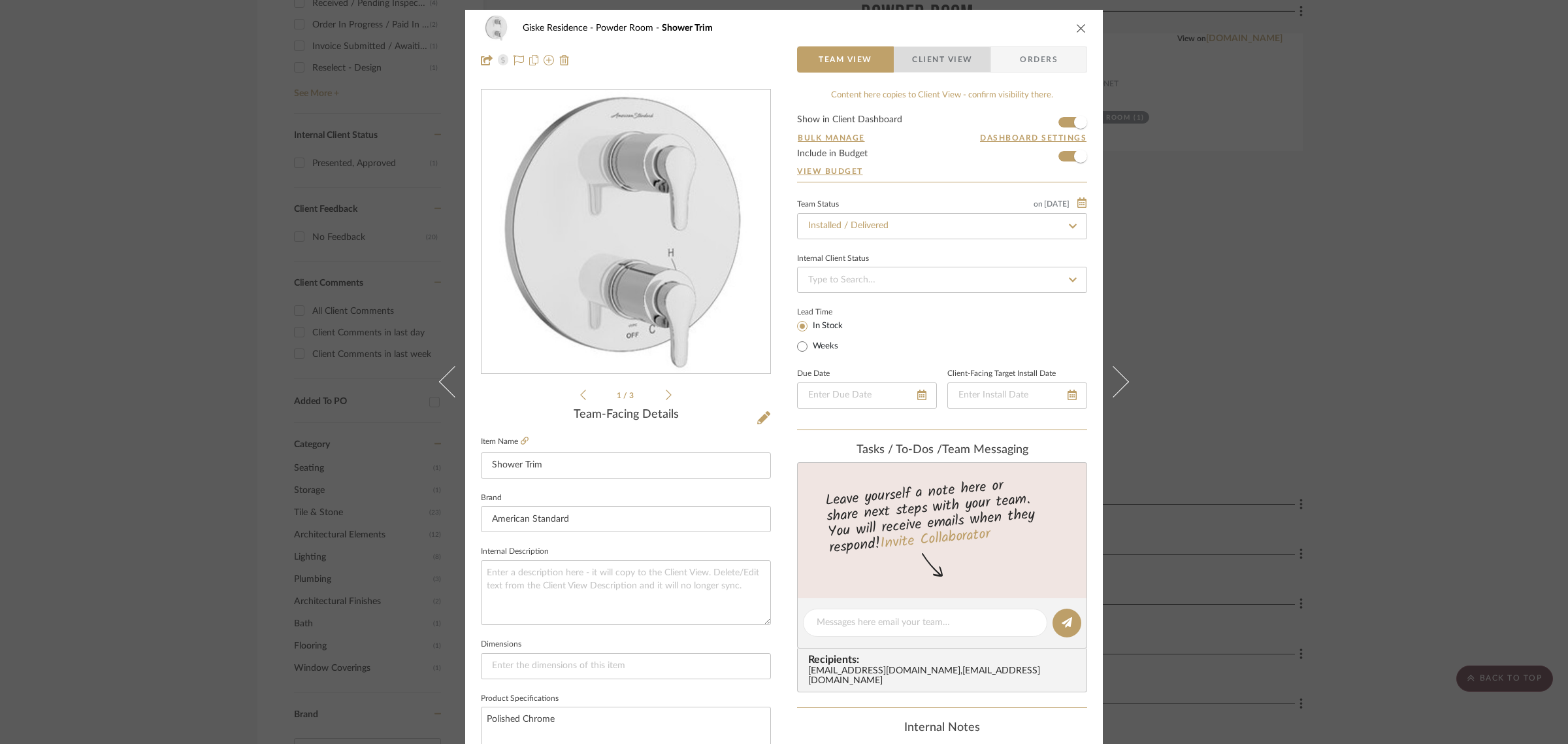
click at [912, 67] on span "Client View" at bounding box center [942, 59] width 60 height 26
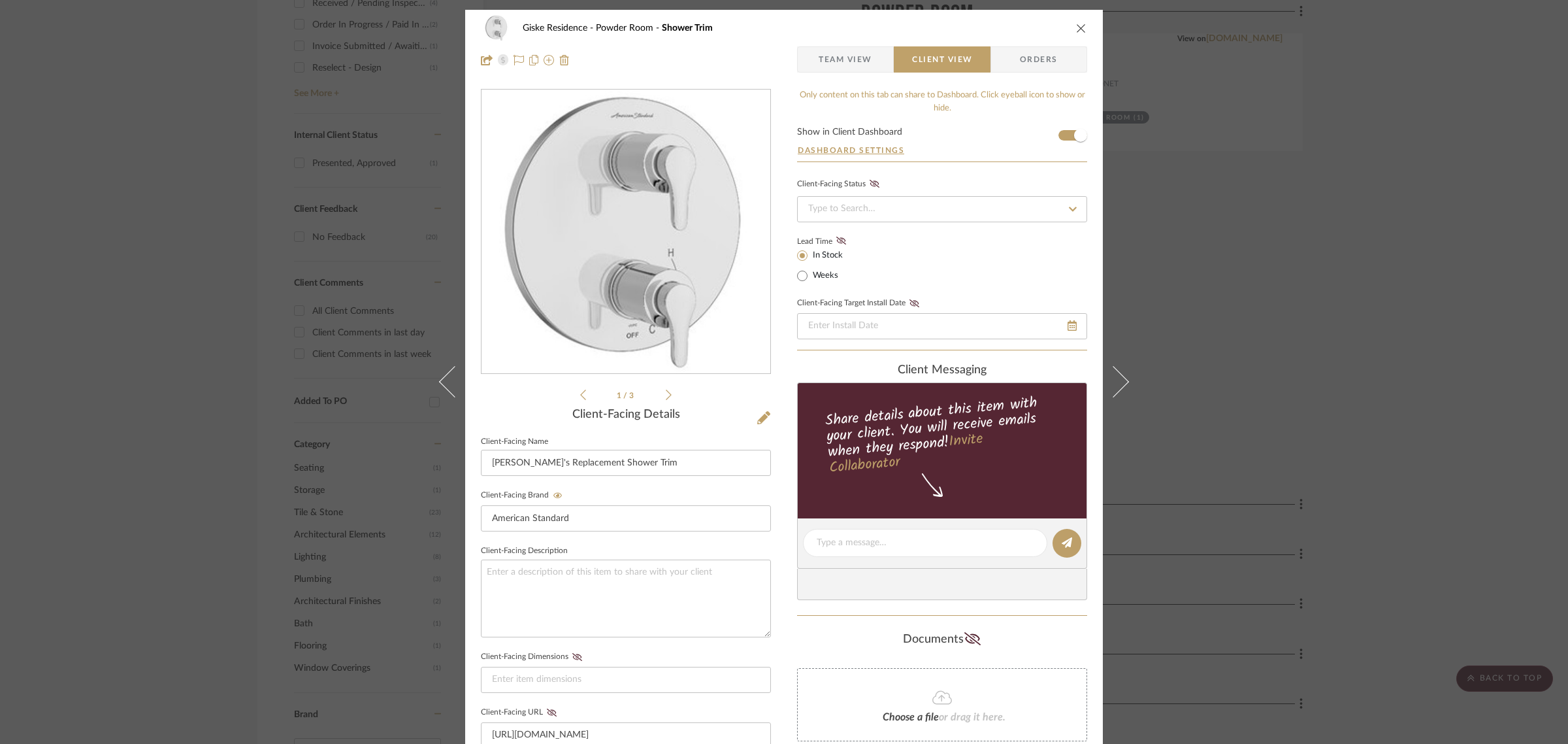
click at [879, 46] on span "Team View" at bounding box center [845, 59] width 96 height 26
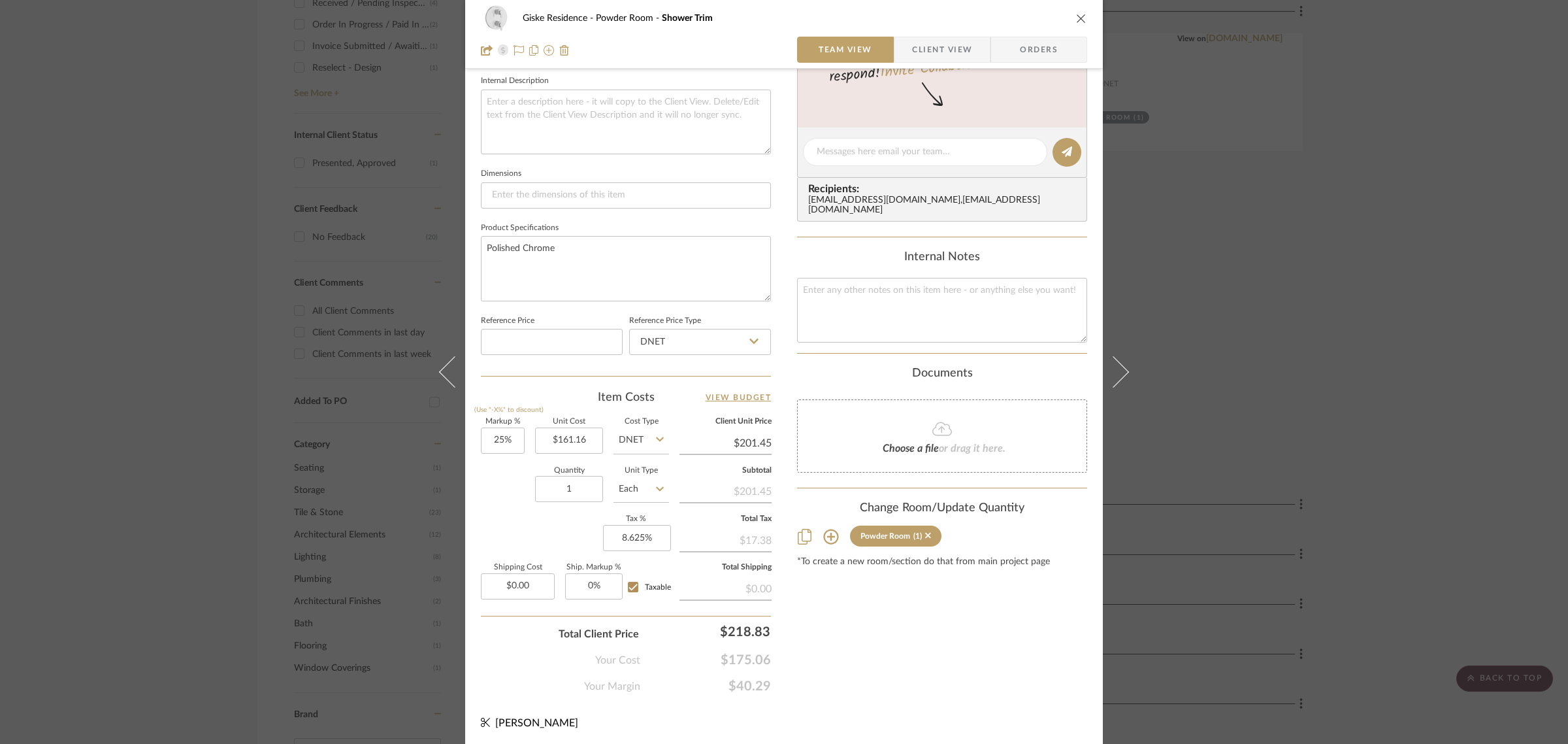
scroll to position [472, 0]
click at [826, 537] on icon at bounding box center [830, 534] width 15 height 15
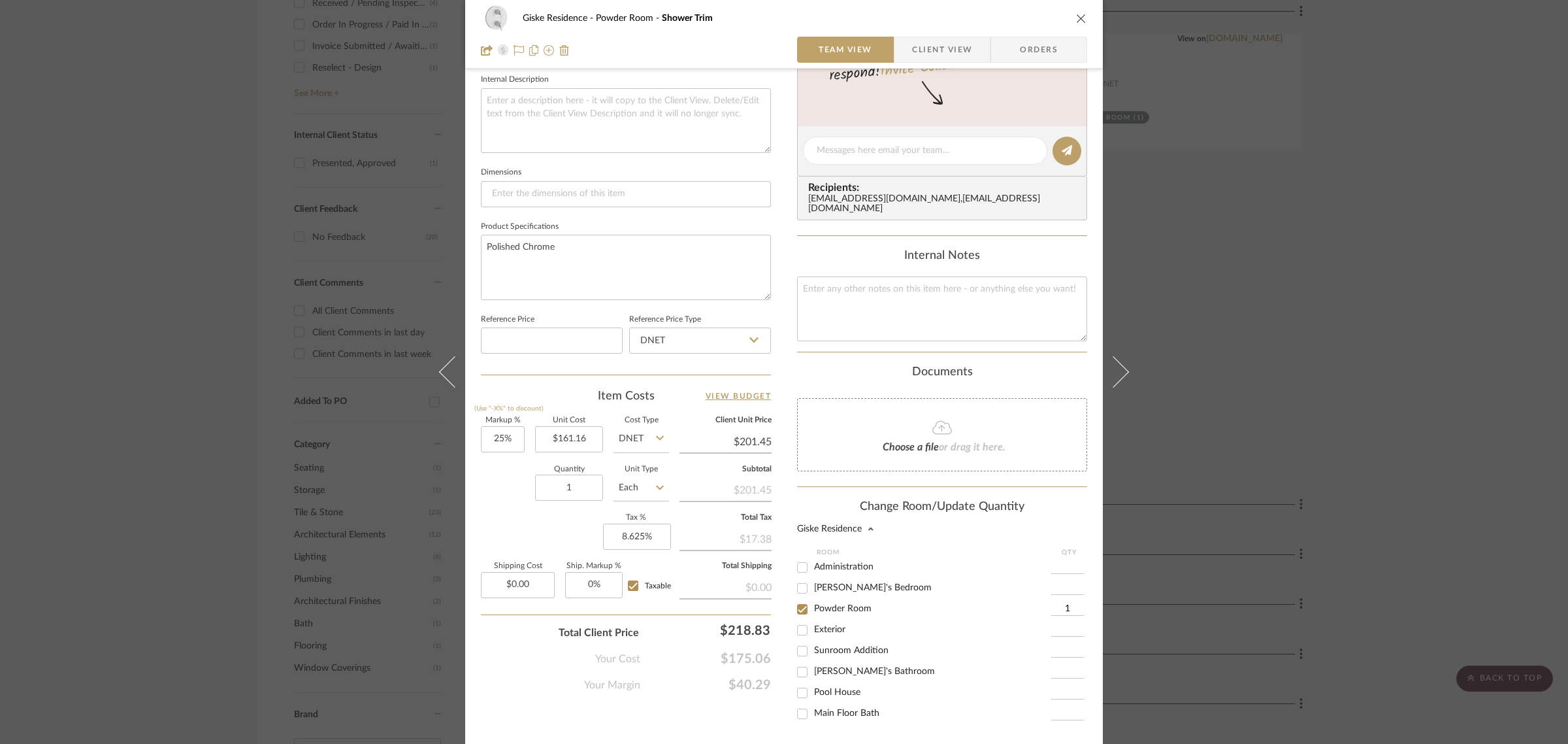
click at [841, 675] on span "[PERSON_NAME]'s Bathroom" at bounding box center [874, 671] width 121 height 9
click at [812, 675] on input "[PERSON_NAME]'s Bathroom" at bounding box center [802, 672] width 21 height 21
checkbox input "true"
type input "1"
click at [837, 611] on span "Powder Room" at bounding box center [842, 608] width 57 height 9
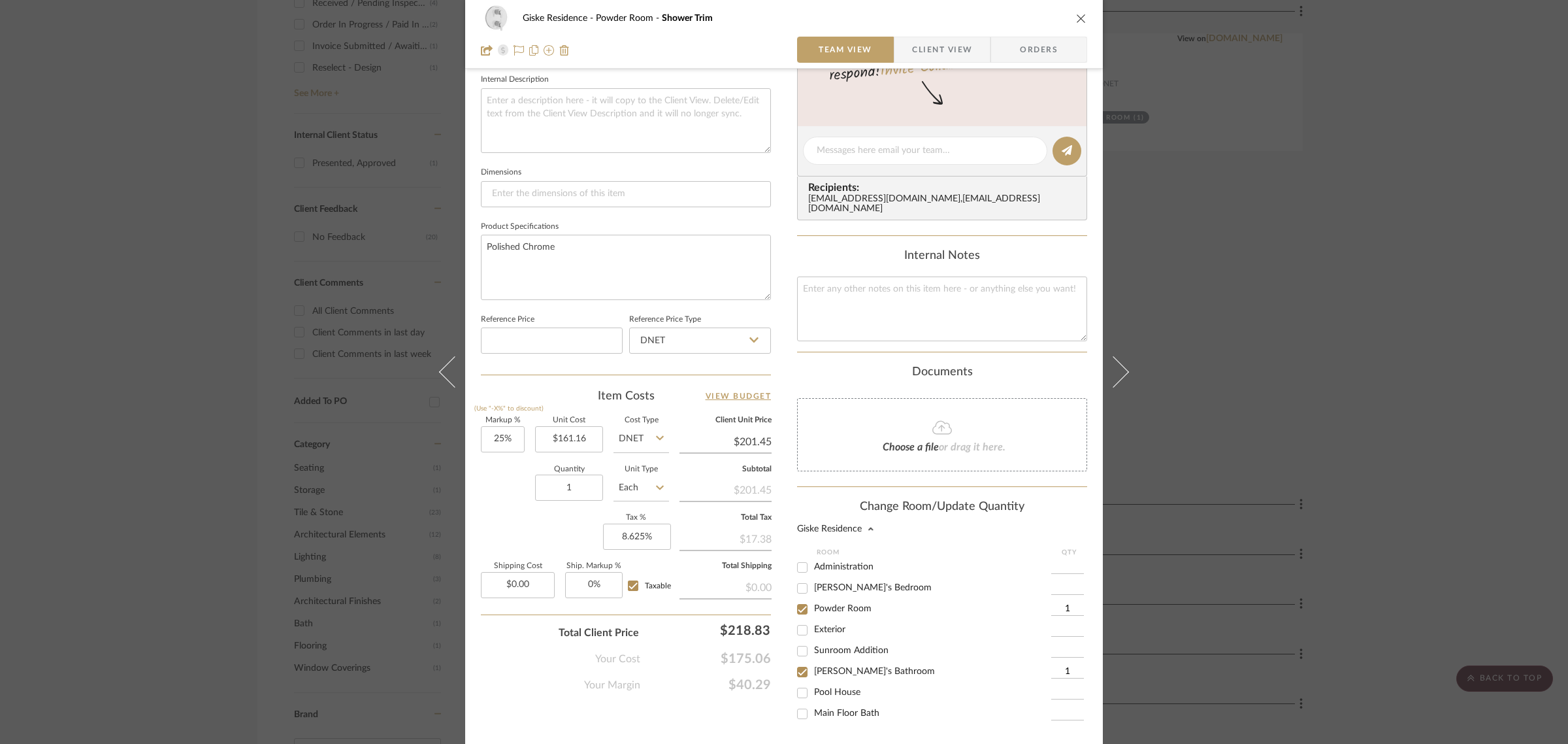
click at [812, 611] on input "Powder Room" at bounding box center [802, 609] width 21 height 21
checkbox input "false"
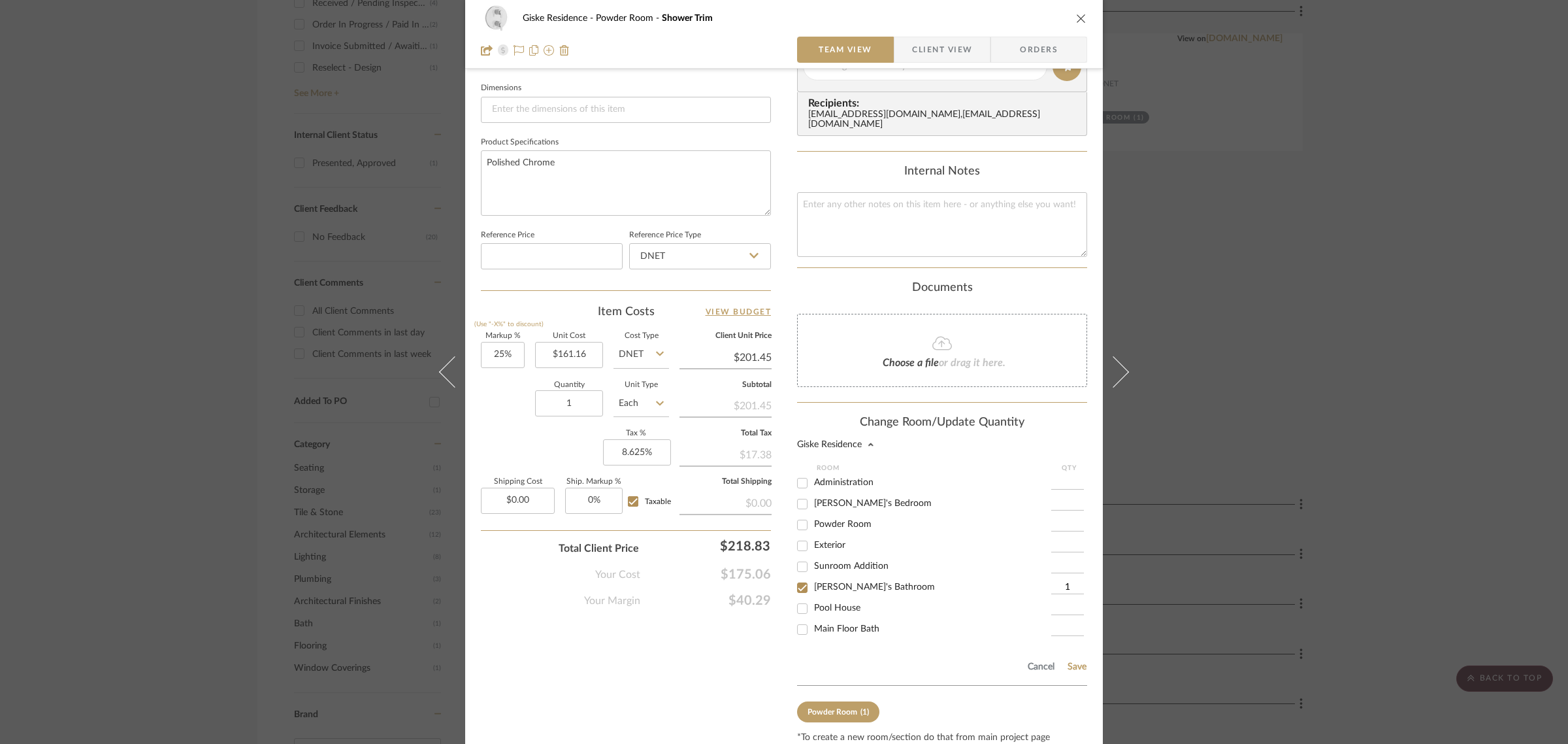
scroll to position [609, 0]
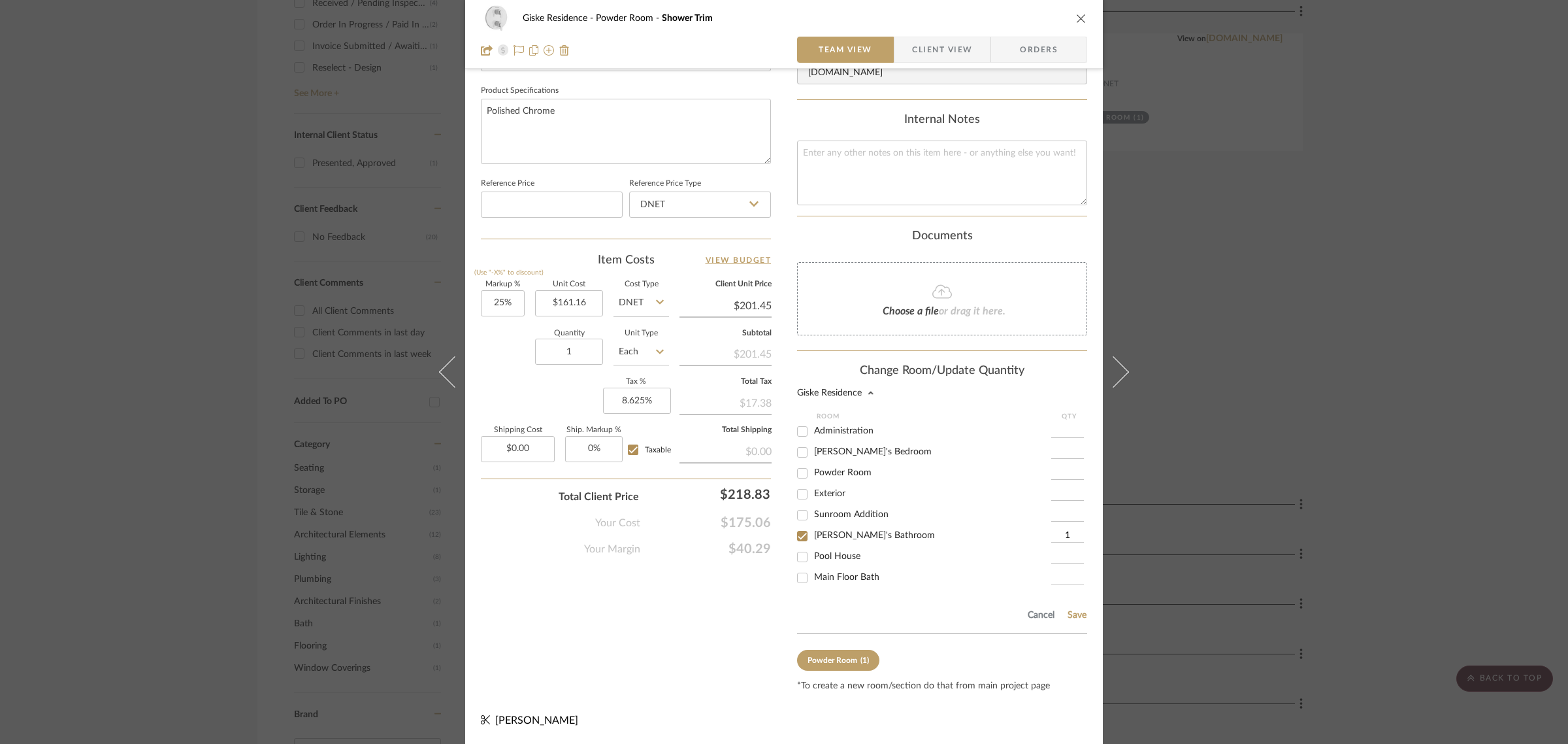
drag, startPoint x: 989, startPoint y: 658, endPoint x: 996, endPoint y: 573, distance: 85.3
click at [989, 657] on div "Powder Room (1)" at bounding box center [942, 660] width 290 height 21
click at [1076, 618] on button "Save" at bounding box center [1076, 615] width 21 height 11
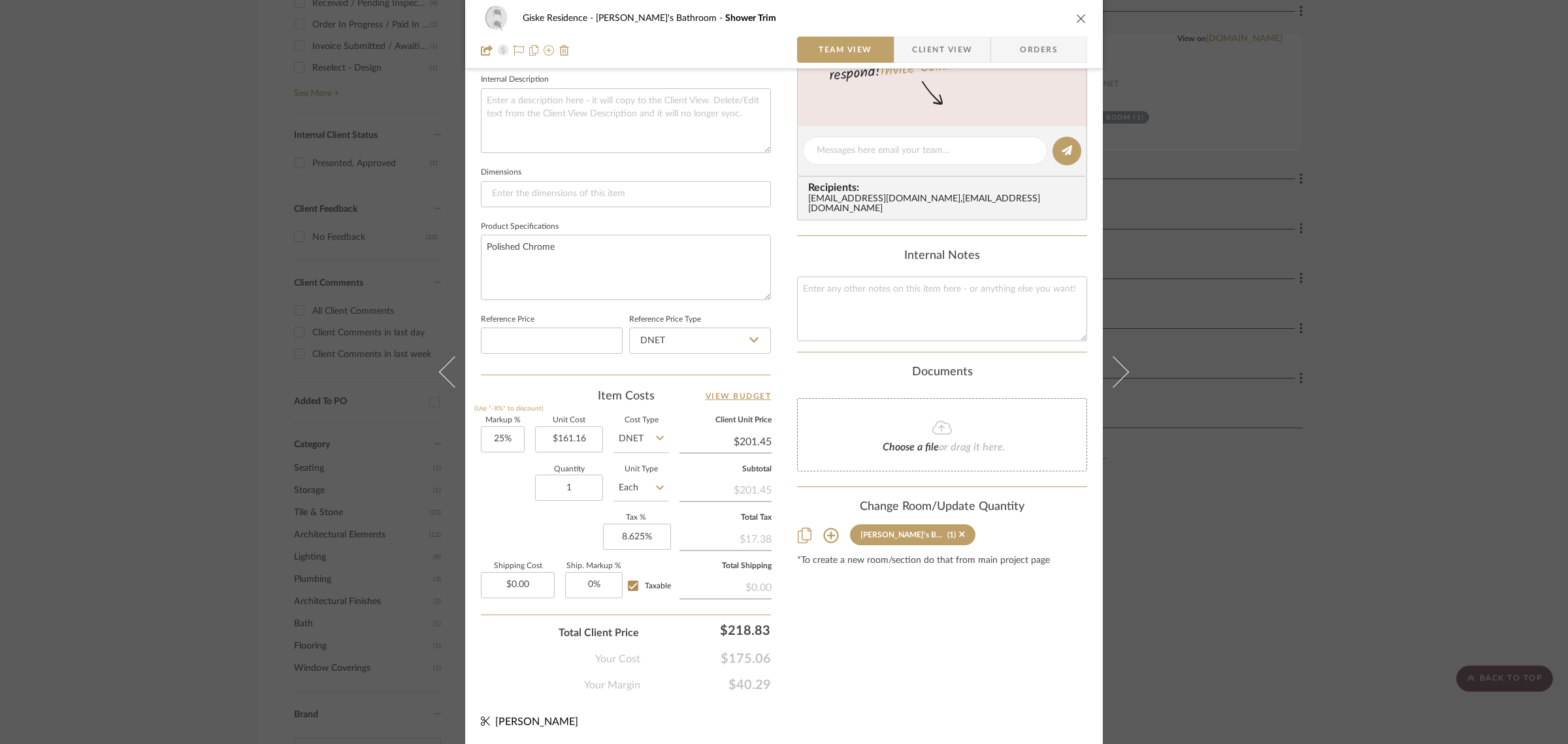
click at [1076, 17] on icon "close" at bounding box center [1081, 18] width 11 height 11
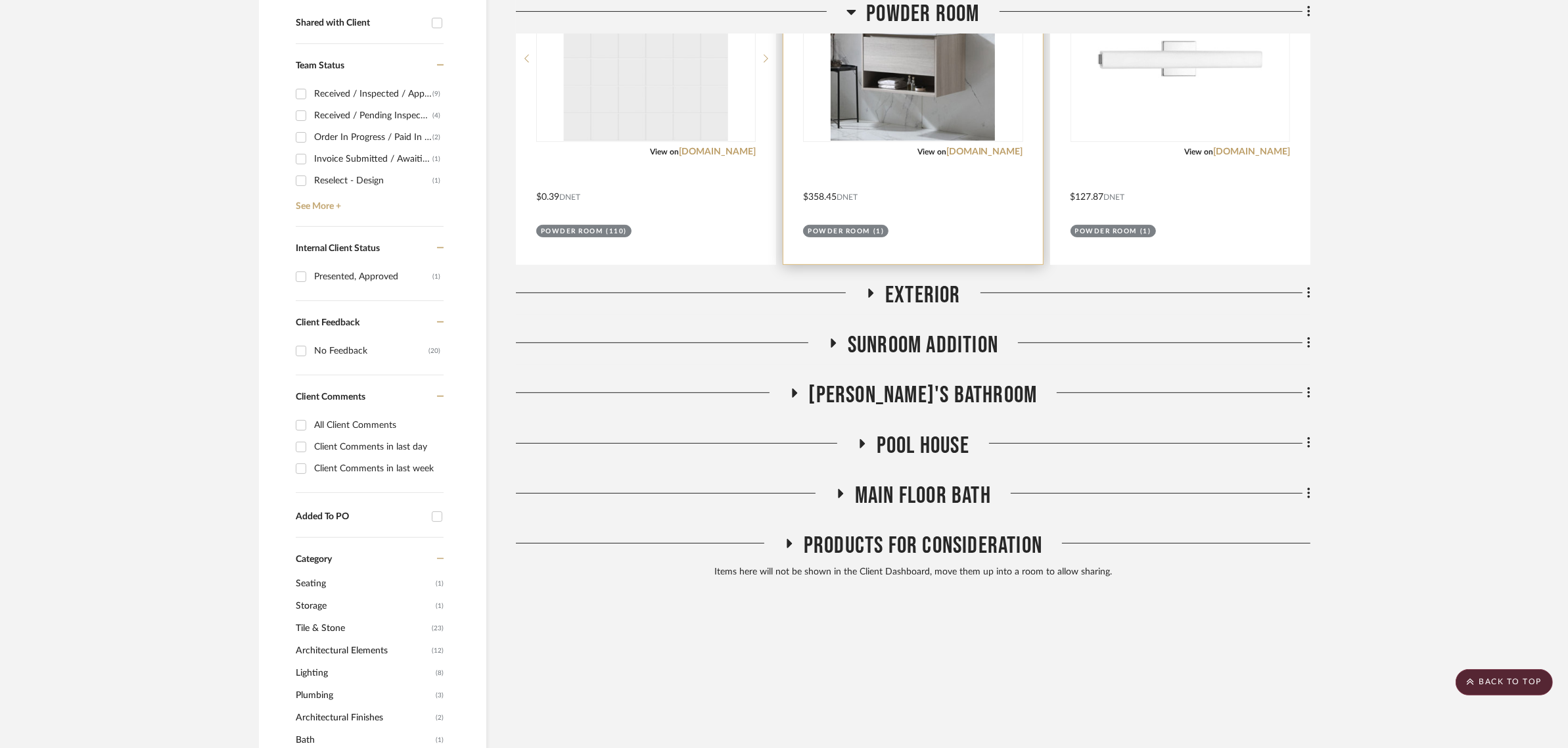
scroll to position [376, 0]
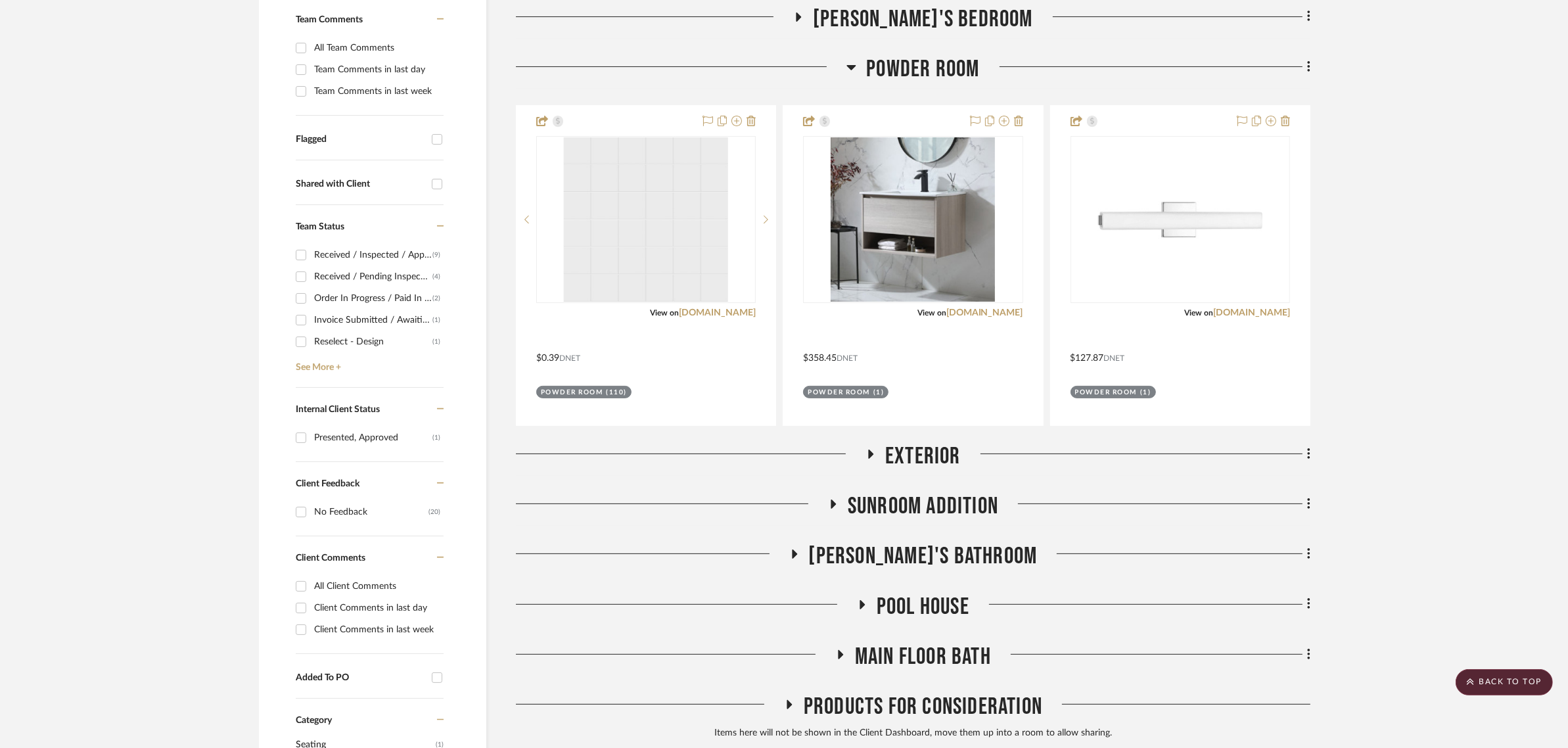
click at [915, 69] on span "Powder Room" at bounding box center [923, 69] width 113 height 28
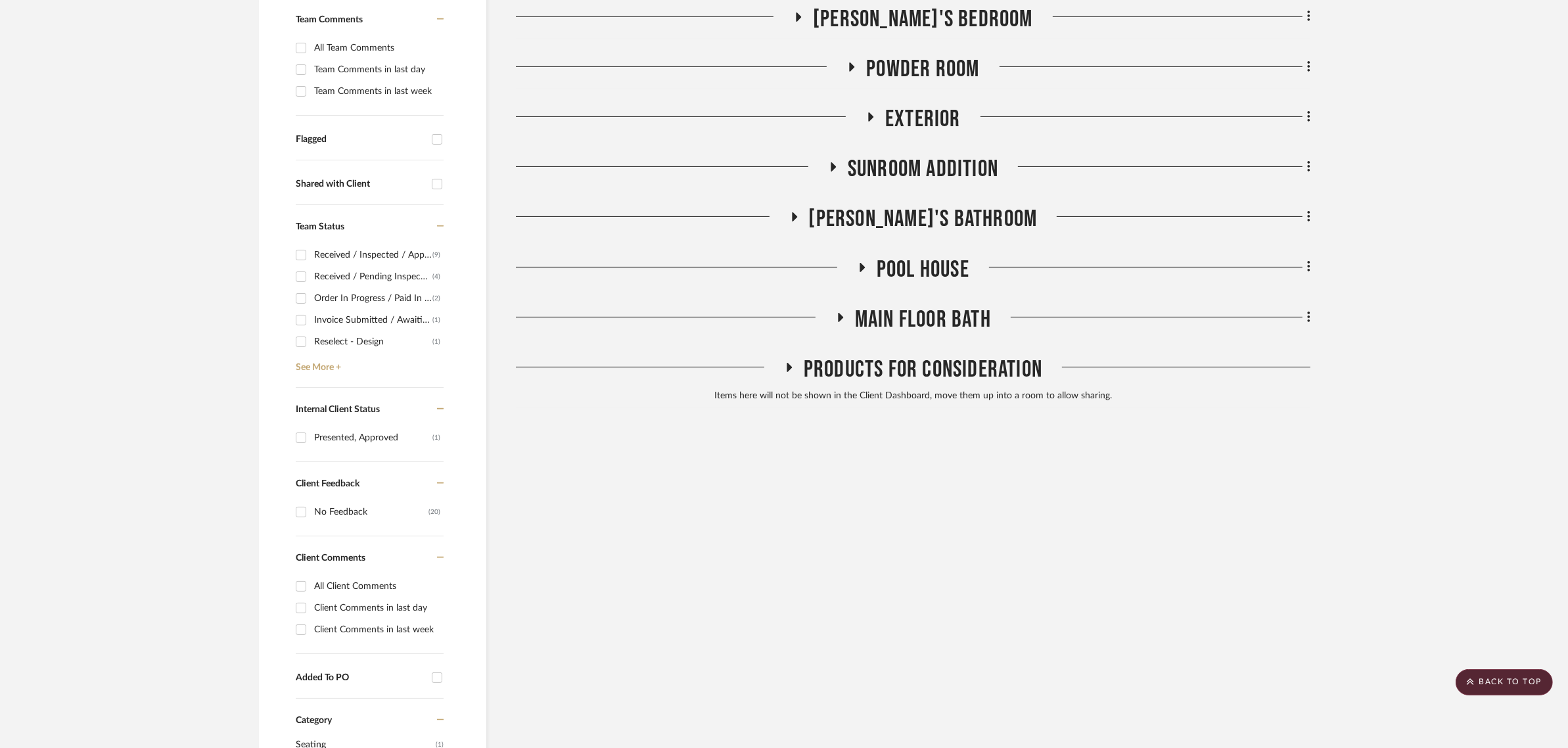
click at [915, 66] on span "Powder Room" at bounding box center [923, 69] width 113 height 28
